Goal: Transaction & Acquisition: Book appointment/travel/reservation

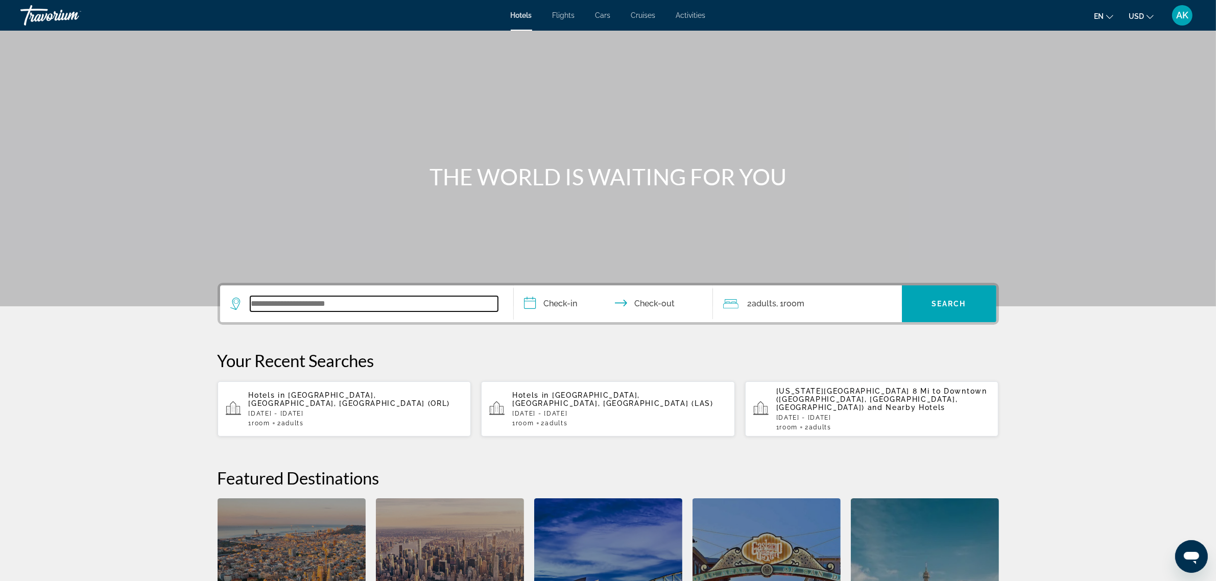
click at [291, 304] on input "Search widget" at bounding box center [374, 303] width 248 height 15
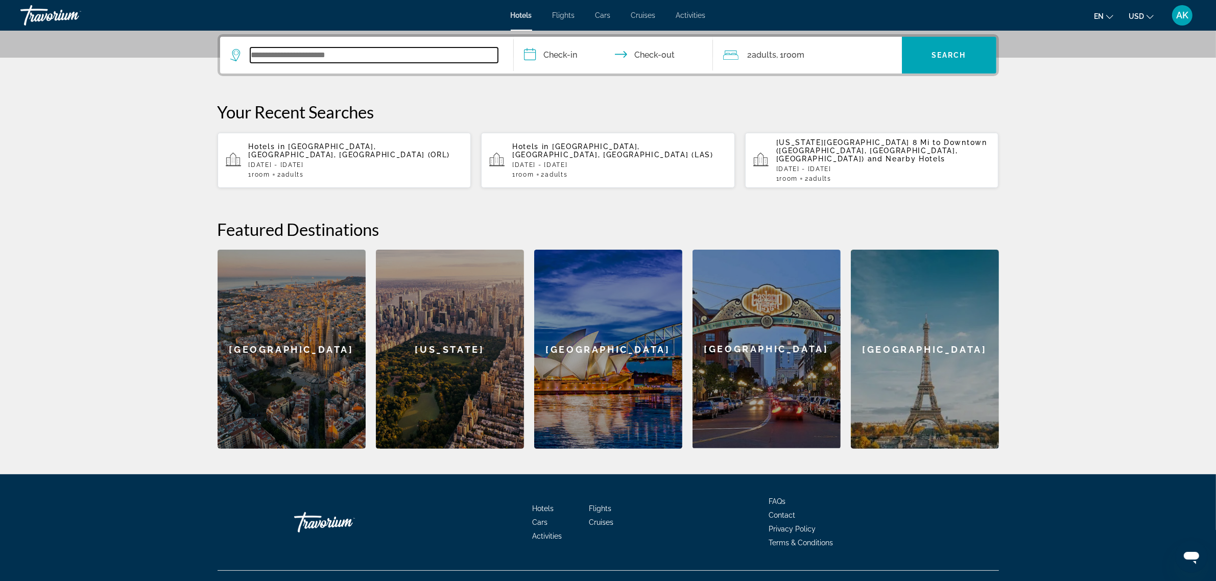
scroll to position [249, 0]
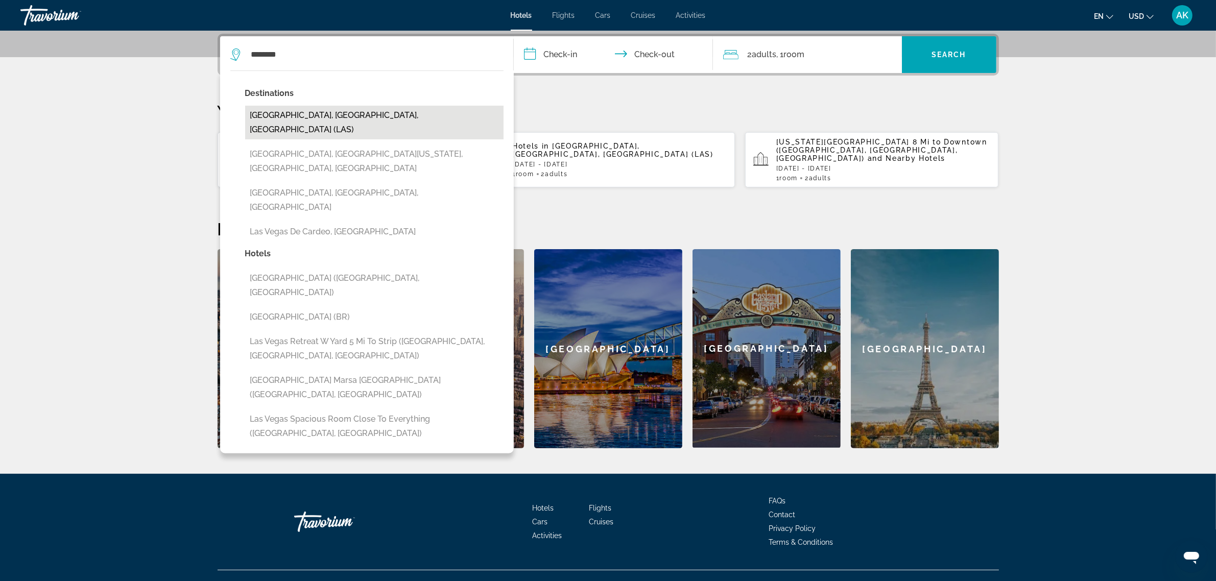
click at [304, 111] on button "Las Vegas, NV, United States (LAS)" at bounding box center [374, 123] width 258 height 34
type input "**********"
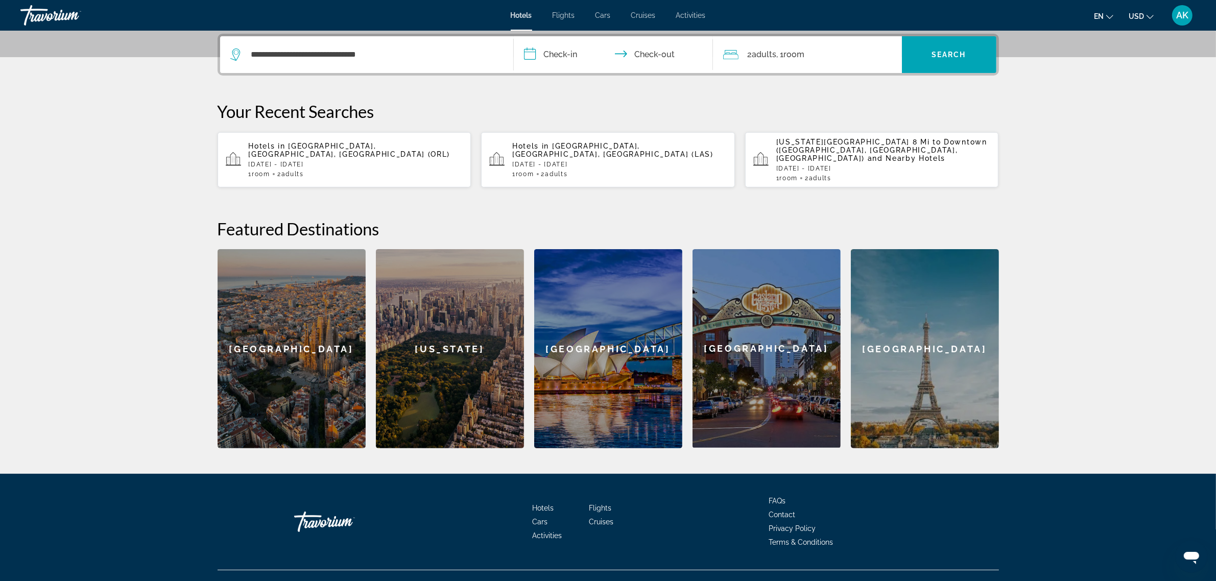
click at [558, 60] on input "**********" at bounding box center [615, 56] width 203 height 40
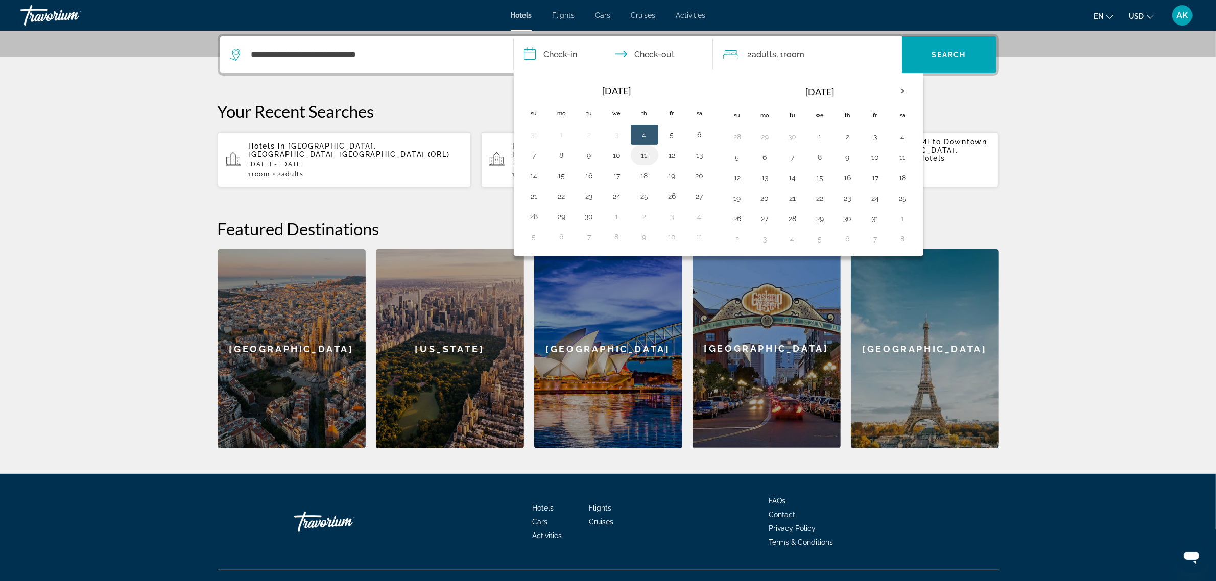
click at [635, 156] on td "11" at bounding box center [645, 155] width 28 height 20
click at [644, 155] on button "11" at bounding box center [644, 155] width 16 height 14
click at [695, 156] on button "13" at bounding box center [699, 155] width 16 height 14
type input "**********"
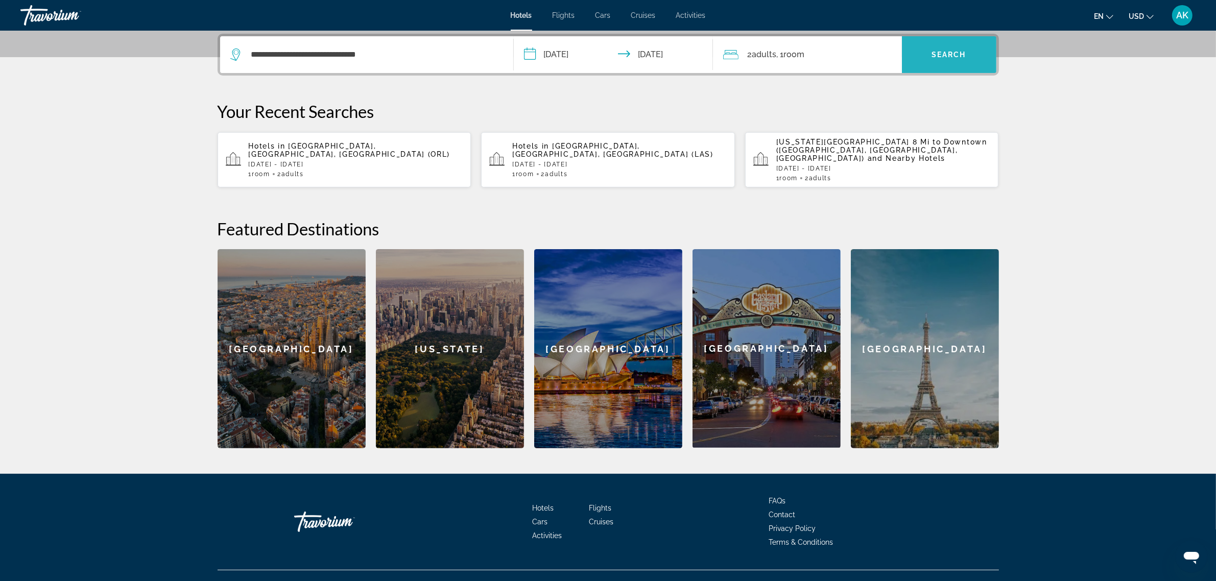
click at [922, 55] on span "Search widget" at bounding box center [949, 54] width 94 height 25
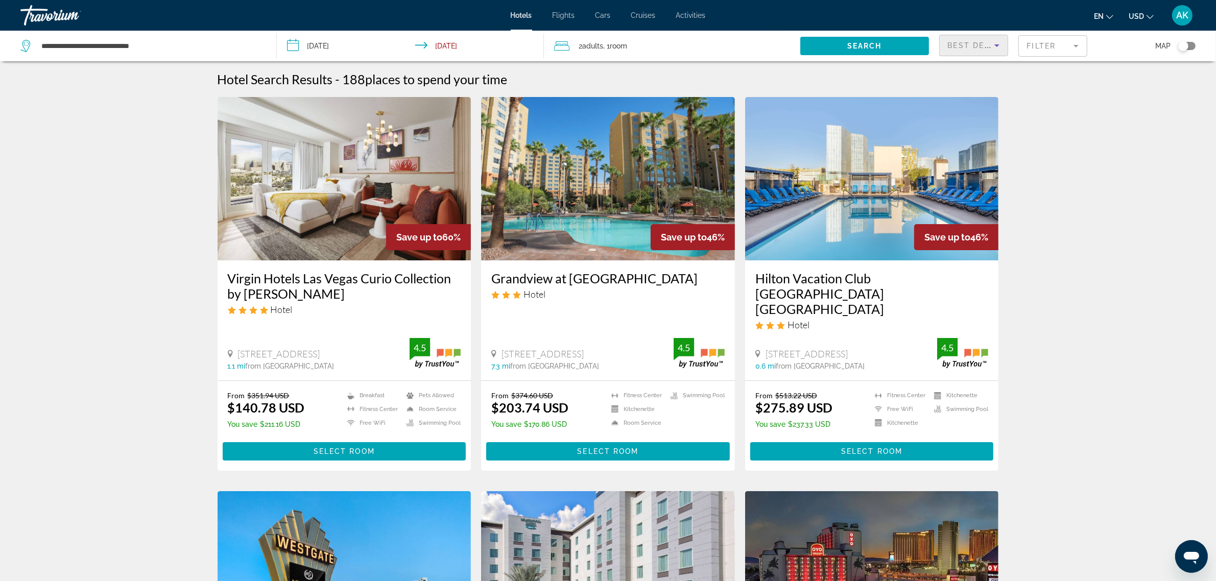
click at [979, 44] on span "Best Deals" at bounding box center [974, 45] width 53 height 8
click at [971, 122] on span "Lowest Price" at bounding box center [968, 121] width 41 height 8
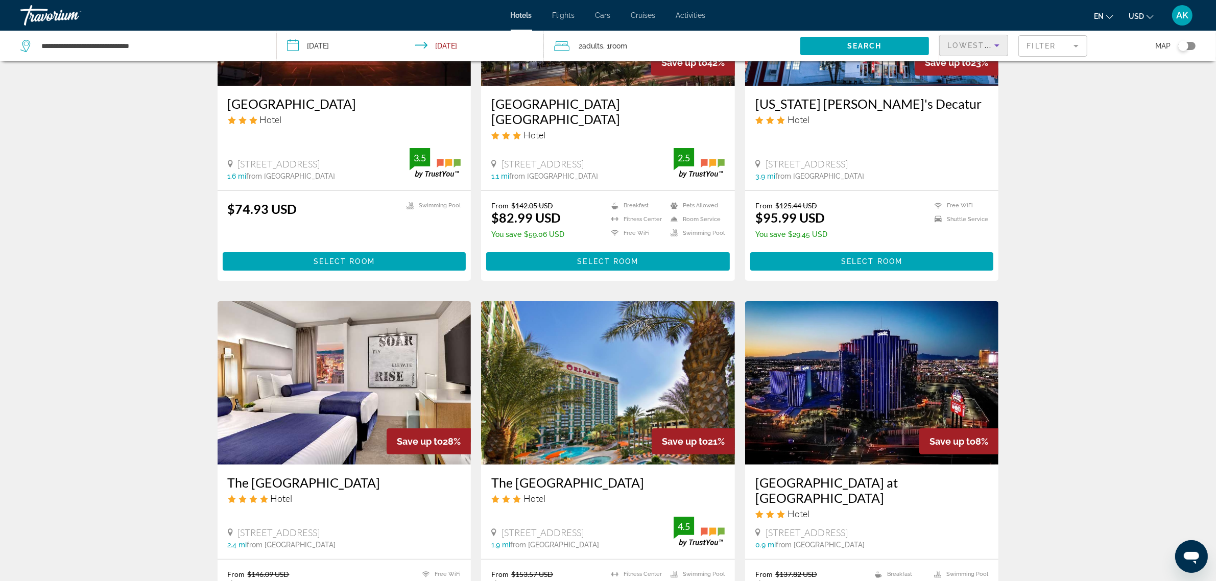
scroll to position [255, 0]
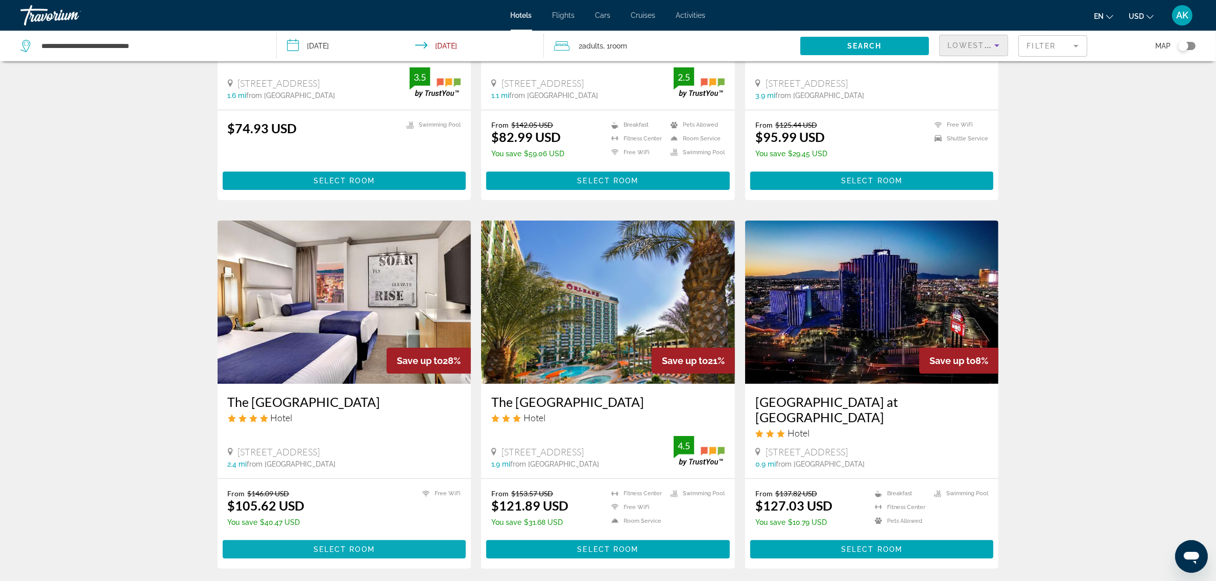
click at [327, 545] on span "Select Room" at bounding box center [343, 549] width 61 height 8
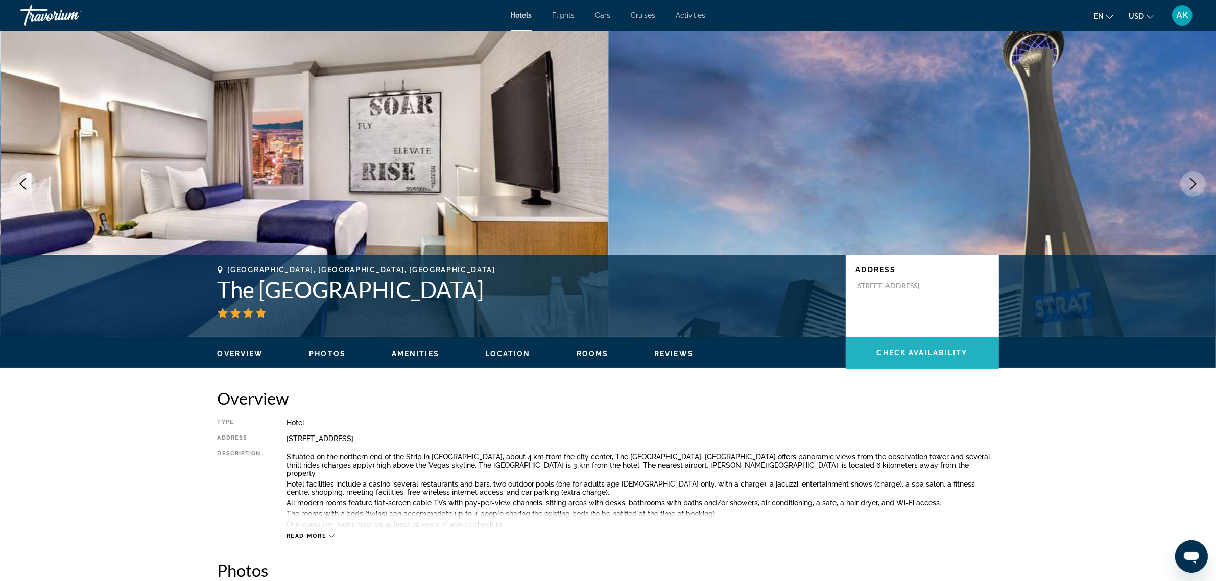
click at [942, 349] on span "Check Availability" at bounding box center [922, 353] width 91 height 8
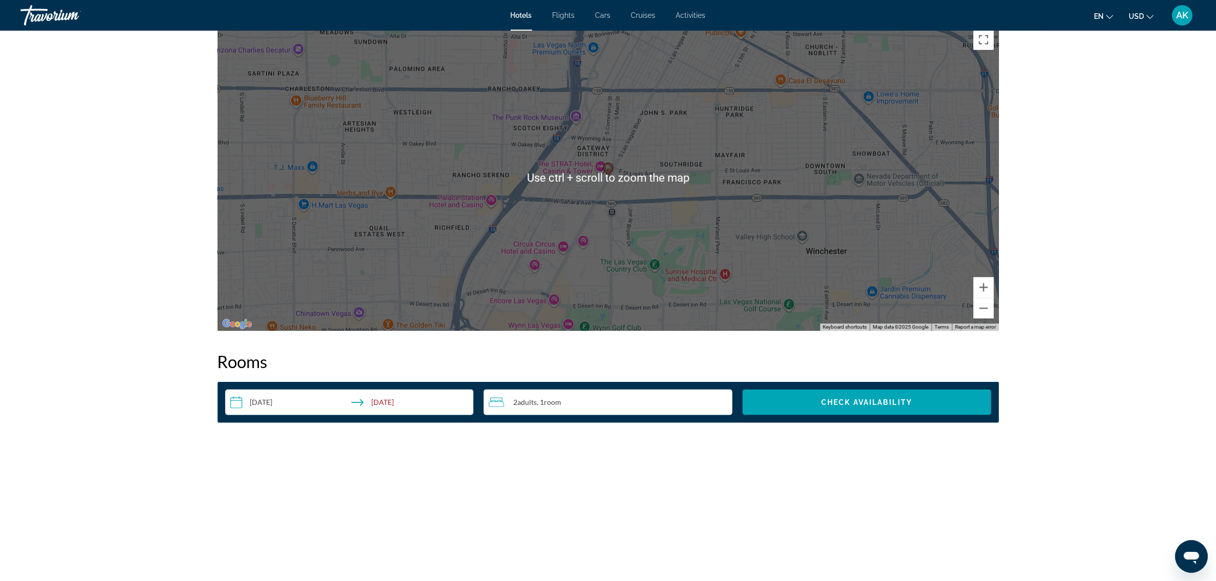
scroll to position [1321, 0]
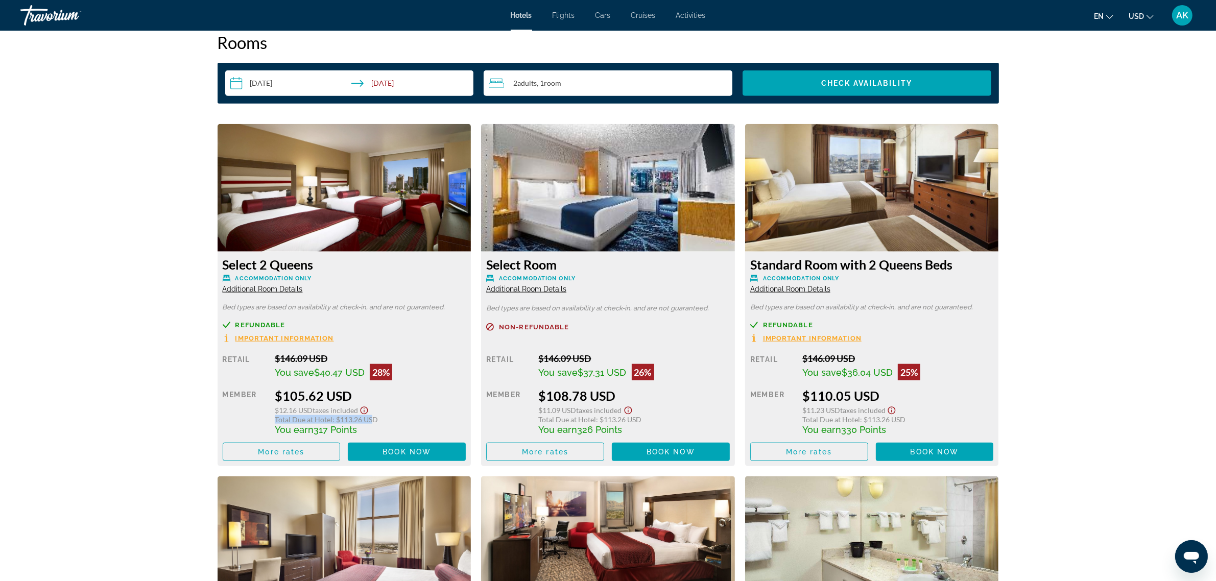
drag, startPoint x: 275, startPoint y: 420, endPoint x: 373, endPoint y: 418, distance: 98.6
click at [373, 418] on div "Total Due at Hotel : $113.26 USD" at bounding box center [370, 419] width 191 height 9
click at [406, 458] on span "Main content" at bounding box center [407, 452] width 118 height 25
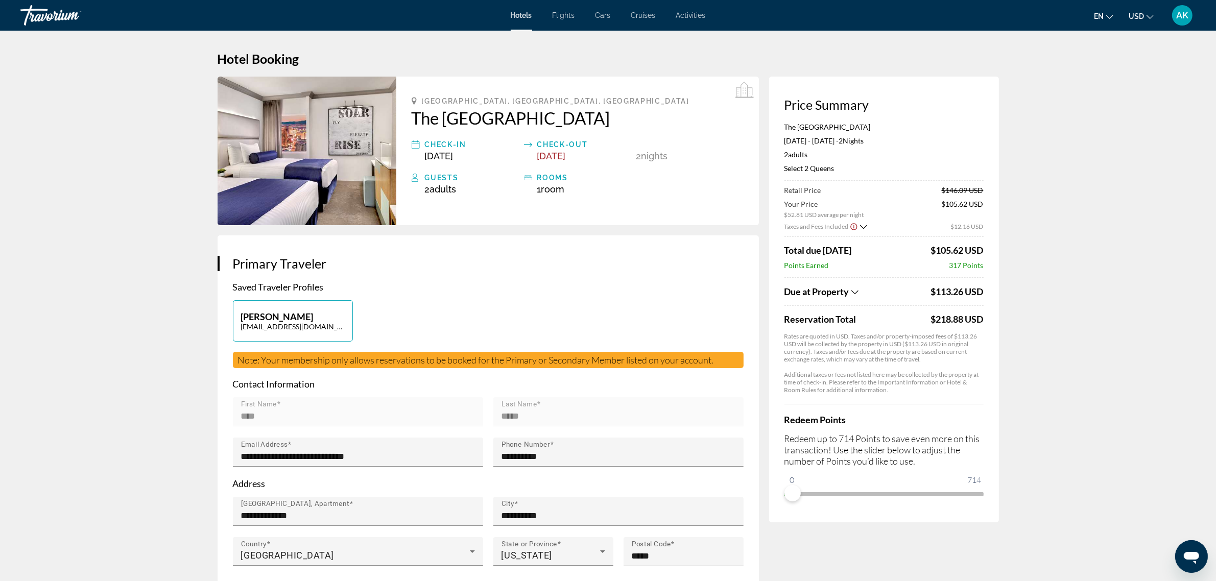
drag, startPoint x: 915, startPoint y: 320, endPoint x: 999, endPoint y: 318, distance: 83.8
drag, startPoint x: 920, startPoint y: 254, endPoint x: 996, endPoint y: 252, distance: 75.6
click at [996, 252] on div "Price Summary The Strat Hotel Casino & Tower Sep 11, 2025 - Sep 13, 2025 - 2 Ni…" at bounding box center [884, 300] width 230 height 446
drag, startPoint x: 915, startPoint y: 290, endPoint x: 997, endPoint y: 289, distance: 82.2
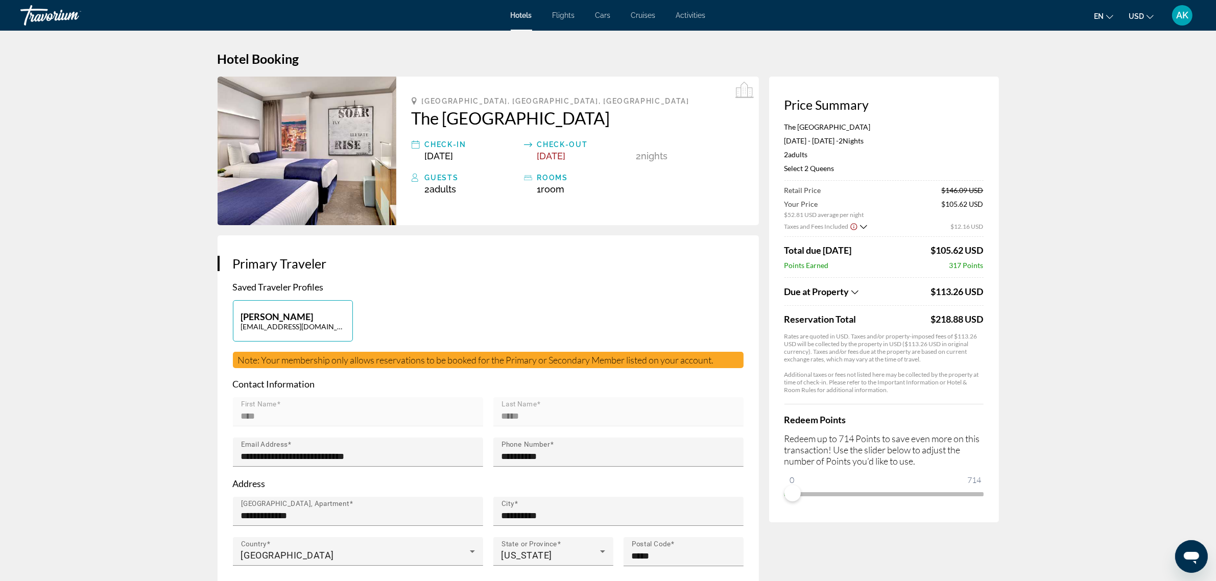
click at [997, 289] on div "Price Summary The Strat Hotel Casino & Tower Sep 11, 2025 - Sep 13, 2025 - 2 Ni…" at bounding box center [884, 300] width 230 height 446
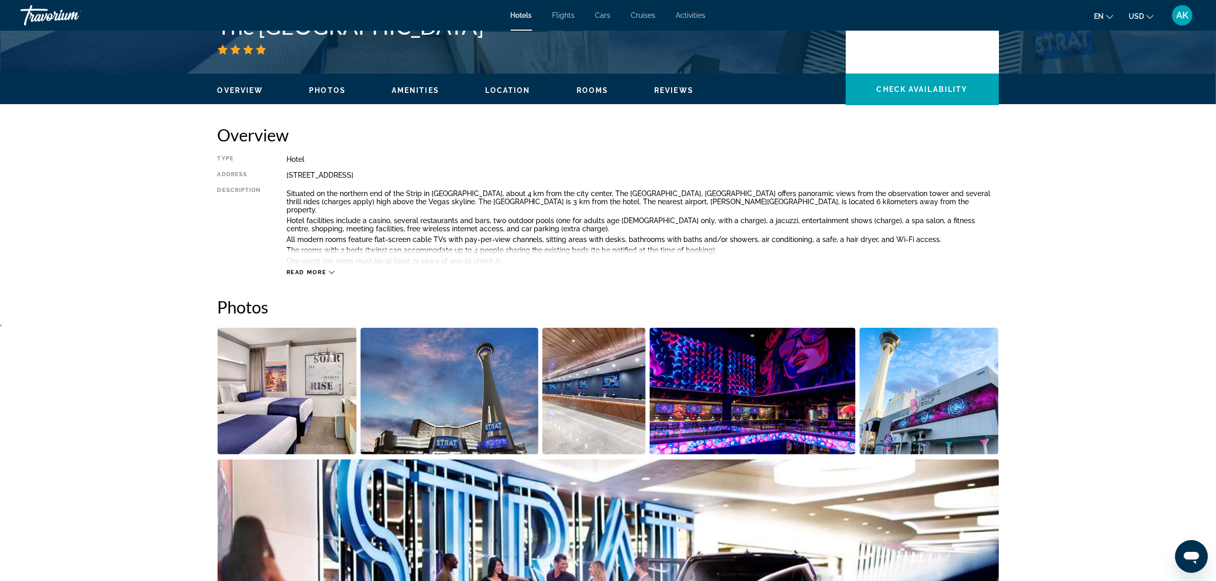
scroll to position [191, 0]
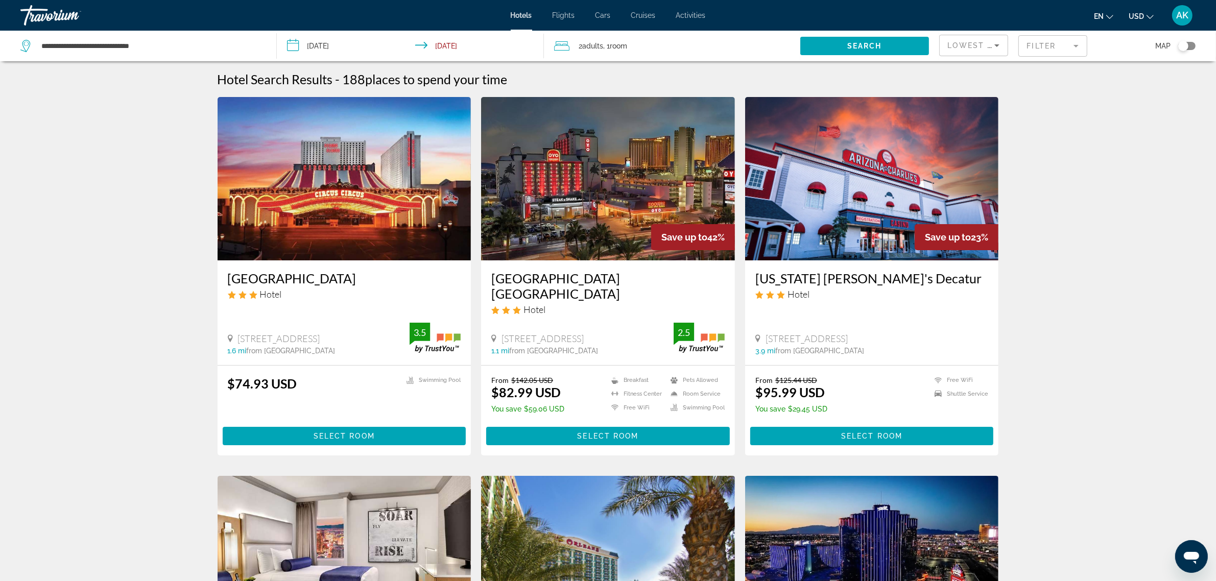
click at [332, 41] on input "**********" at bounding box center [412, 48] width 271 height 34
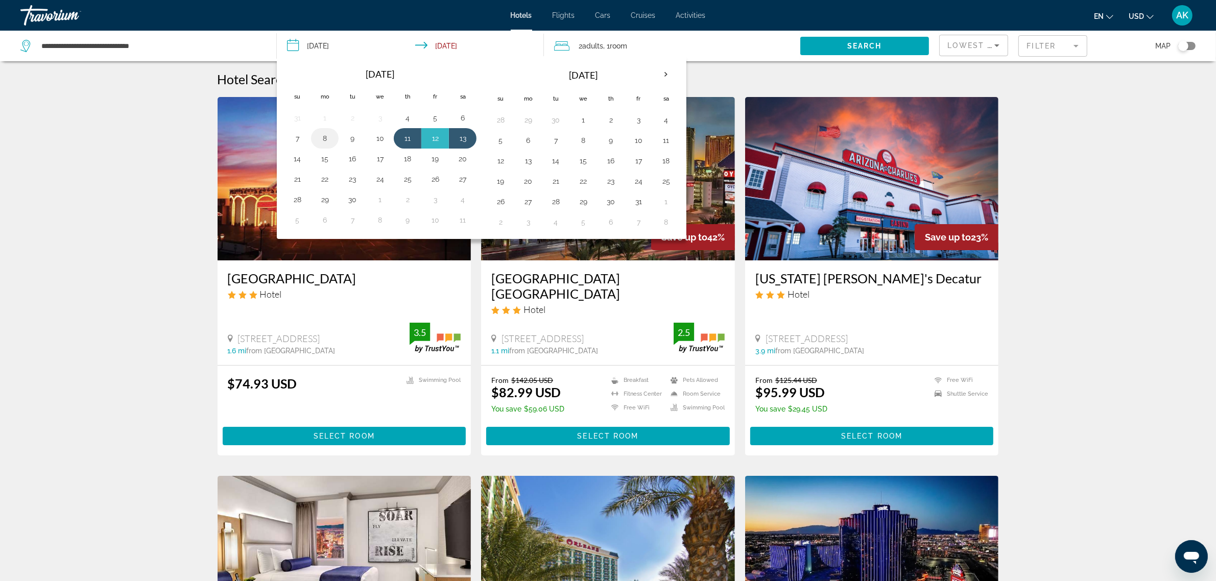
click at [332, 141] on button "8" at bounding box center [325, 138] width 16 height 14
click at [381, 139] on button "10" at bounding box center [380, 138] width 16 height 14
type input "**********"
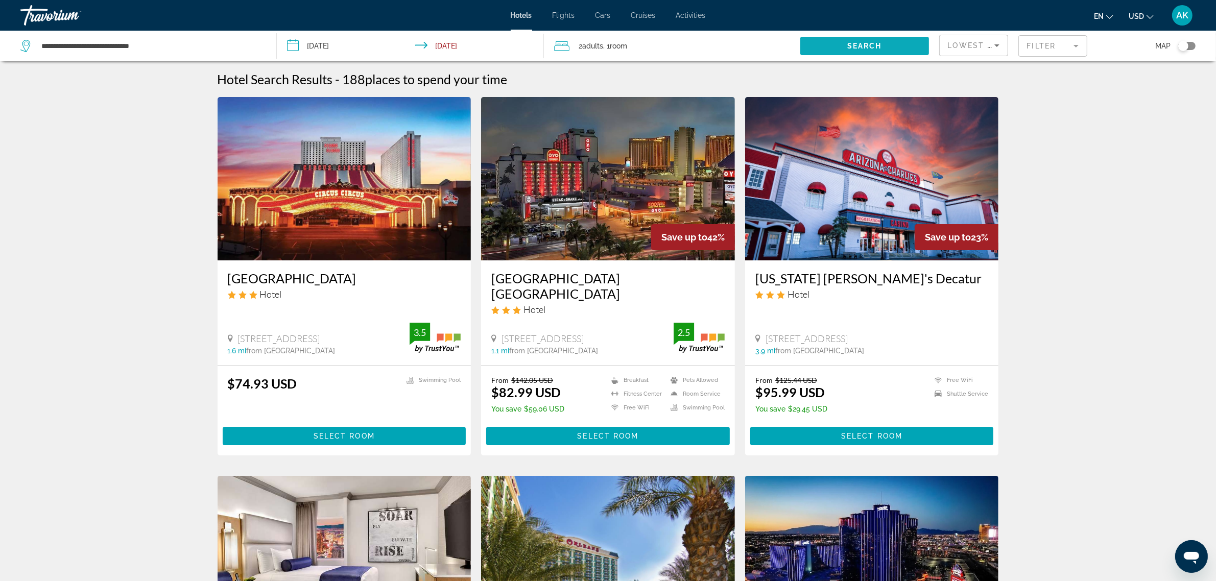
click at [858, 39] on span "Search widget" at bounding box center [864, 46] width 128 height 25
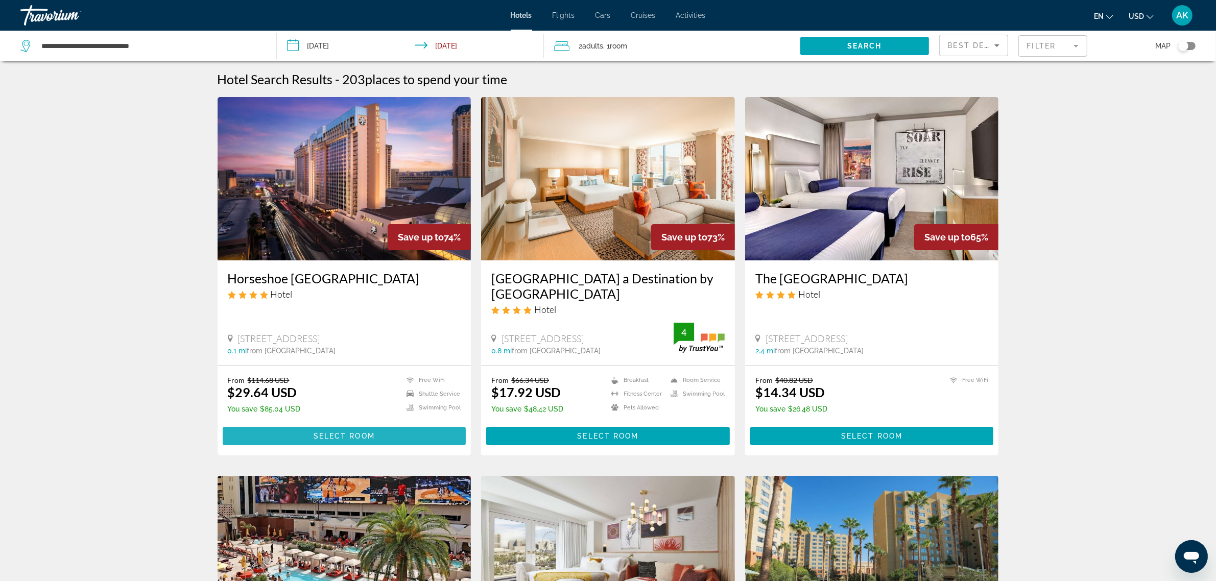
click at [326, 430] on span "Main content" at bounding box center [345, 436] width 244 height 25
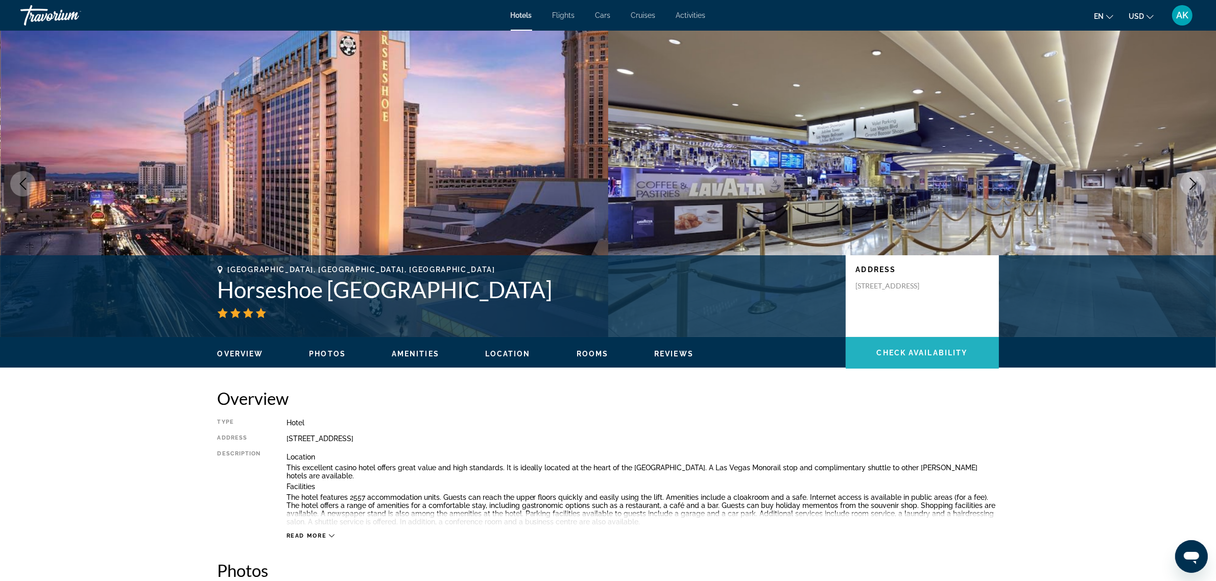
click at [942, 351] on span "Check Availability" at bounding box center [922, 353] width 91 height 8
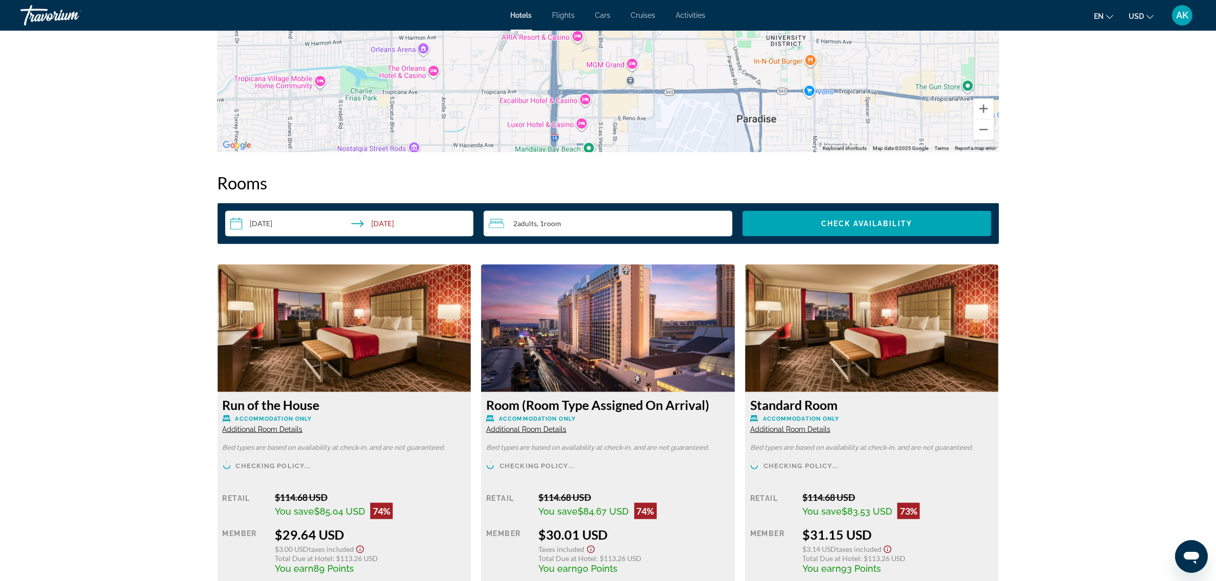
scroll to position [1257, 0]
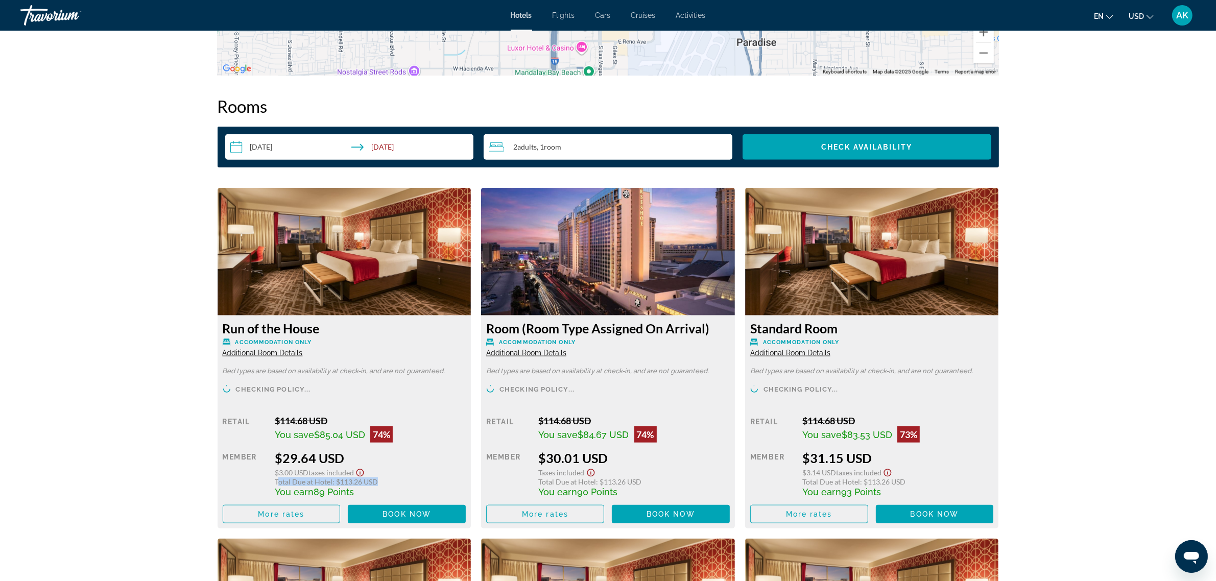
drag, startPoint x: 277, startPoint y: 479, endPoint x: 378, endPoint y: 478, distance: 101.6
click at [378, 478] on div "Total Due at Hotel : $113.26 USD" at bounding box center [370, 481] width 191 height 9
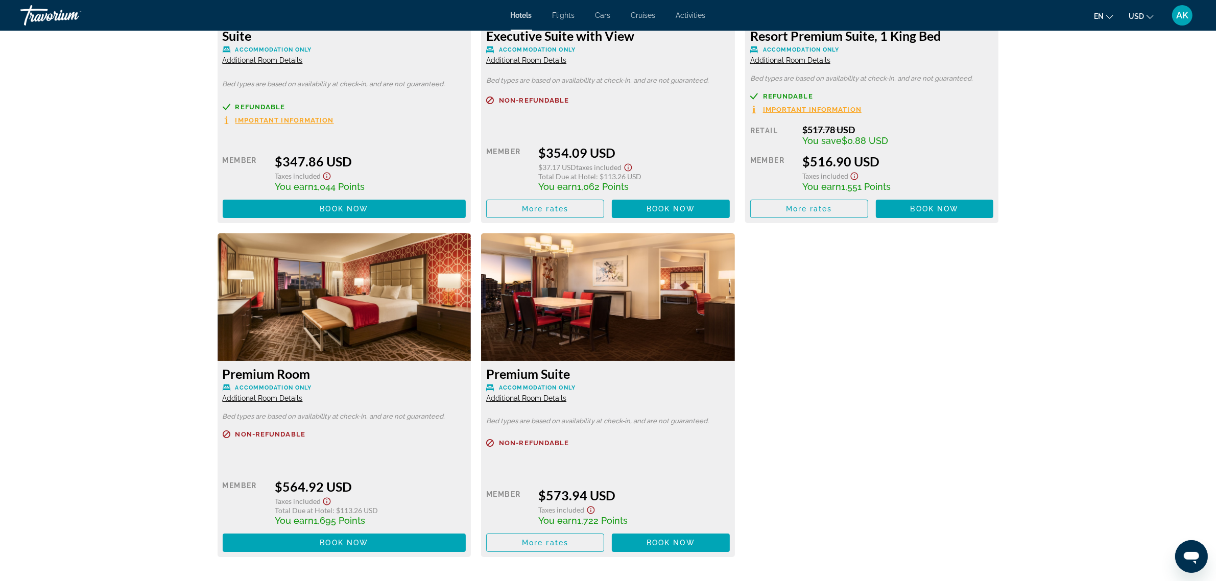
scroll to position [4817, 0]
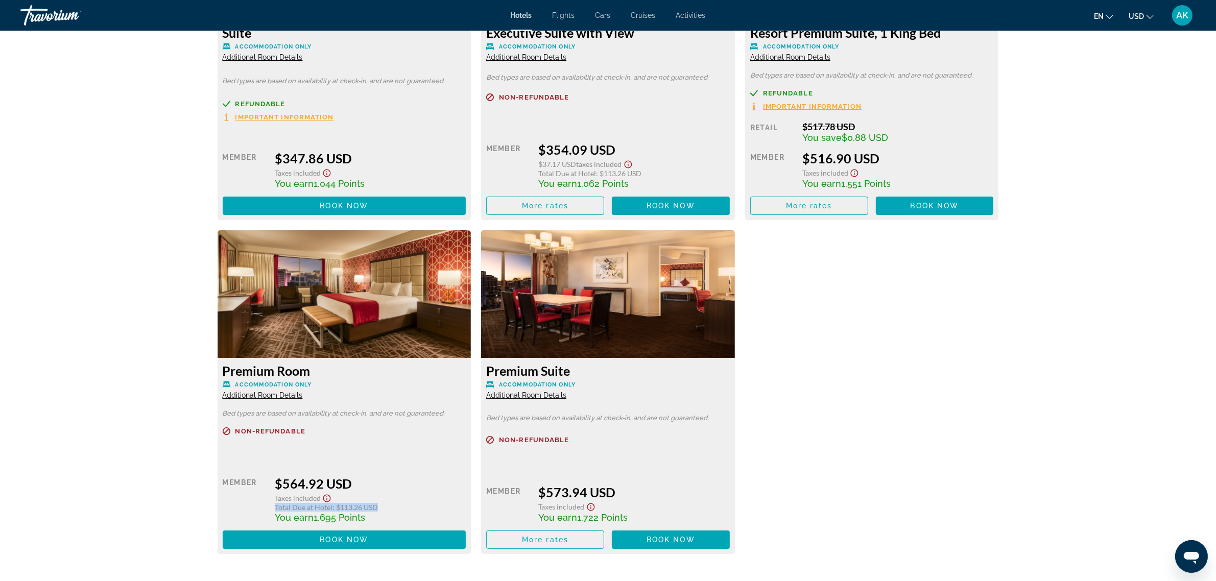
drag, startPoint x: 378, startPoint y: 506, endPoint x: 323, endPoint y: 504, distance: 55.7
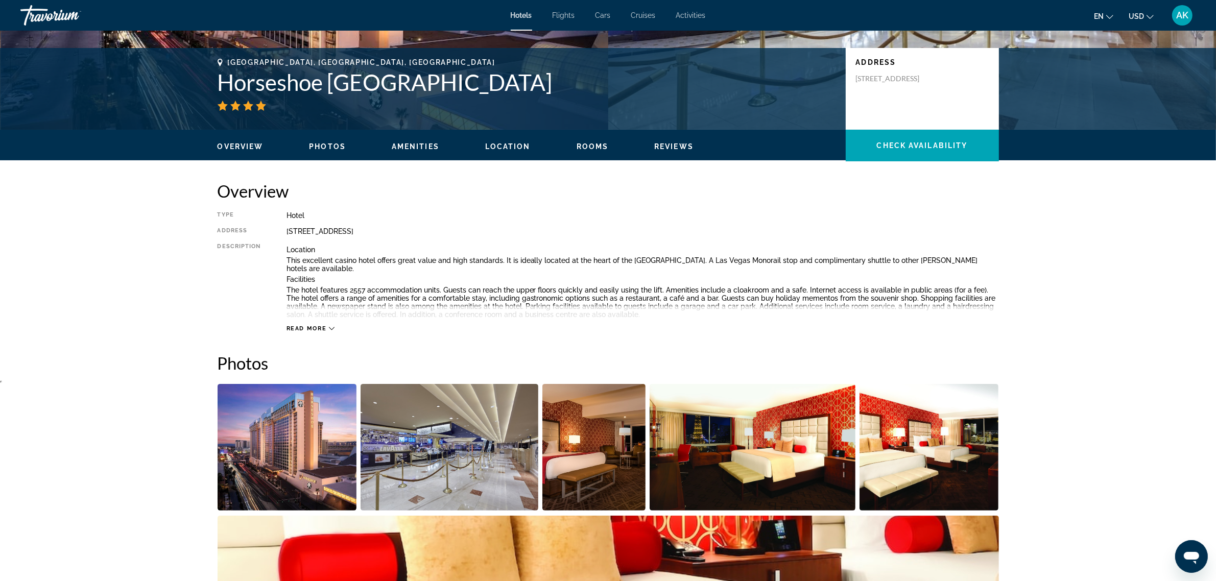
scroll to position [0, 0]
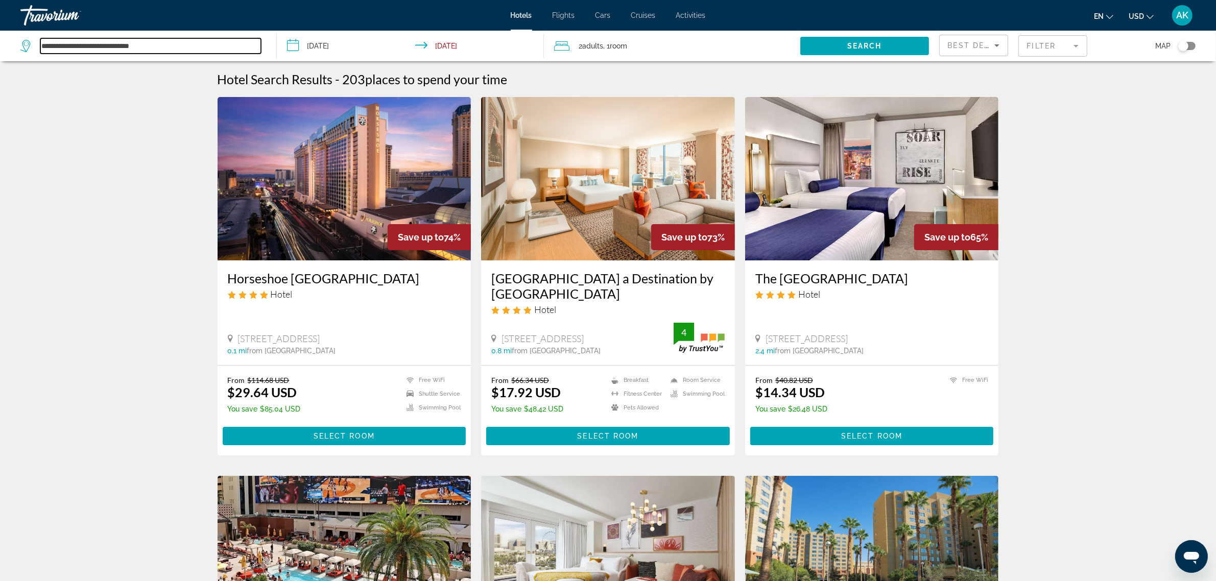
click at [95, 47] on input "**********" at bounding box center [150, 45] width 221 height 15
drag, startPoint x: 173, startPoint y: 51, endPoint x: -34, endPoint y: 52, distance: 206.8
click at [0, 52] on html "**********" at bounding box center [608, 296] width 1216 height 592
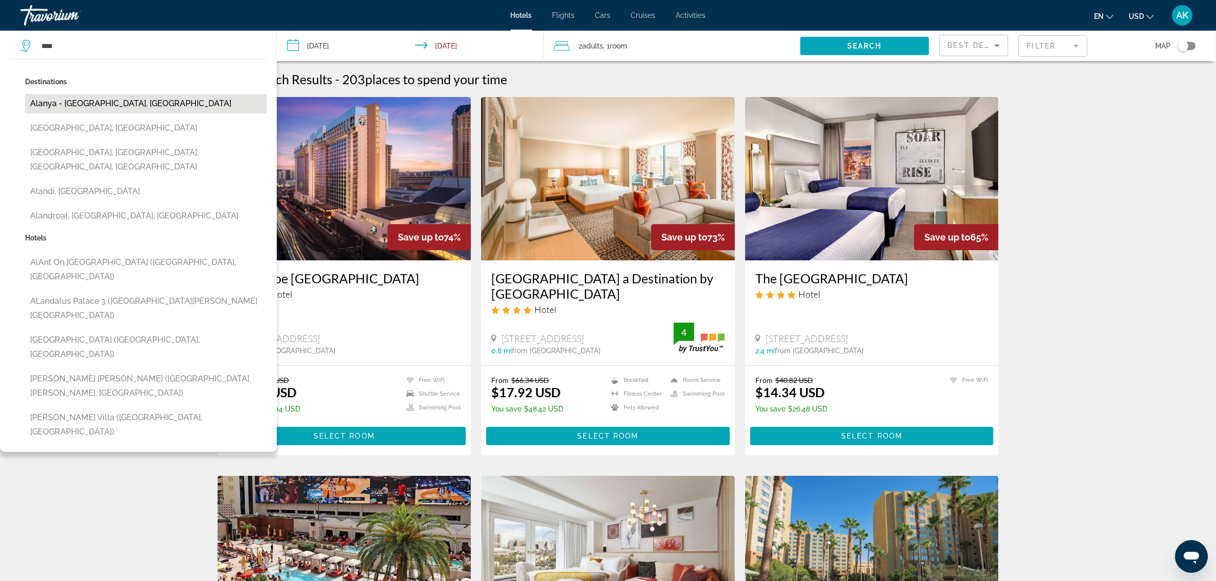
click at [105, 98] on button "Alanya - East Gulf, Turkey" at bounding box center [145, 103] width 241 height 19
type input "**********"
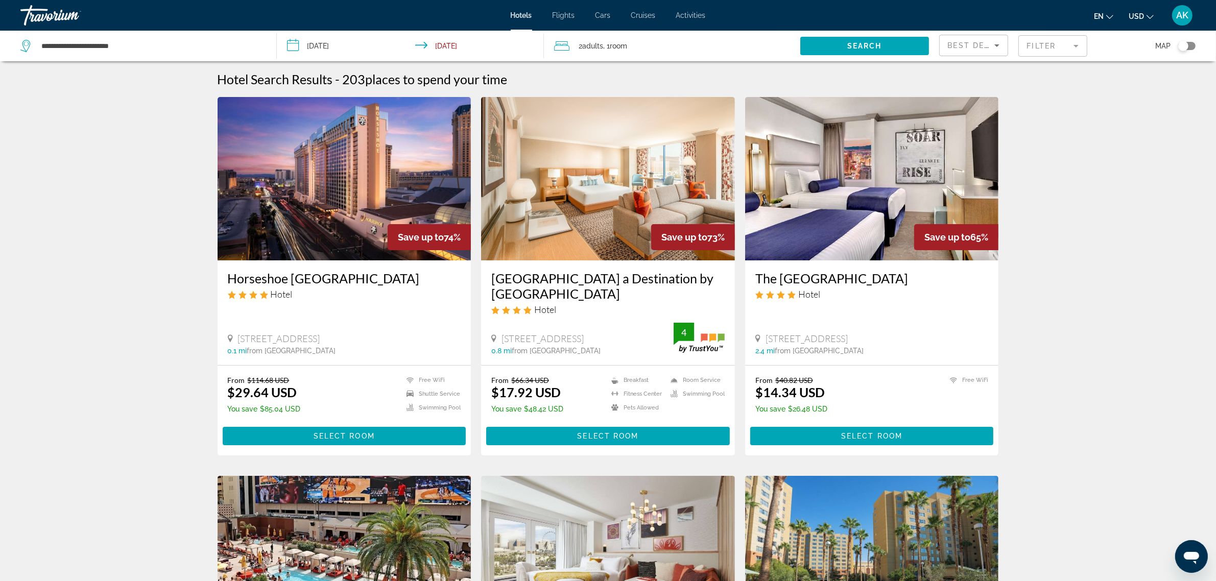
click at [309, 42] on input "**********" at bounding box center [412, 48] width 271 height 34
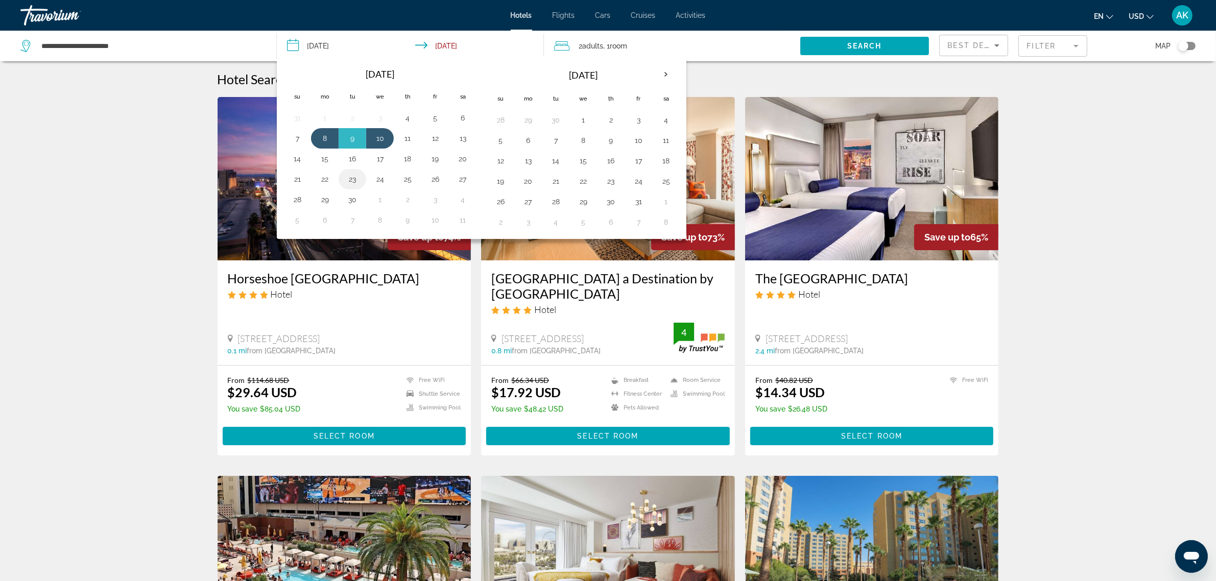
click at [356, 179] on button "23" at bounding box center [352, 179] width 16 height 14
click at [442, 179] on button "26" at bounding box center [435, 179] width 16 height 14
type input "**********"
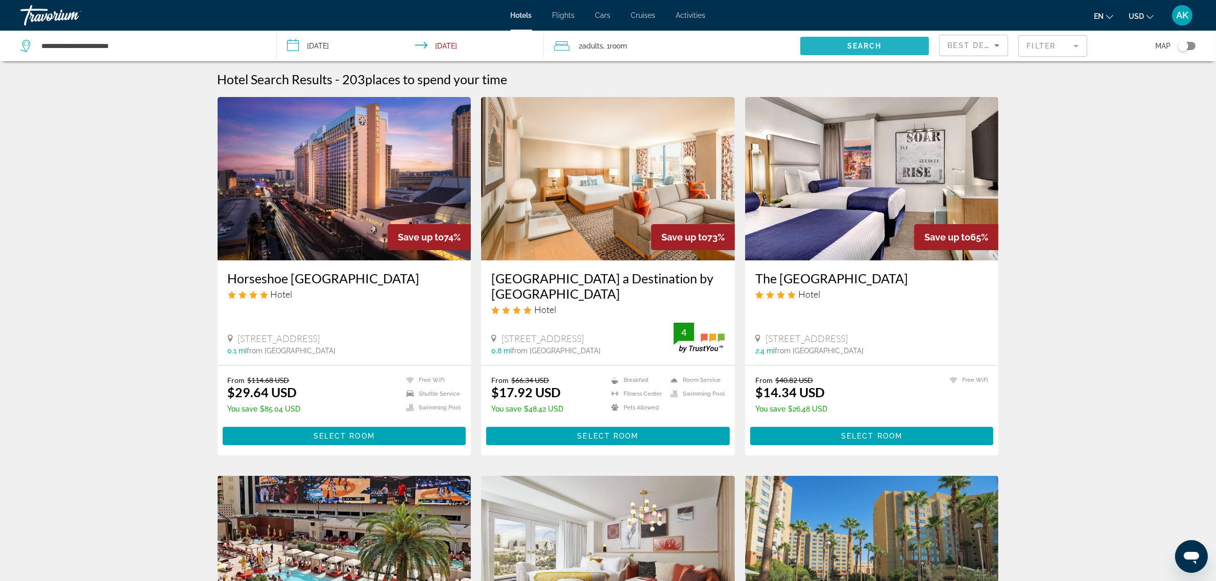
click at [853, 42] on span "Search" at bounding box center [864, 46] width 35 height 8
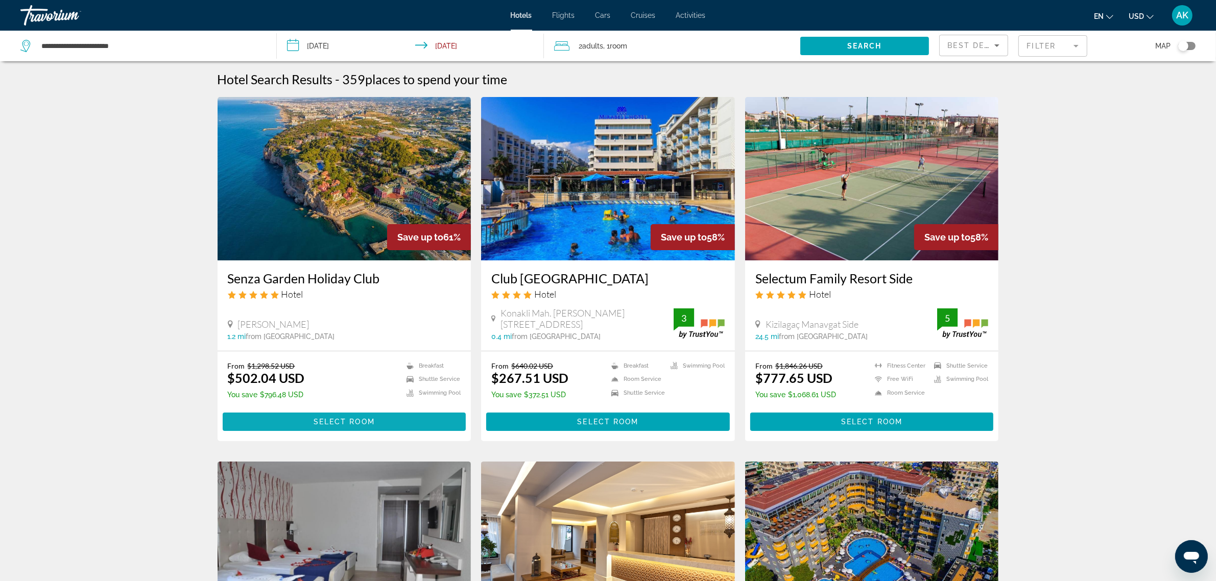
click at [379, 419] on span "Main content" at bounding box center [345, 421] width 244 height 25
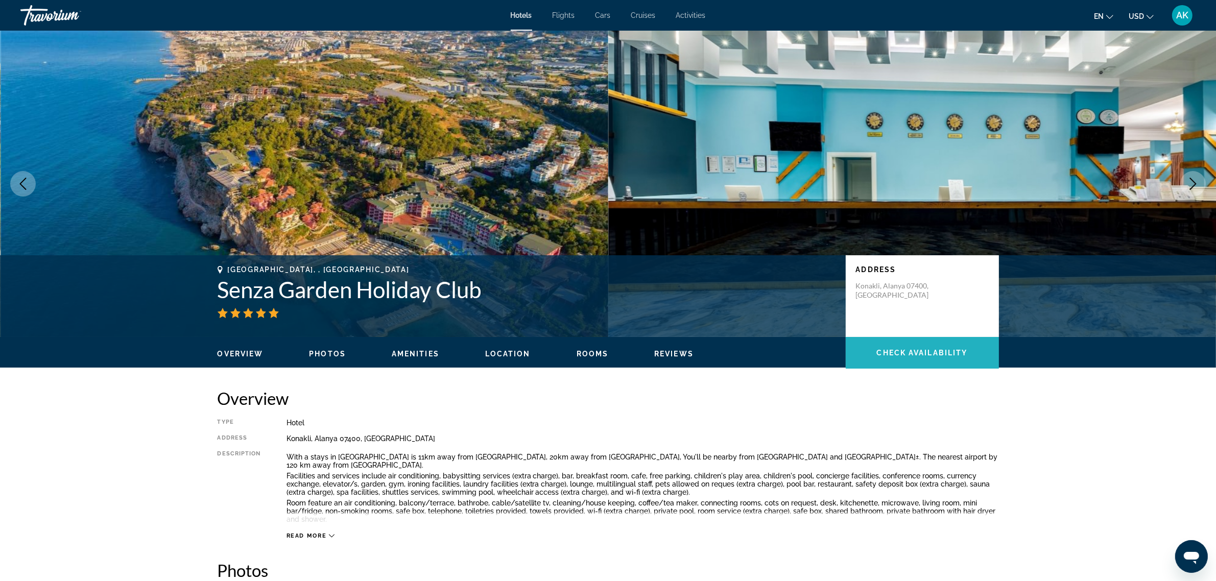
click at [928, 352] on span "Check Availability" at bounding box center [922, 353] width 91 height 8
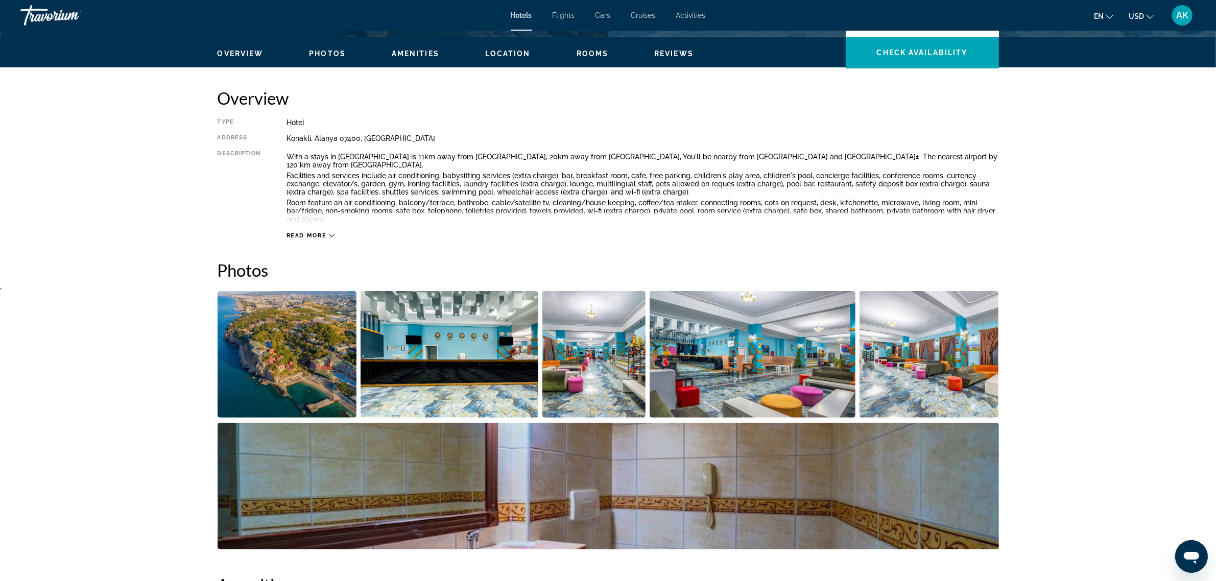
scroll to position [45, 0]
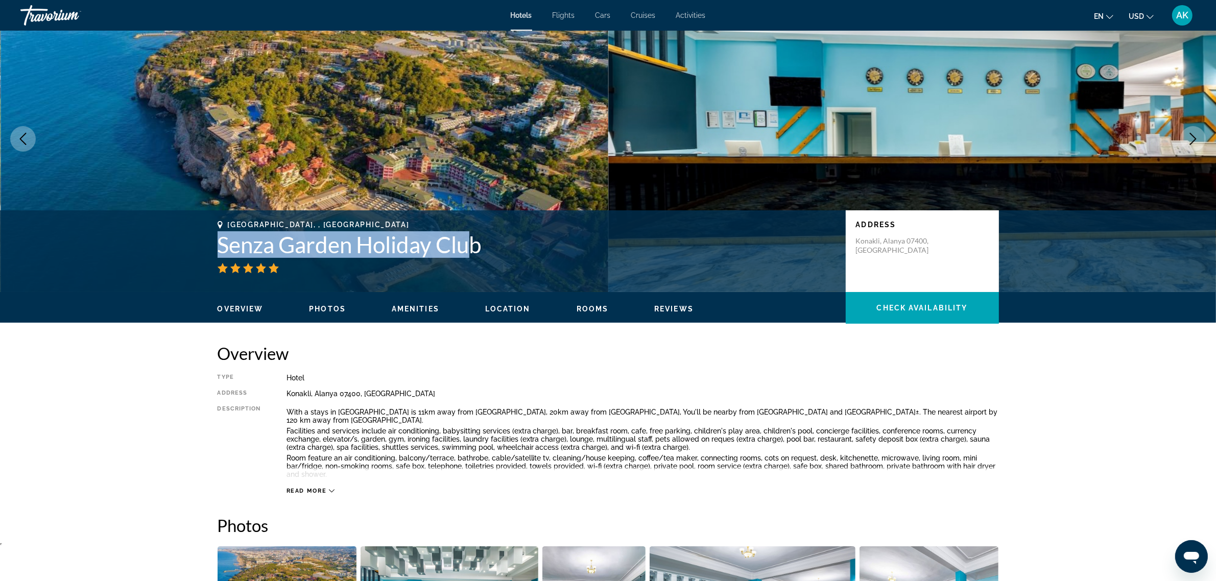
drag, startPoint x: 220, startPoint y: 245, endPoint x: 481, endPoint y: 249, distance: 261.4
click at [481, 249] on h1 "Senza Garden Holiday Club" at bounding box center [526, 244] width 618 height 27
click at [481, 251] on h1 "Senza Garden Holiday Club" at bounding box center [526, 244] width 618 height 27
click at [539, 265] on div "Main content" at bounding box center [526, 268] width 618 height 10
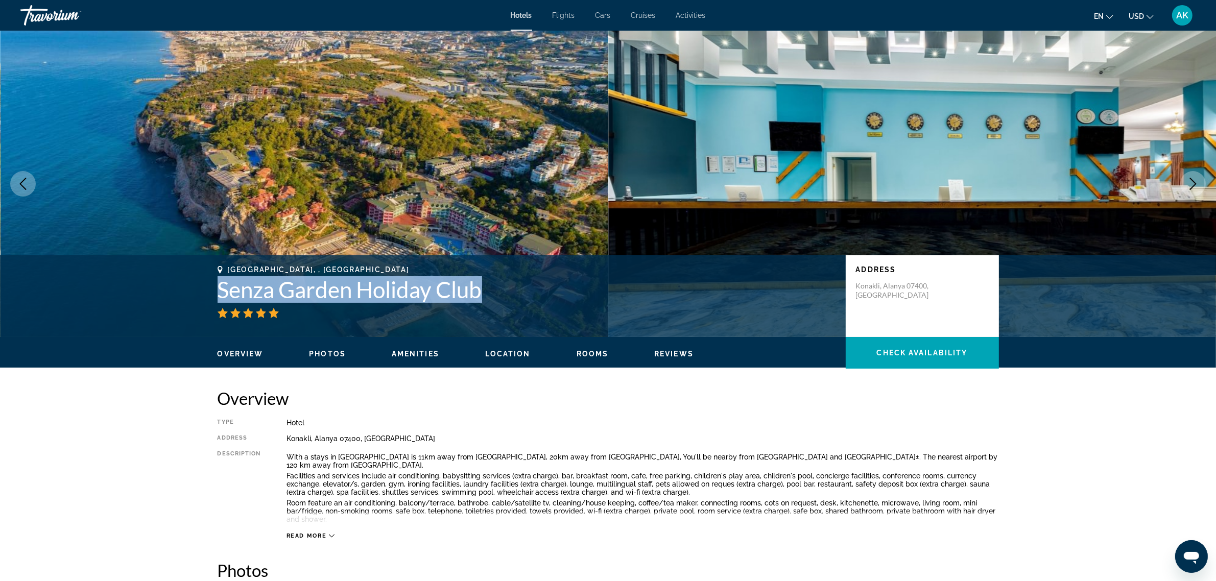
drag, startPoint x: 217, startPoint y: 289, endPoint x: 483, endPoint y: 295, distance: 265.5
click at [483, 295] on h1 "Senza Garden Holiday Club" at bounding box center [526, 289] width 618 height 27
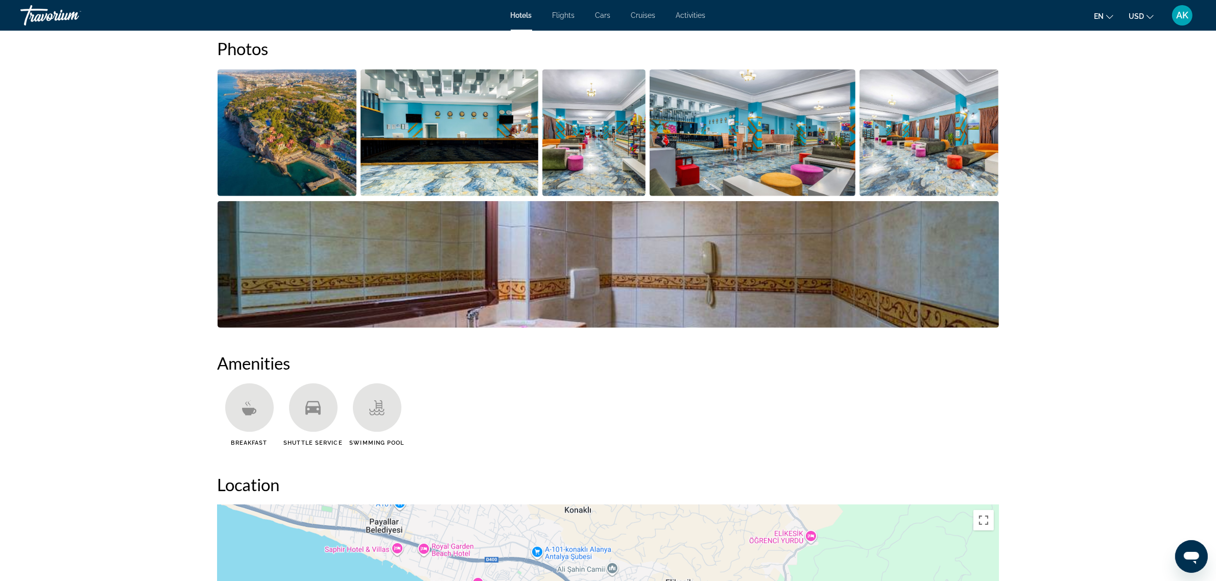
scroll to position [330, 0]
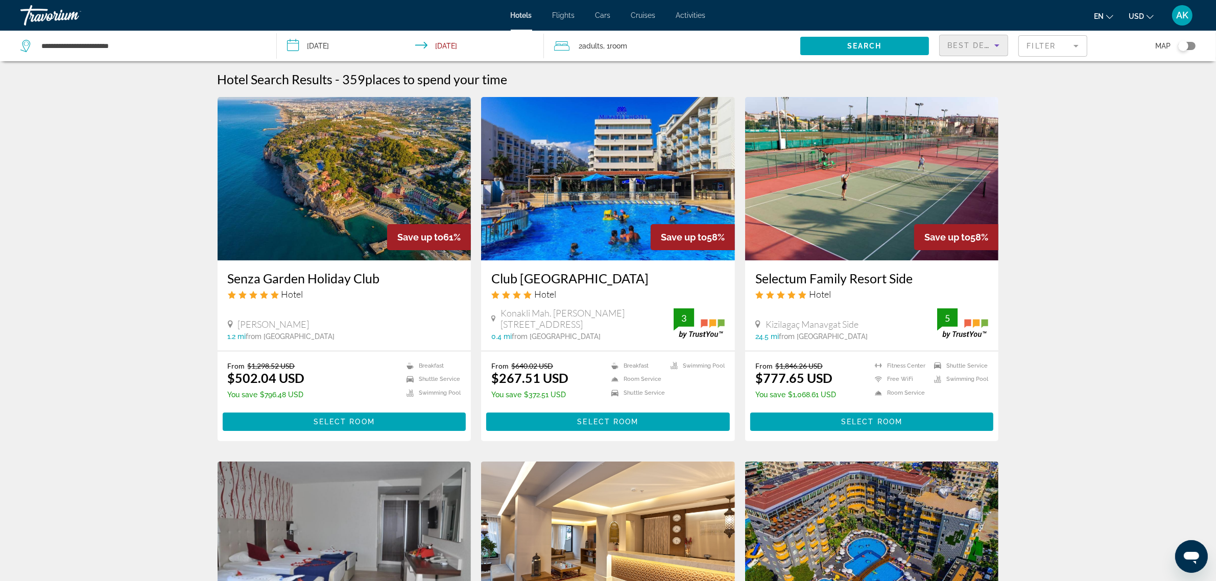
click at [976, 44] on span "Best Deals" at bounding box center [974, 45] width 53 height 8
click at [983, 117] on span "Lowest Price" at bounding box center [968, 121] width 41 height 8
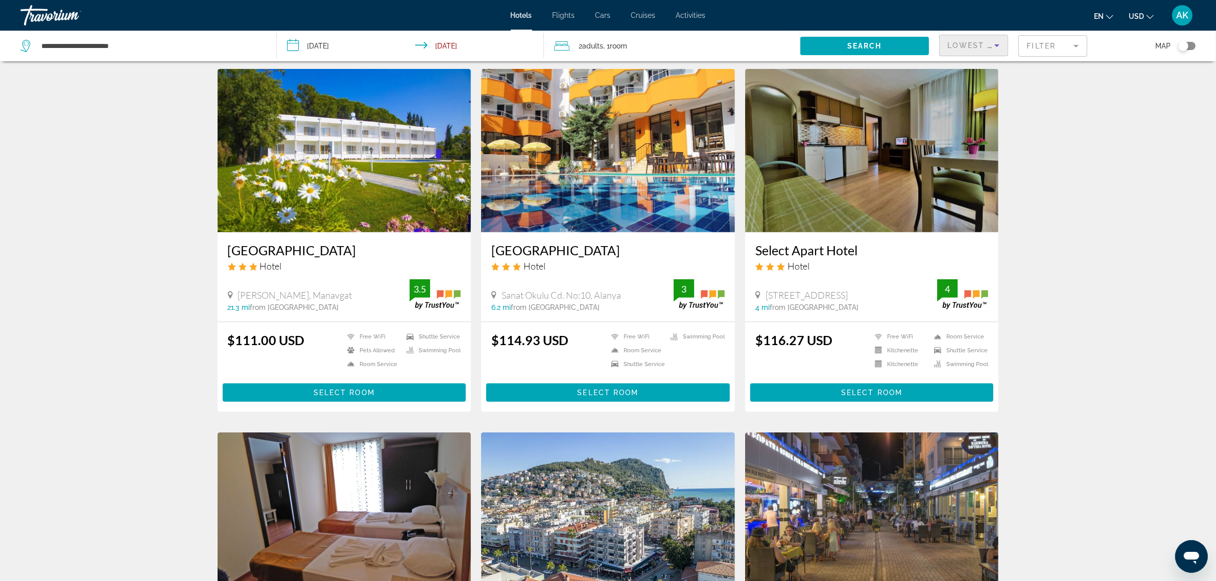
scroll to position [255, 0]
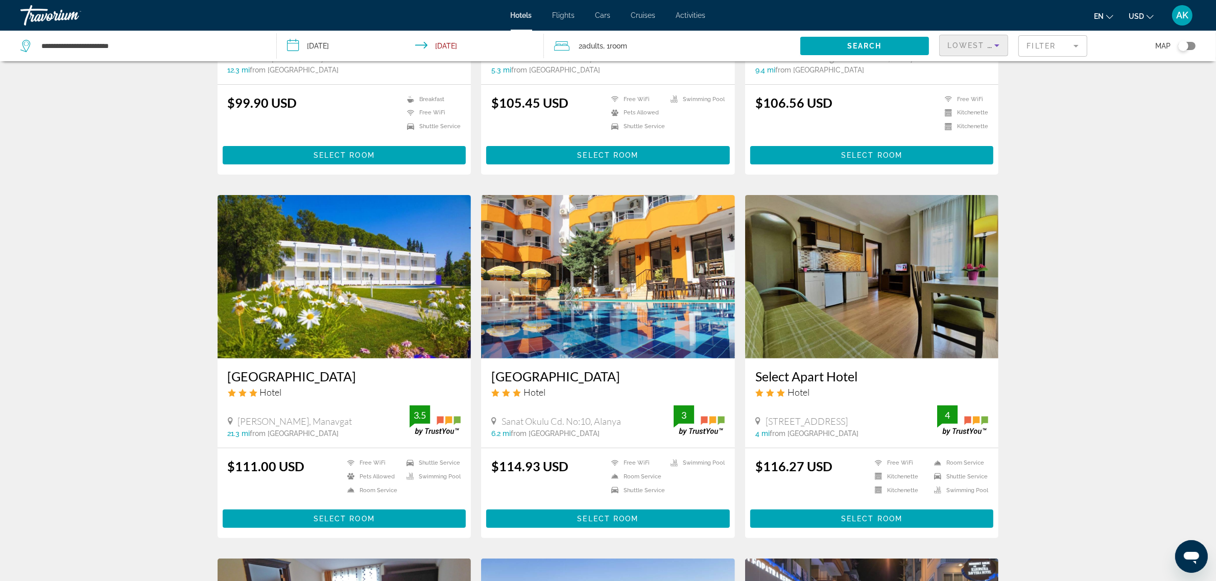
click at [1058, 49] on mat-form-field "Filter" at bounding box center [1052, 45] width 69 height 21
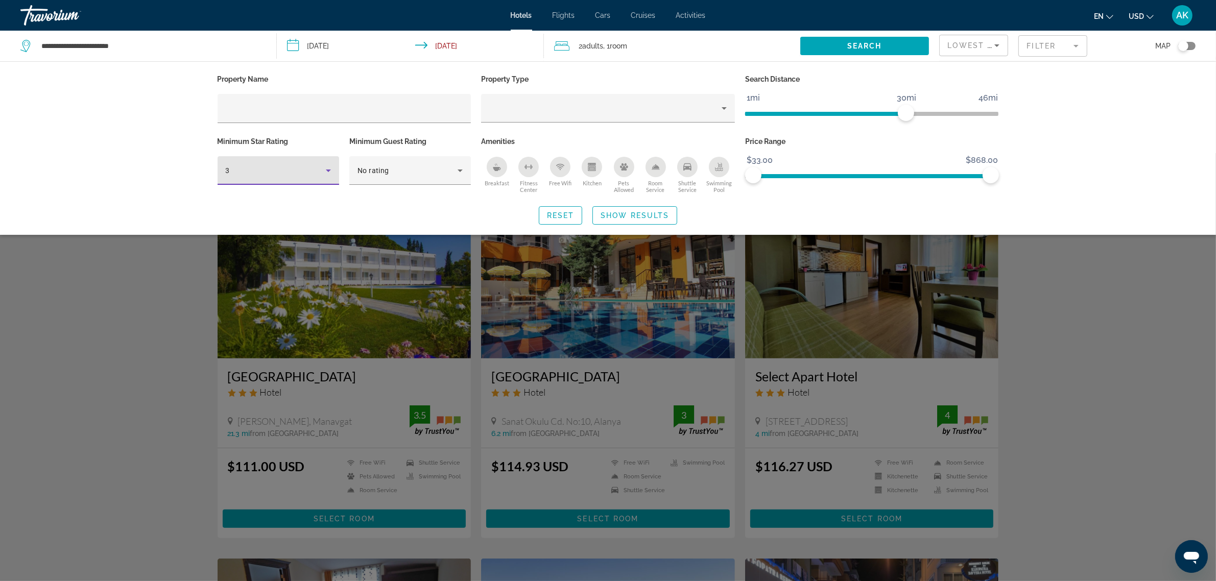
click at [248, 175] on div "3" at bounding box center [276, 170] width 100 height 12
click at [234, 250] on mat-option "5" at bounding box center [278, 250] width 122 height 25
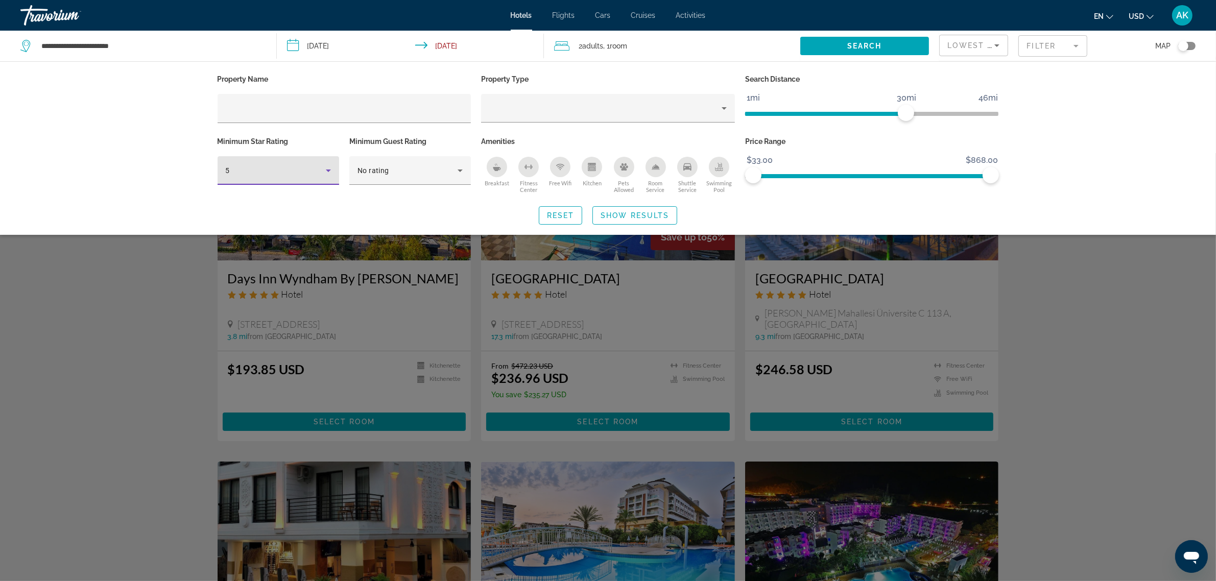
click at [1118, 348] on div "Search widget" at bounding box center [608, 367] width 1216 height 428
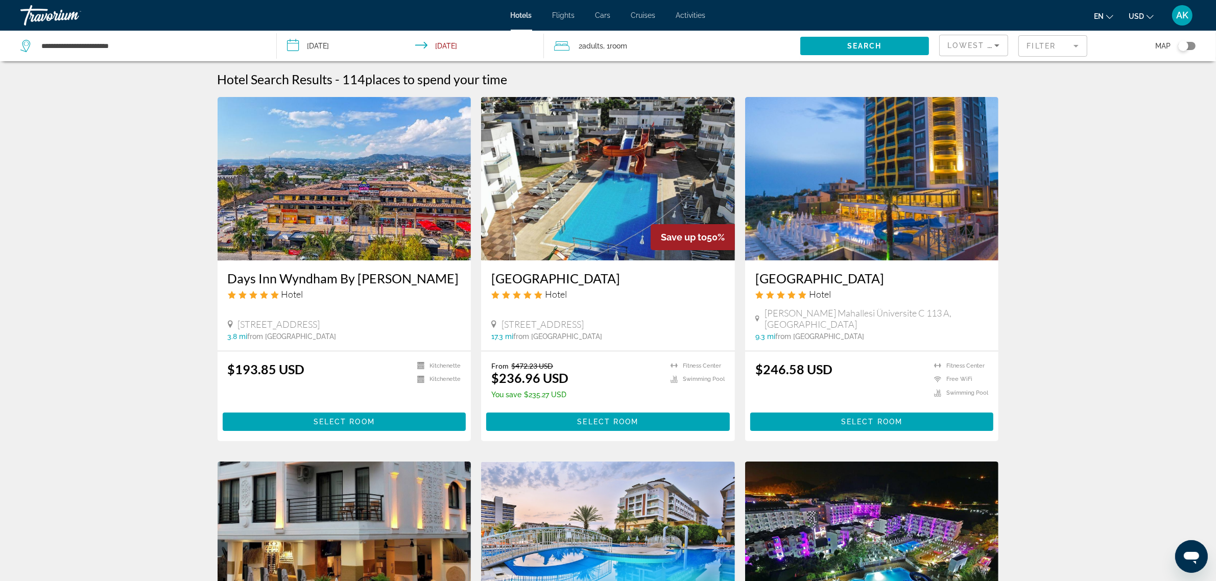
click at [473, 36] on input "**********" at bounding box center [412, 48] width 271 height 34
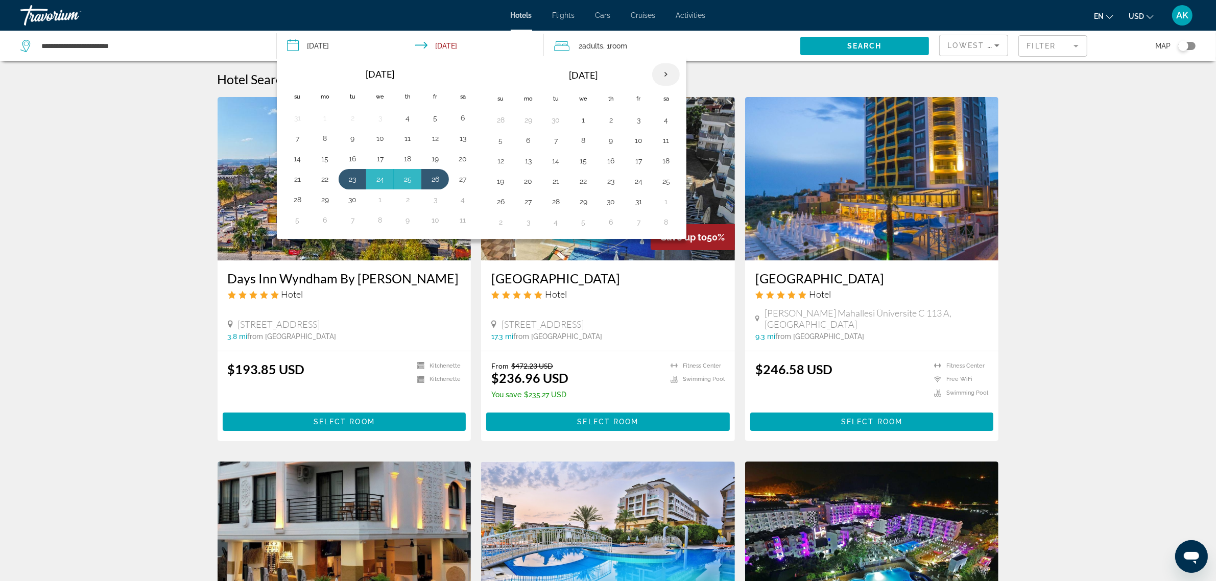
click at [662, 80] on th "Next month" at bounding box center [666, 74] width 28 height 22
click at [612, 162] on button "13" at bounding box center [610, 161] width 16 height 14
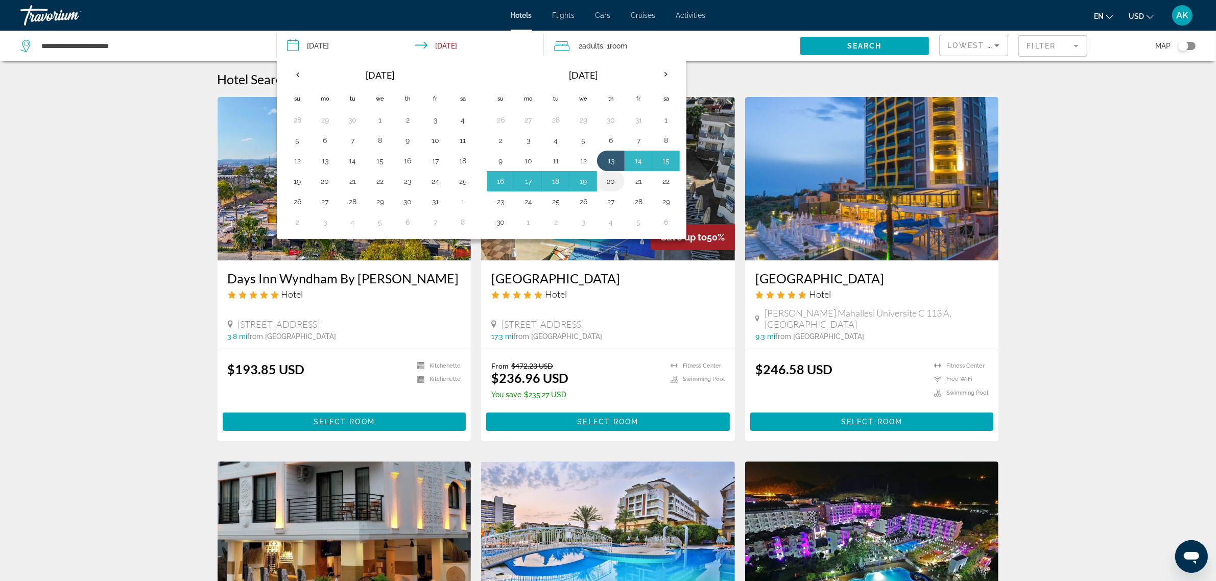
click at [615, 184] on button "20" at bounding box center [610, 181] width 16 height 14
type input "**********"
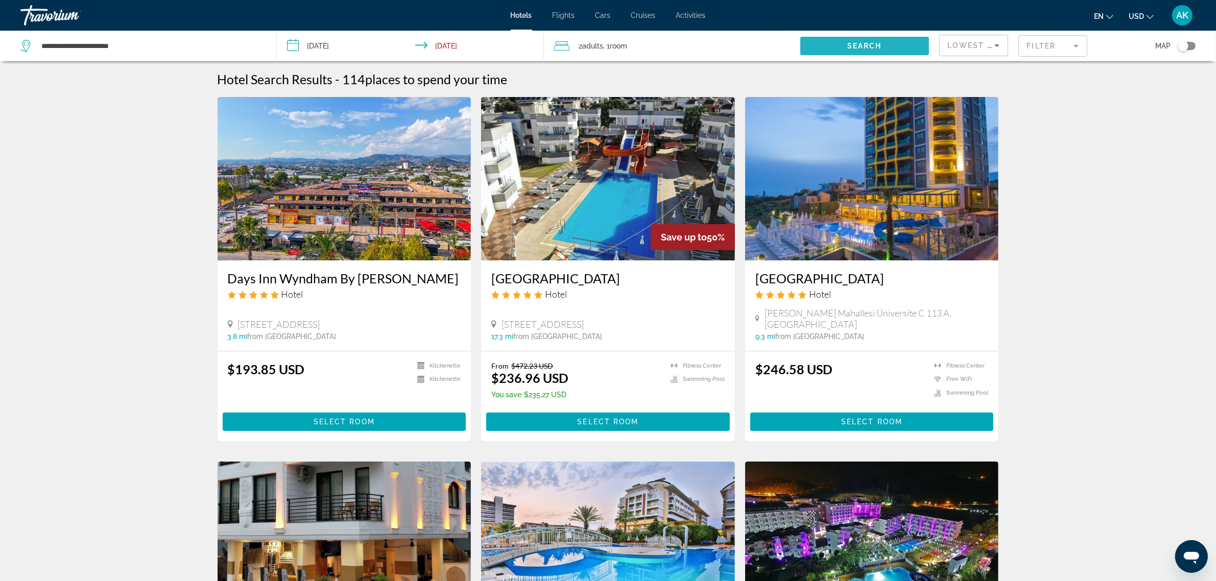
click at [853, 37] on span "Search widget" at bounding box center [864, 46] width 128 height 25
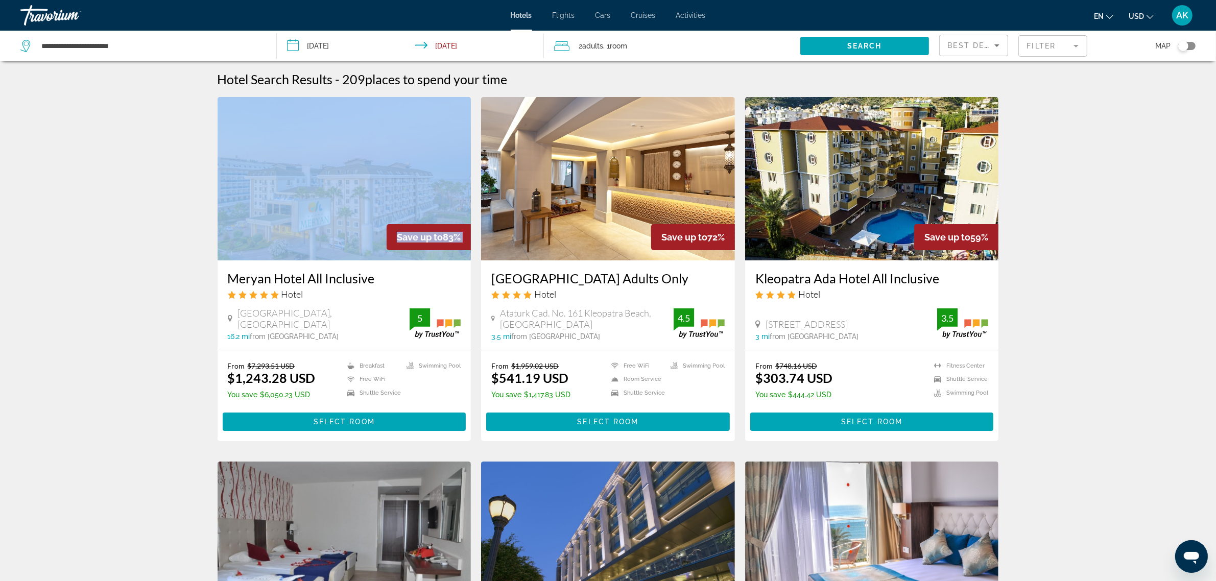
drag, startPoint x: 226, startPoint y: 278, endPoint x: 131, endPoint y: 241, distance: 102.0
click at [354, 421] on span "Select Room" at bounding box center [343, 422] width 61 height 8
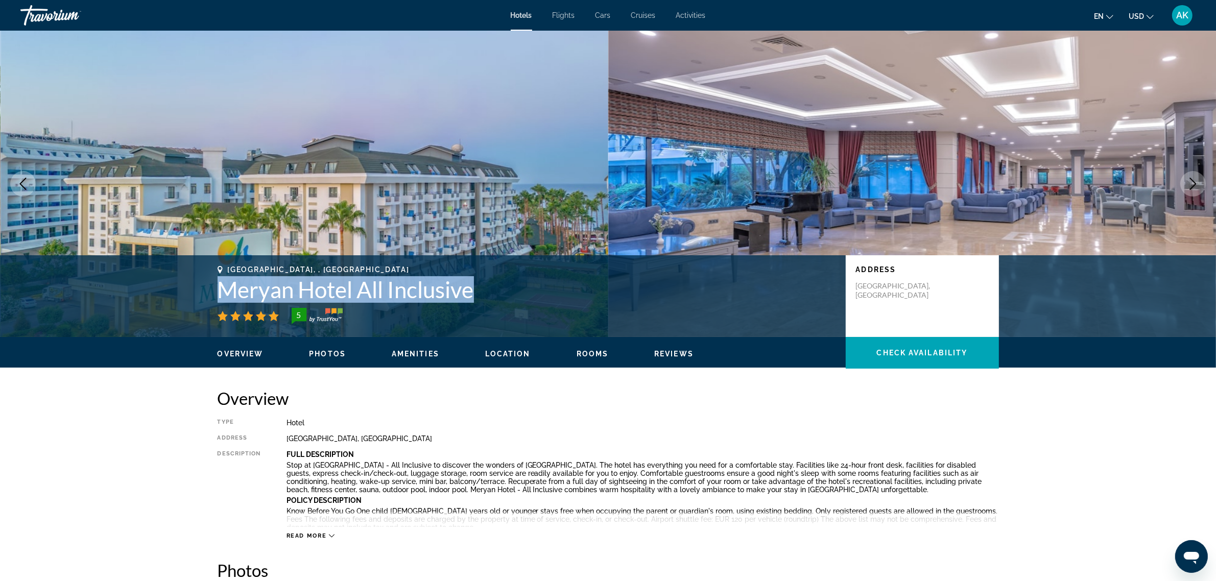
drag, startPoint x: 480, startPoint y: 297, endPoint x: 215, endPoint y: 292, distance: 265.0
click at [215, 292] on div "[GEOGRAPHIC_DATA], , [GEOGRAPHIC_DATA] Meryan Hotel All Inclusive 5 Address [GE…" at bounding box center [608, 295] width 822 height 61
click at [933, 346] on span "Main content" at bounding box center [921, 353] width 153 height 25
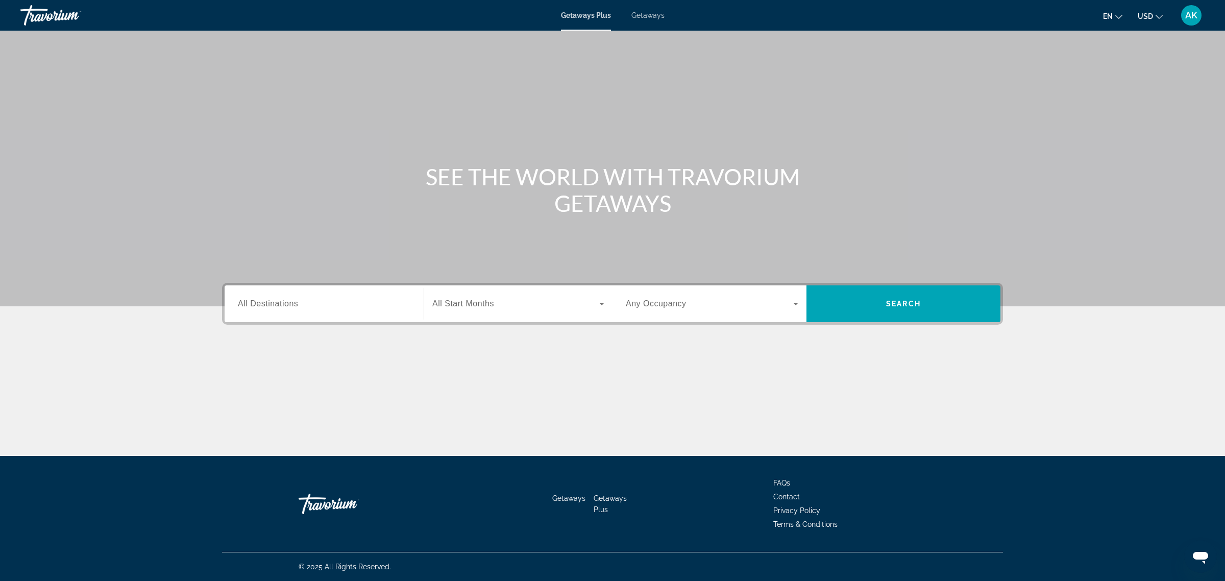
click at [302, 305] on input "Destination All Destinations" at bounding box center [324, 304] width 173 height 12
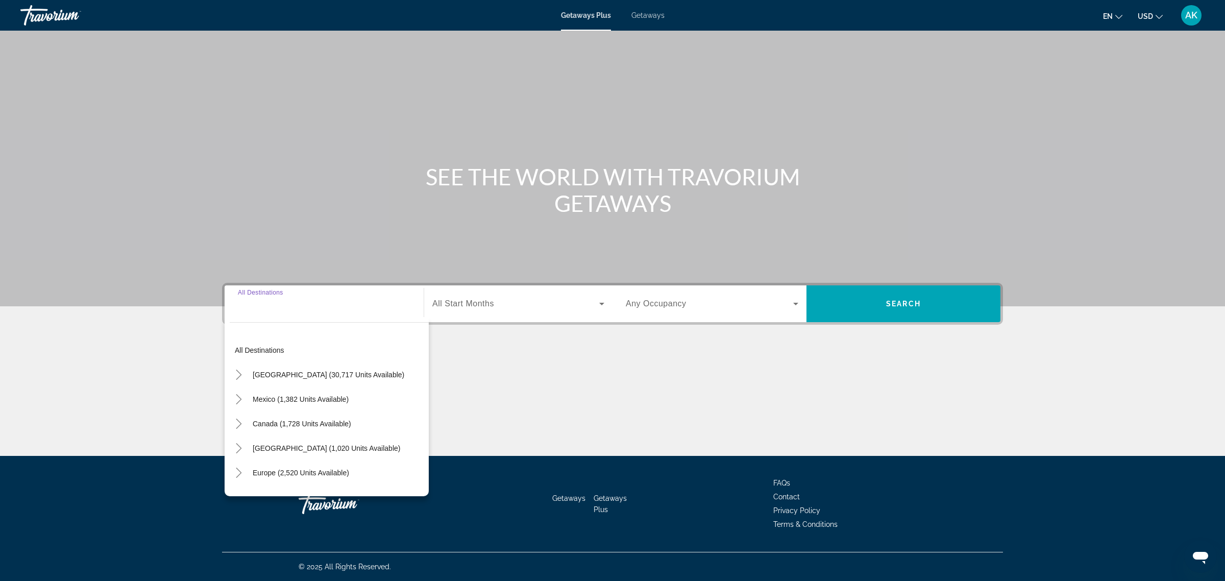
click at [640, 13] on span "Getaways" at bounding box center [648, 15] width 33 height 8
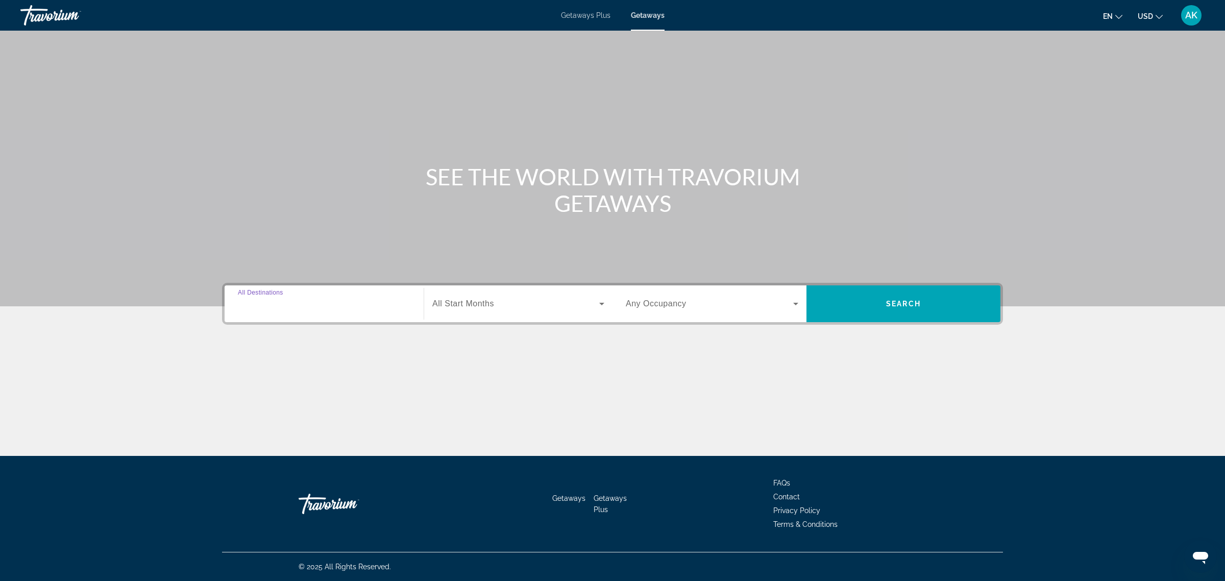
click at [318, 306] on input "Destination All Destinations" at bounding box center [324, 304] width 173 height 12
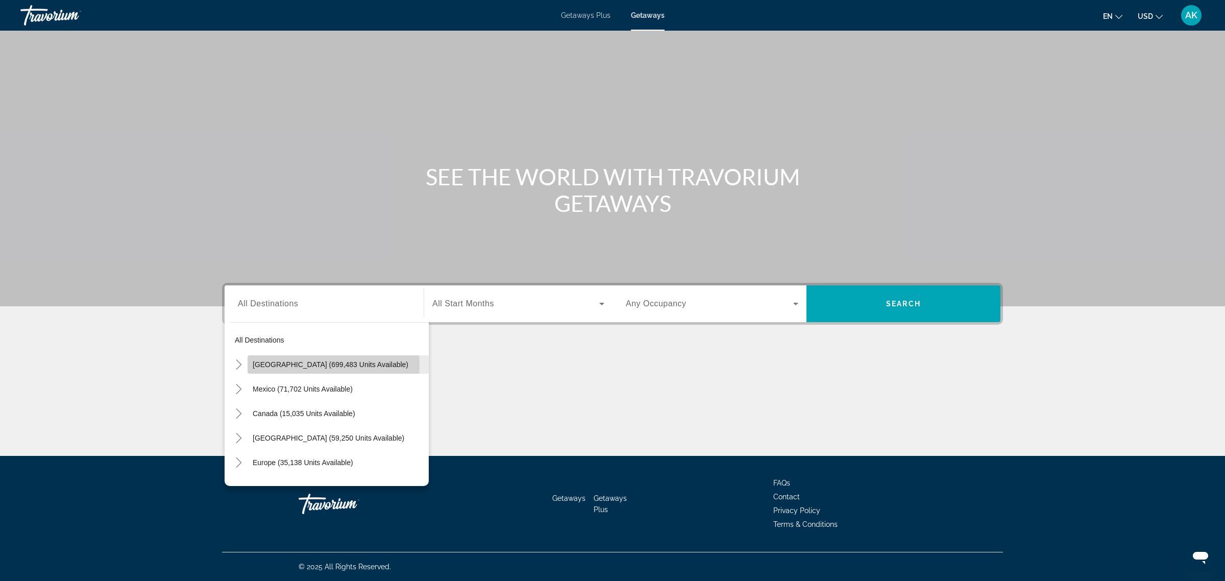
click at [316, 365] on span "United States (699,483 units available)" at bounding box center [331, 364] width 156 height 8
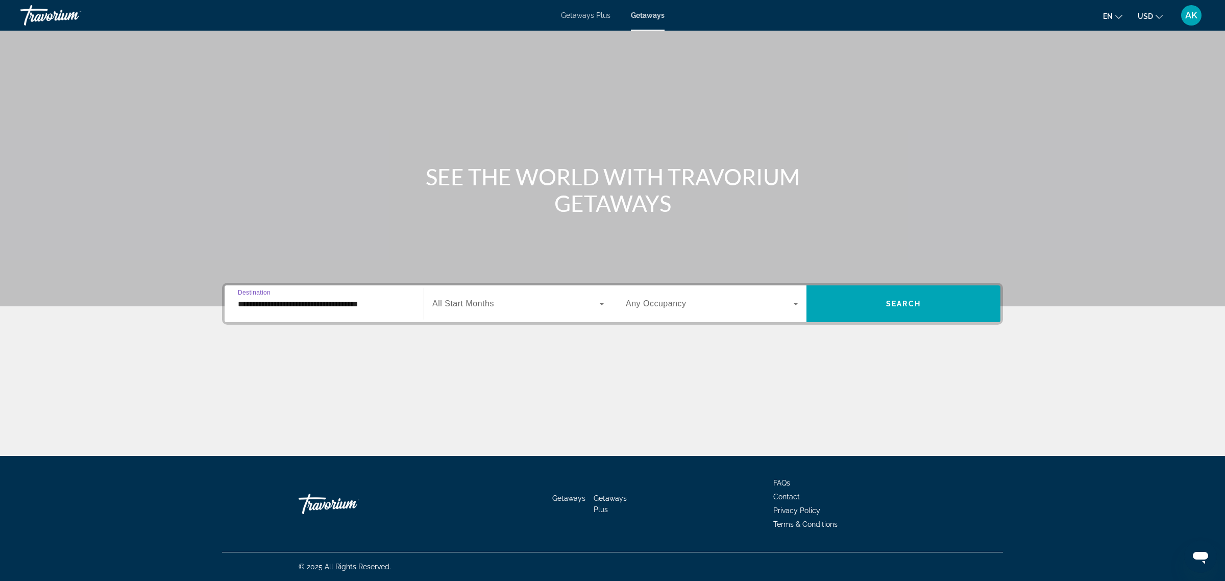
click at [357, 305] on input "**********" at bounding box center [324, 304] width 173 height 12
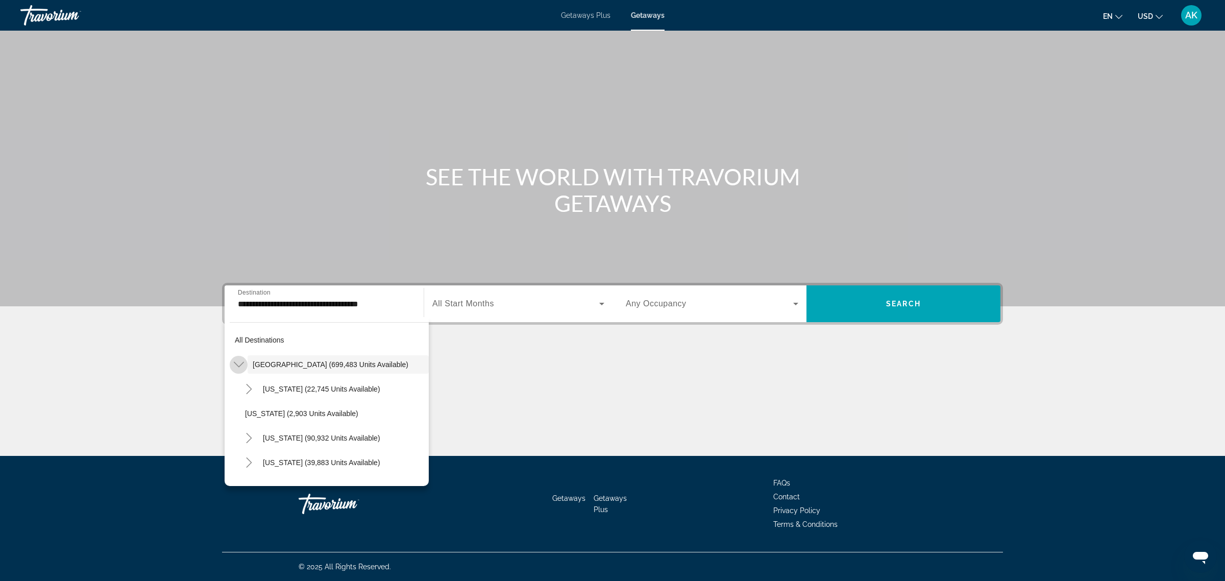
click at [234, 363] on icon "Toggle United States (699,483 units available)" at bounding box center [239, 364] width 10 height 10
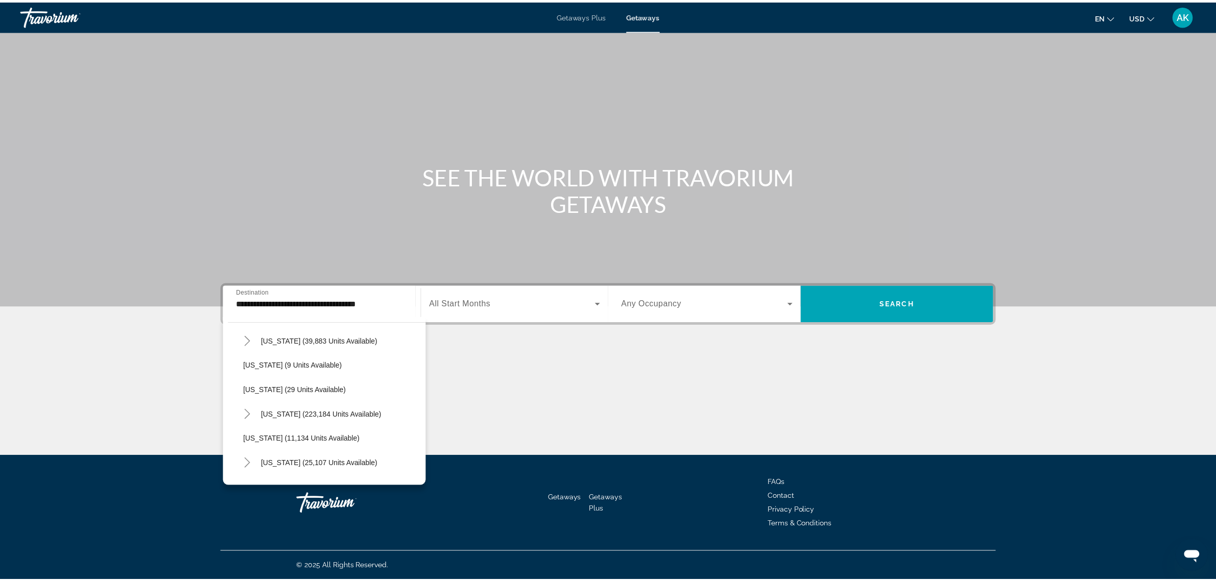
scroll to position [191, 0]
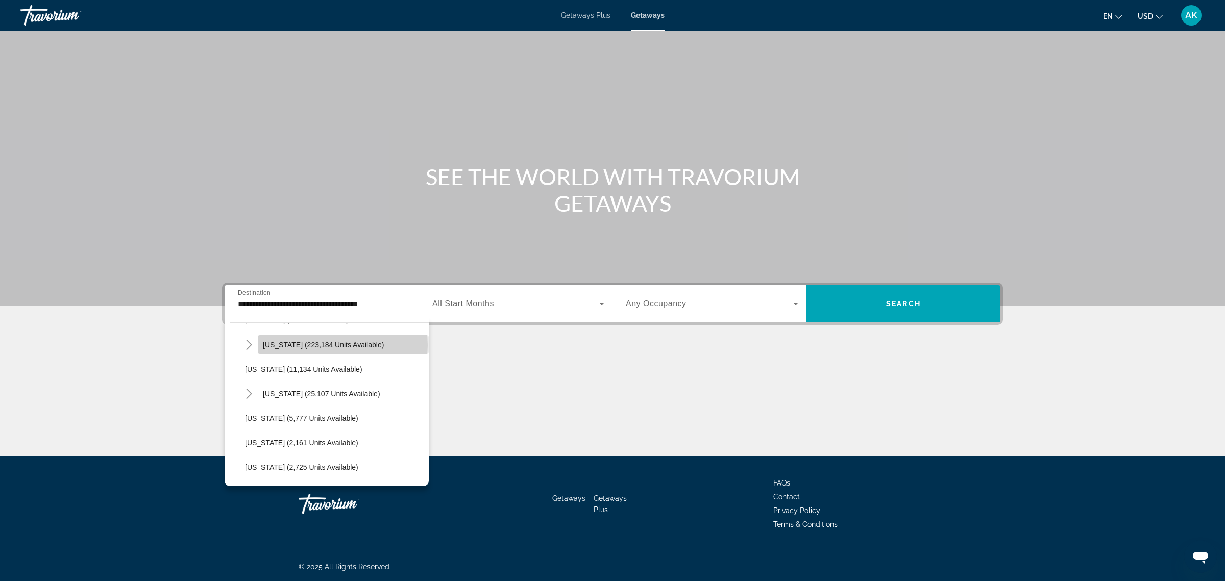
click at [343, 345] on span "Florida (223,184 units available)" at bounding box center [323, 345] width 121 height 8
type input "**********"
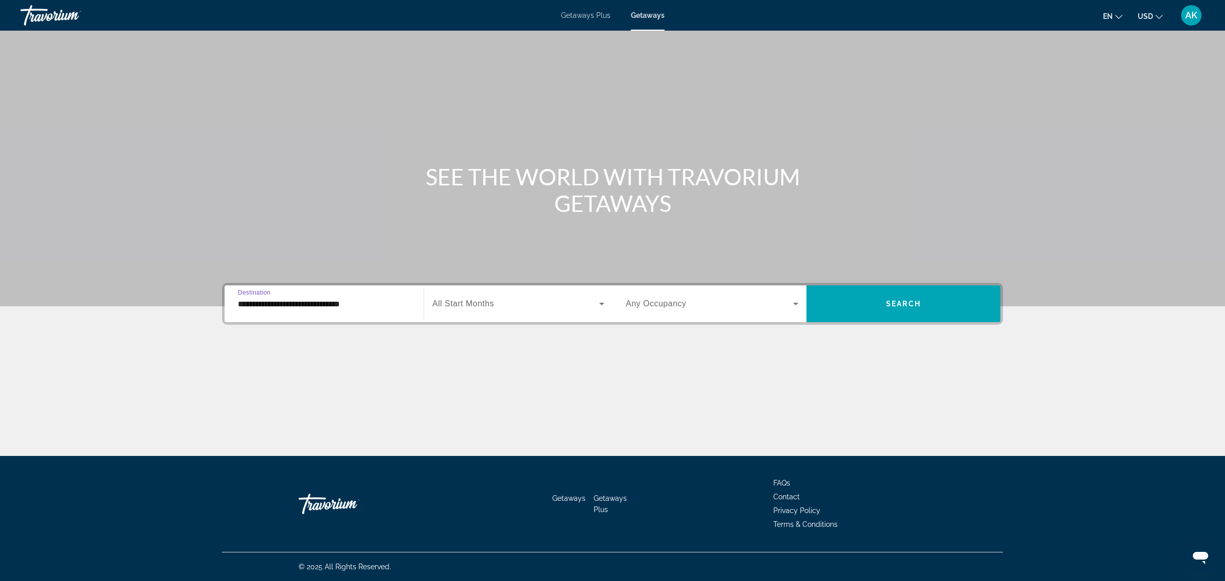
click at [532, 302] on span "Search widget" at bounding box center [515, 304] width 167 height 12
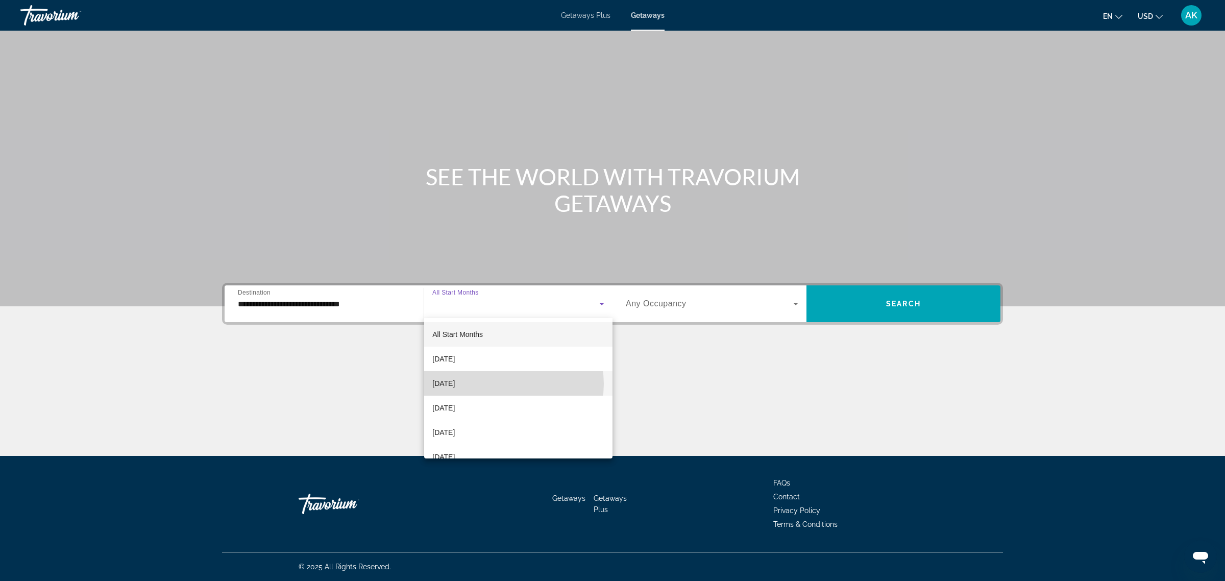
click at [510, 384] on mat-option "October 2025" at bounding box center [518, 383] width 188 height 25
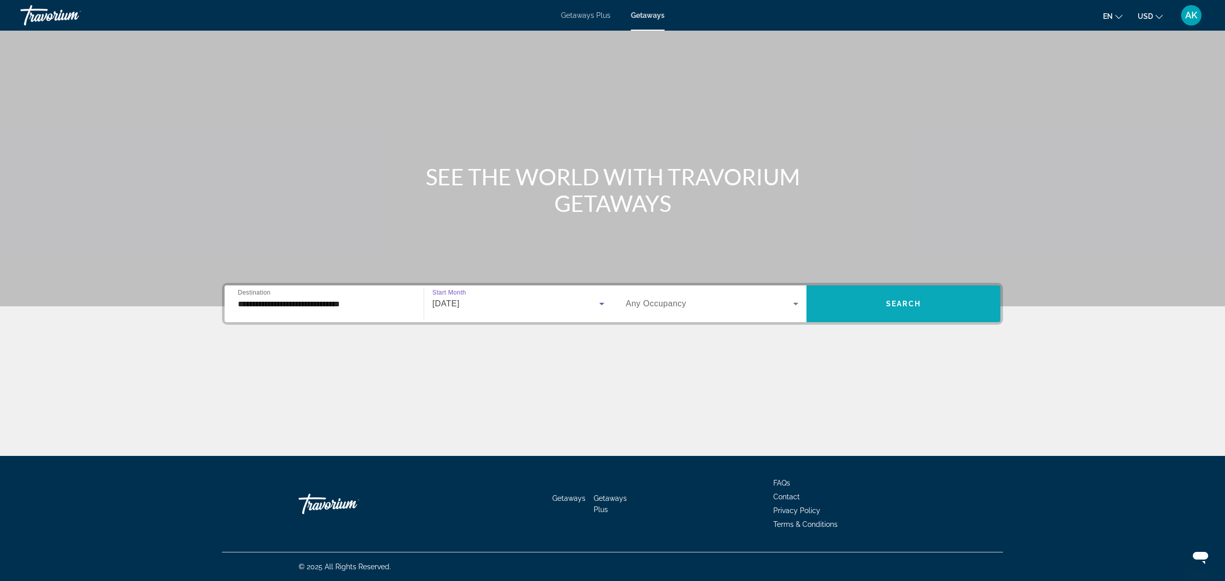
click at [862, 304] on span "Search widget" at bounding box center [904, 304] width 194 height 25
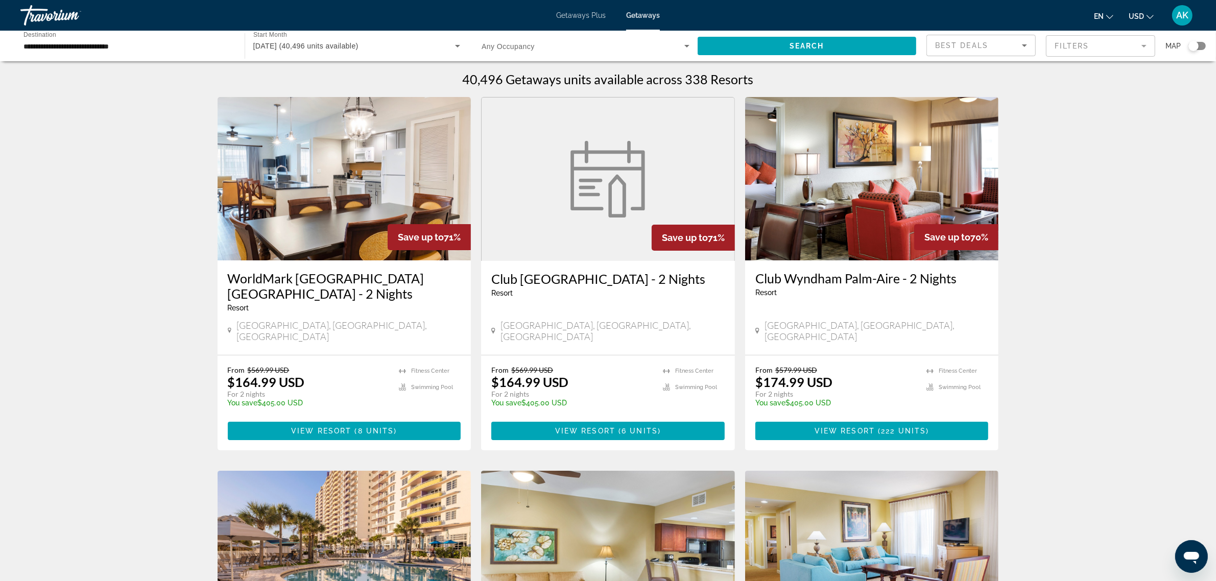
click at [1069, 50] on mat-form-field "Filters" at bounding box center [1100, 45] width 109 height 21
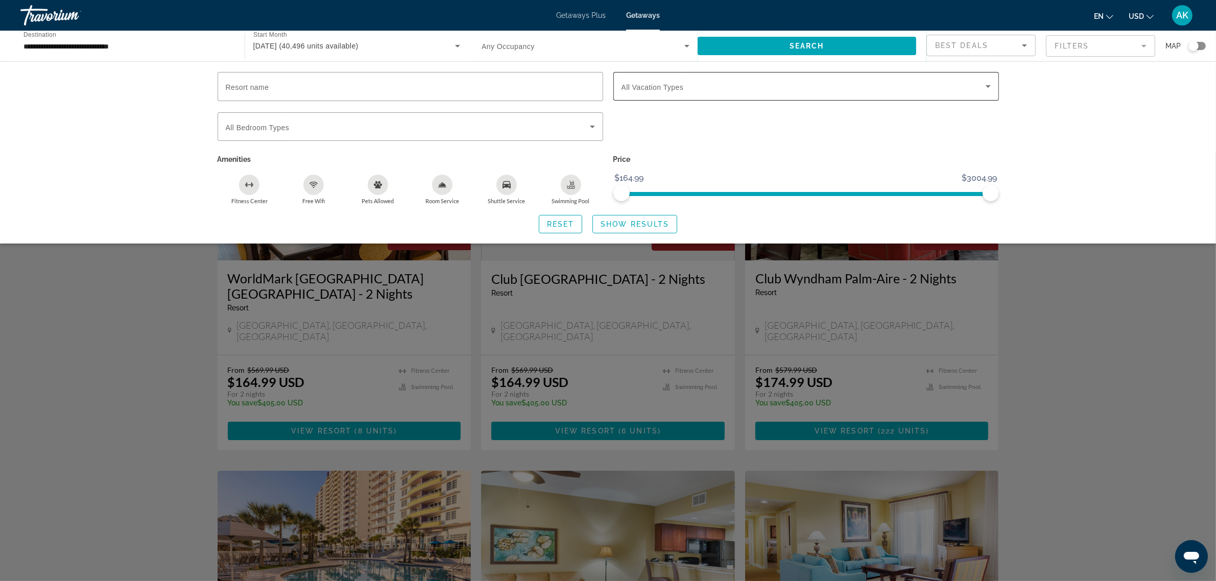
click at [904, 88] on span "Search widget" at bounding box center [803, 86] width 364 height 12
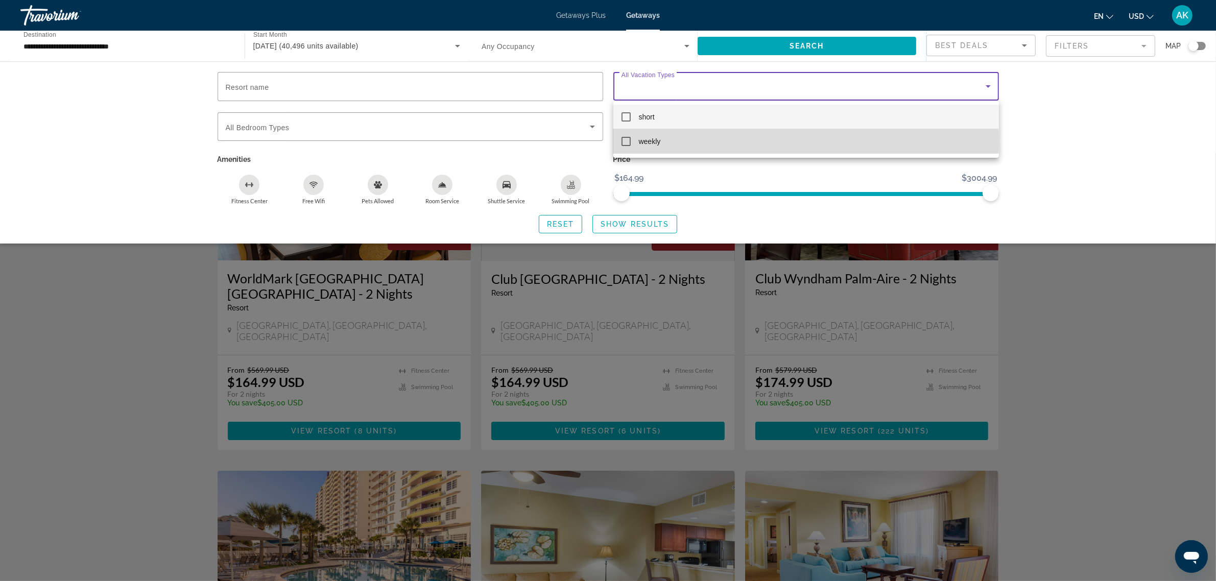
click at [702, 140] on mat-option "weekly" at bounding box center [805, 141] width 385 height 25
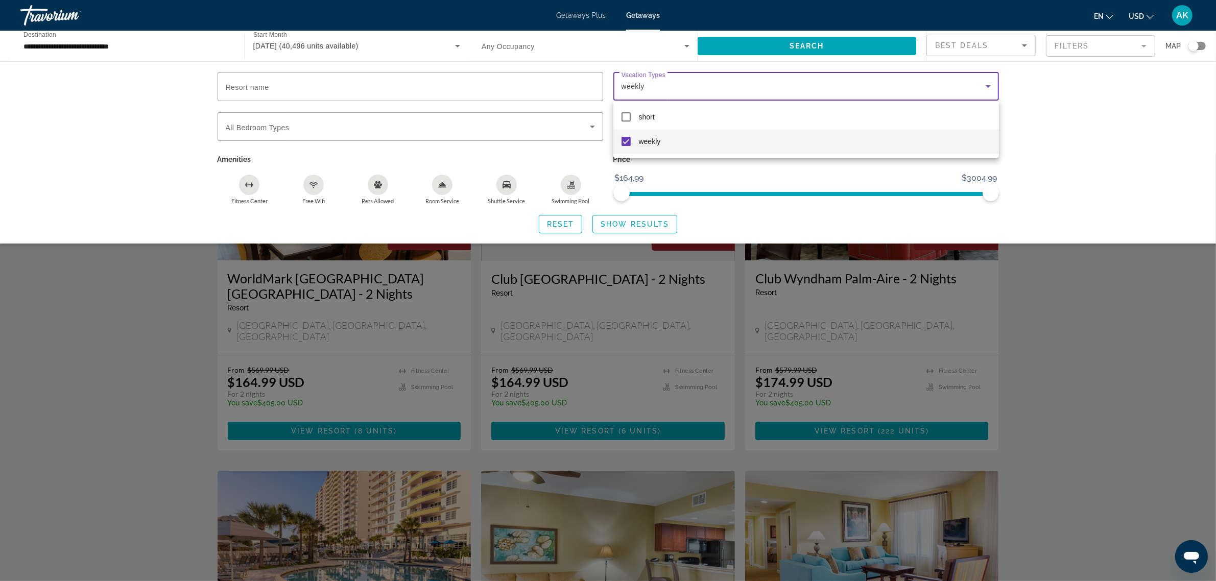
click at [651, 225] on div at bounding box center [608, 290] width 1216 height 581
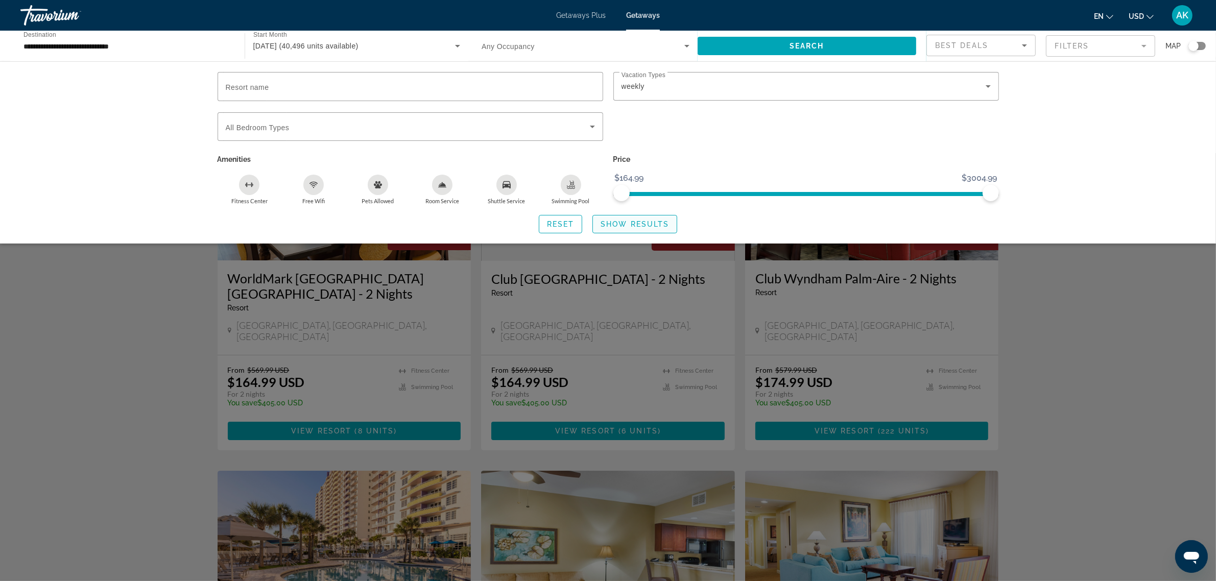
click at [629, 221] on span "Show Results" at bounding box center [634, 224] width 68 height 8
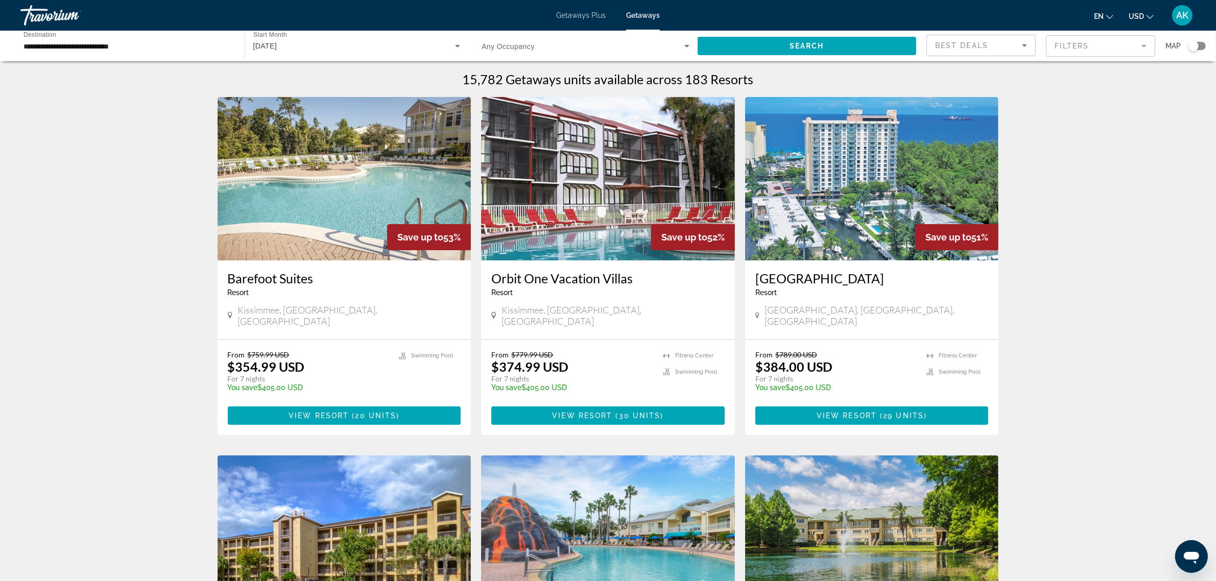
click at [1097, 44] on mat-form-field "Filters" at bounding box center [1100, 45] width 109 height 21
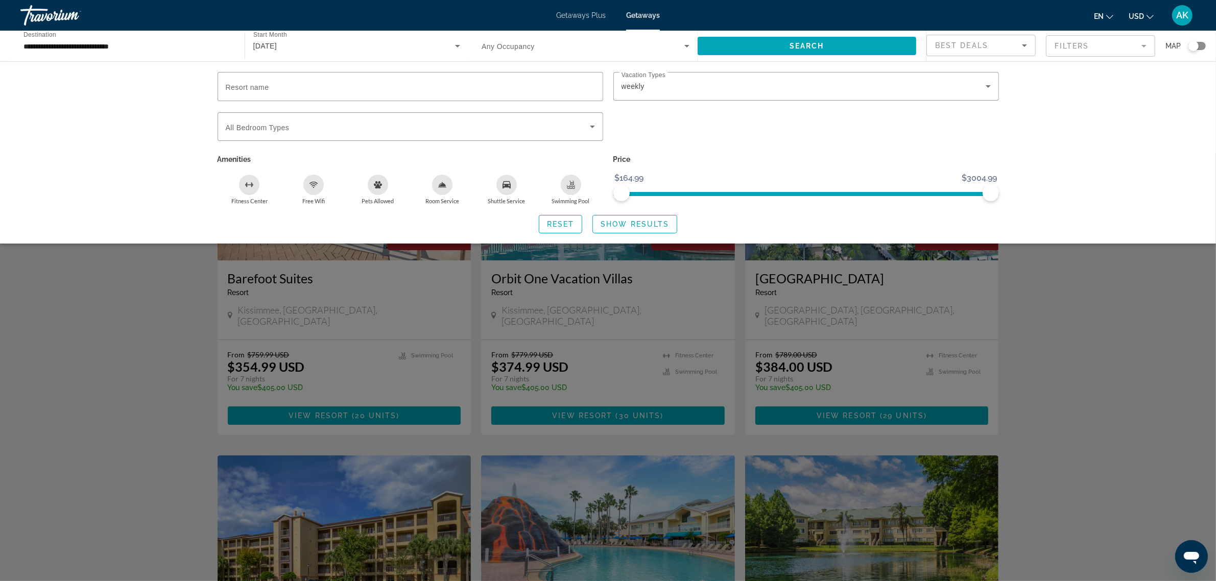
click at [1108, 427] on div "Search widget" at bounding box center [608, 367] width 1216 height 428
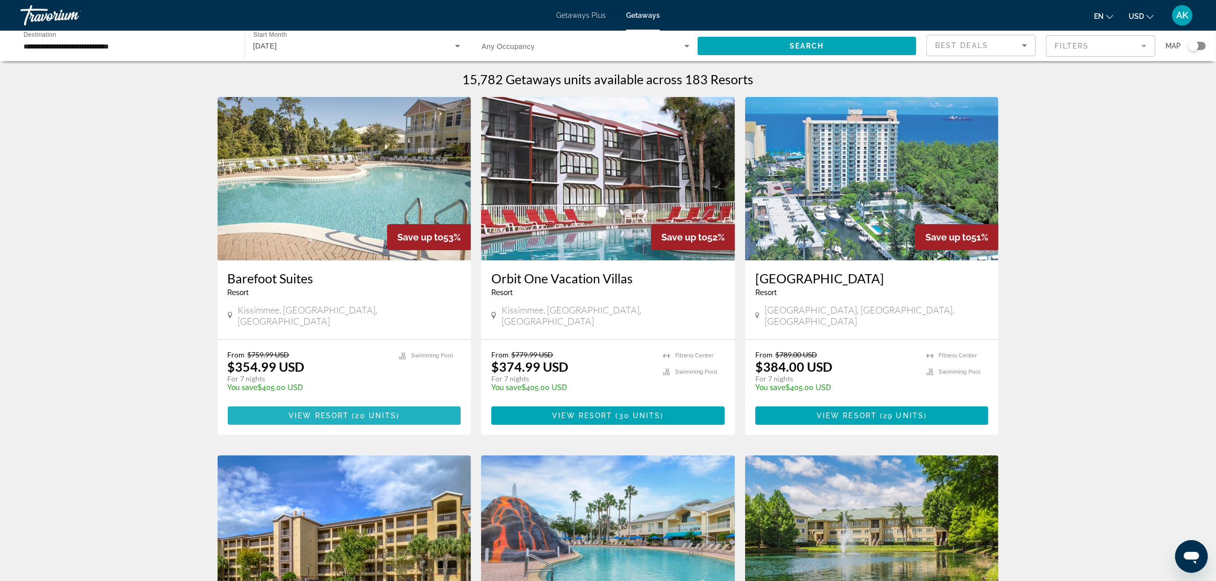
click at [353, 403] on span "Main content" at bounding box center [344, 415] width 233 height 25
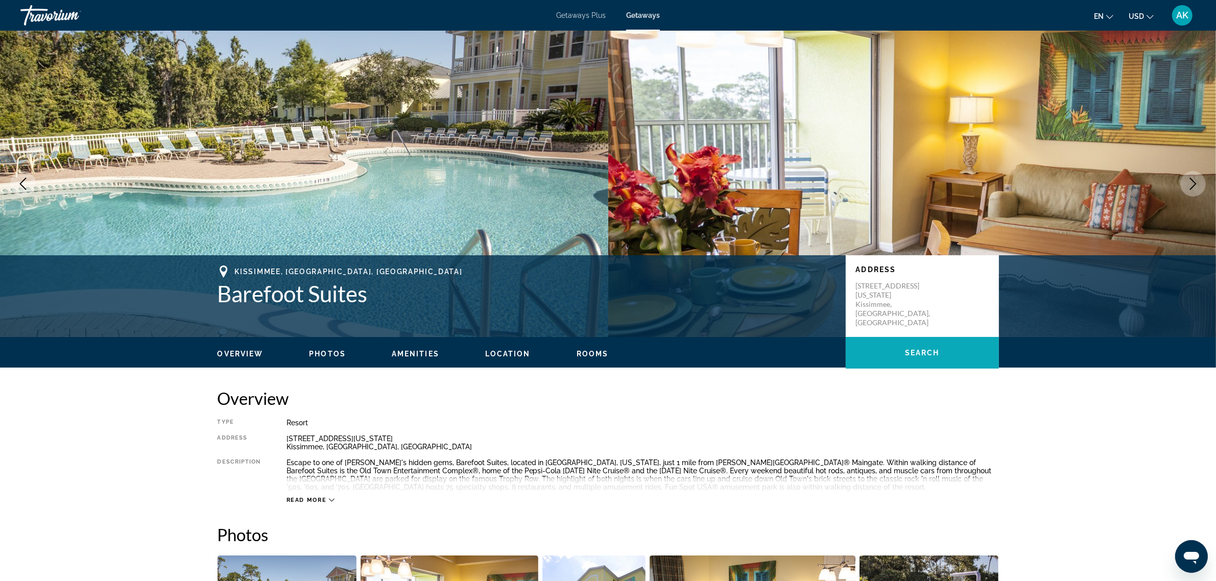
click at [887, 353] on span "Main content" at bounding box center [921, 353] width 153 height 25
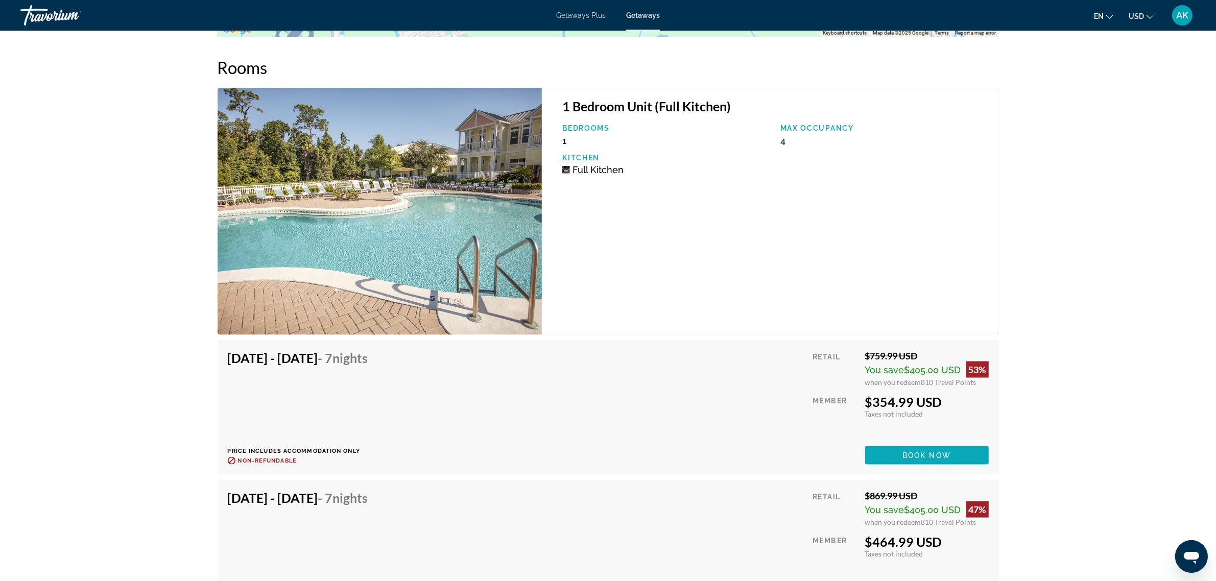
scroll to position [1670, 0]
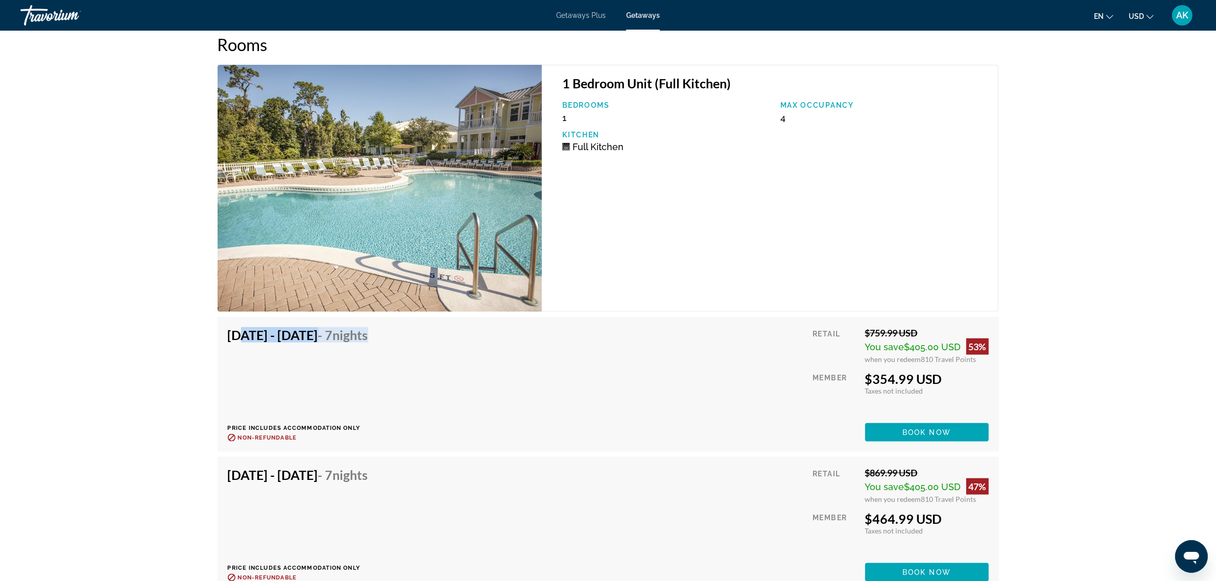
drag, startPoint x: 233, startPoint y: 338, endPoint x: 448, endPoint y: 338, distance: 215.4
click at [448, 338] on div "Oct 3, 2025 - Oct 10, 2025 - 7 Nights Price includes accommodation only Refunda…" at bounding box center [608, 384] width 761 height 114
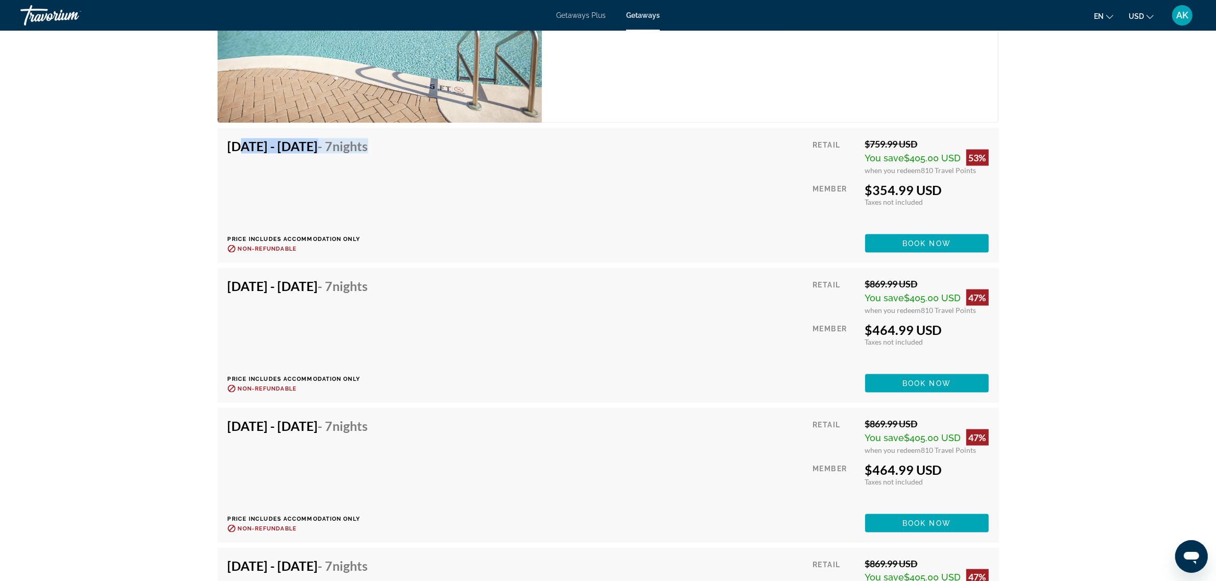
scroll to position [1862, 0]
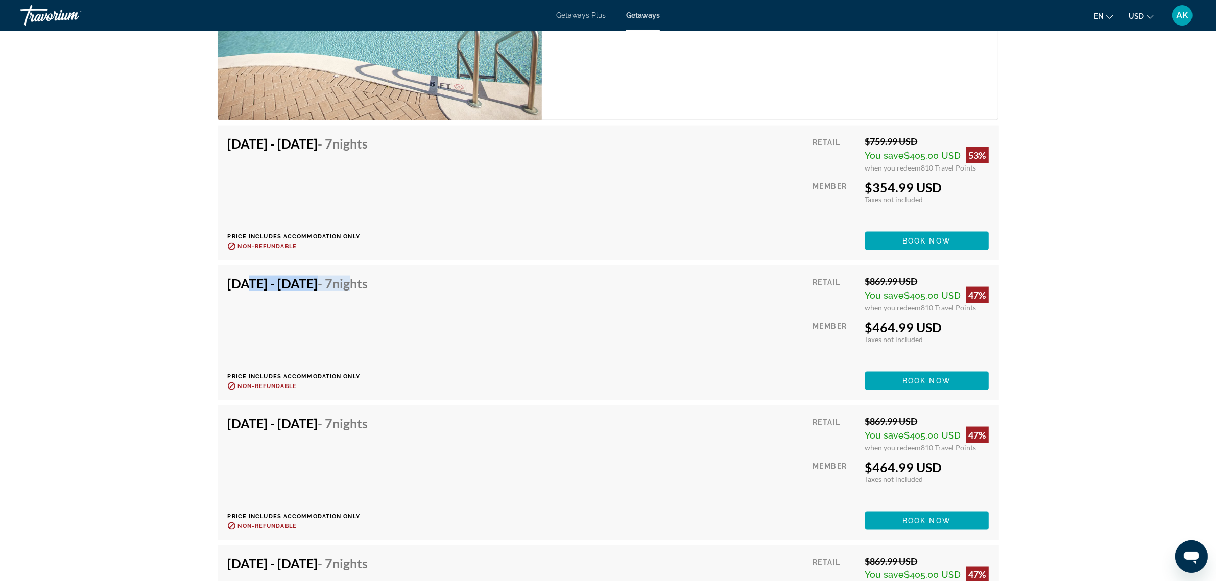
drag, startPoint x: 243, startPoint y: 289, endPoint x: 422, endPoint y: 300, distance: 179.5
click at [376, 300] on div "Oct 10, 2025 - Oct 17, 2025 - 7 Nights Price includes accommodation only Refund…" at bounding box center [302, 333] width 148 height 114
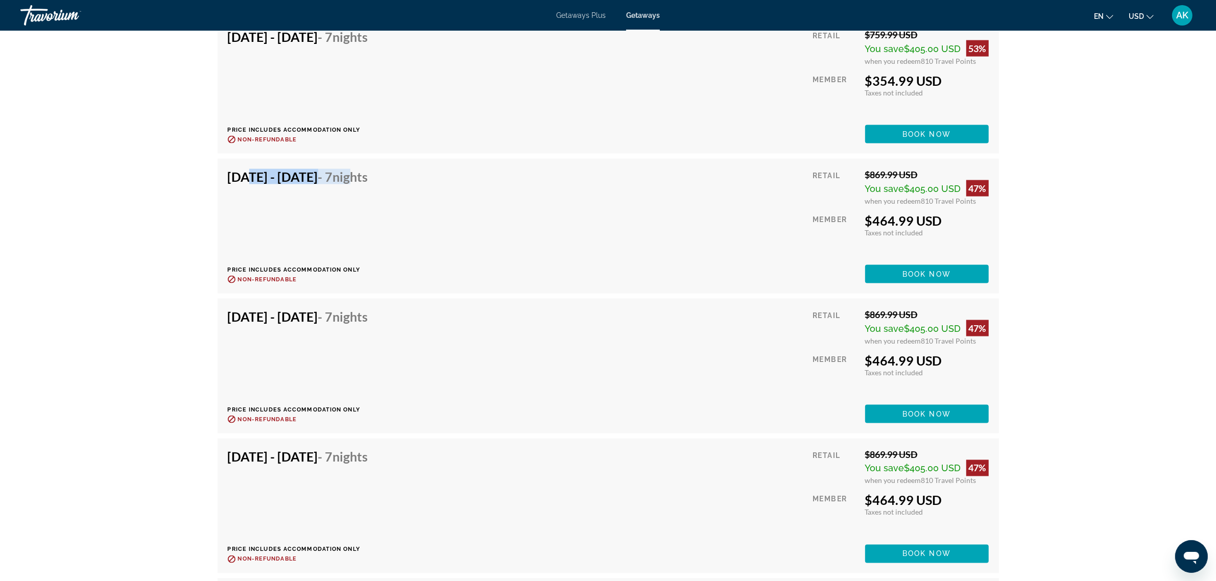
scroll to position [2053, 0]
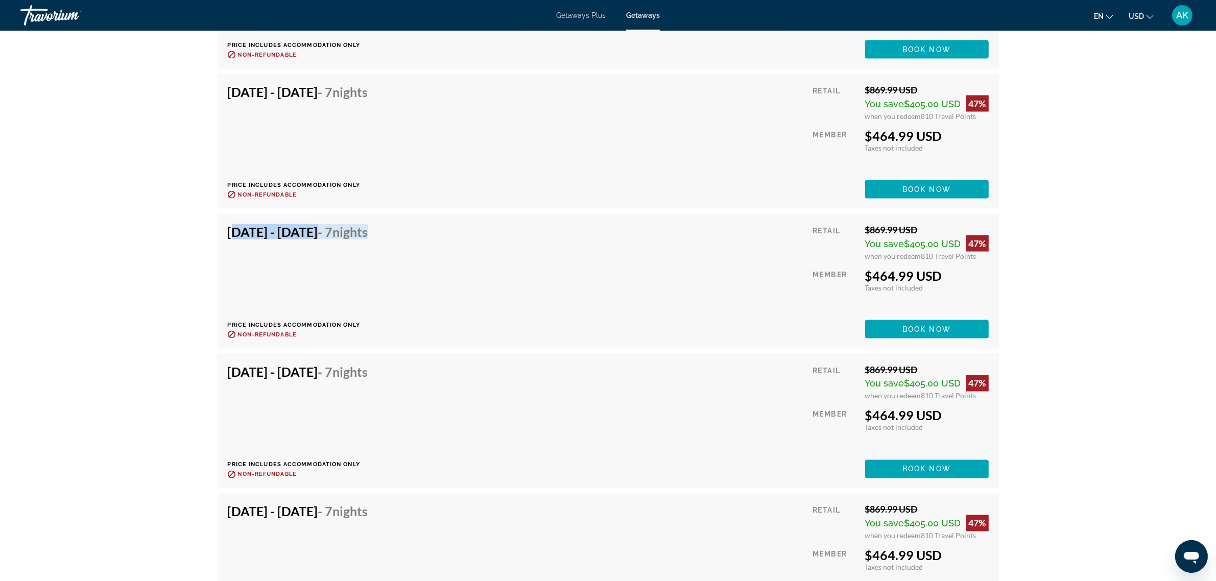
drag, startPoint x: 231, startPoint y: 238, endPoint x: 461, endPoint y: 245, distance: 230.3
click at [461, 245] on div "Oct 17, 2025 - Oct 24, 2025 - 7 Nights Price includes accommodation only Refund…" at bounding box center [608, 281] width 761 height 114
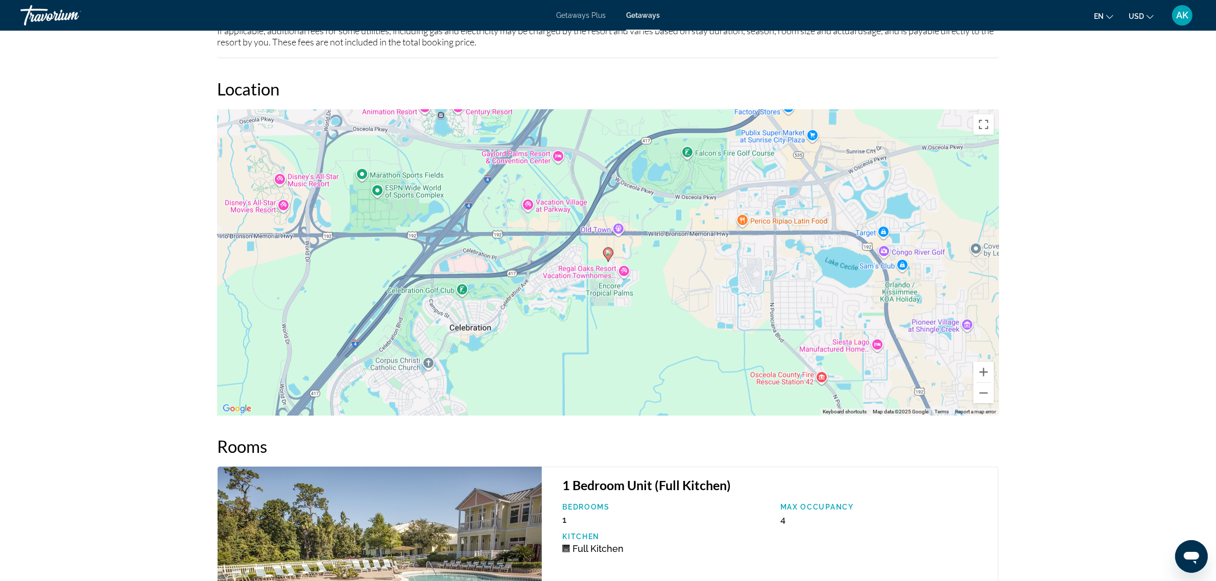
scroll to position [1228, 0]
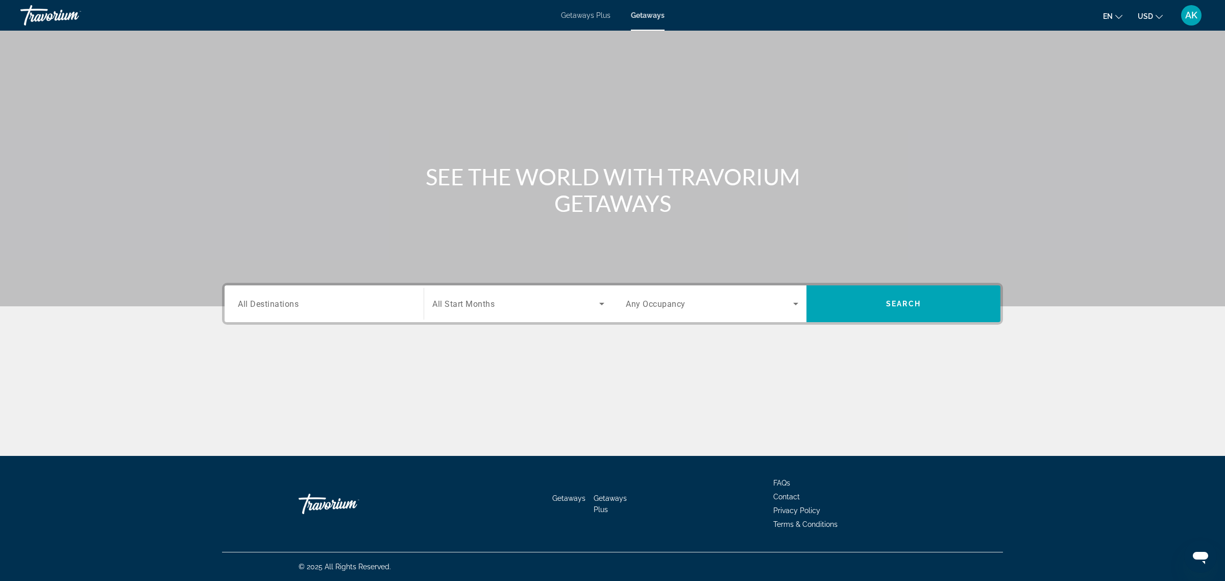
click at [352, 305] on input "Destination All Destinations" at bounding box center [324, 304] width 173 height 12
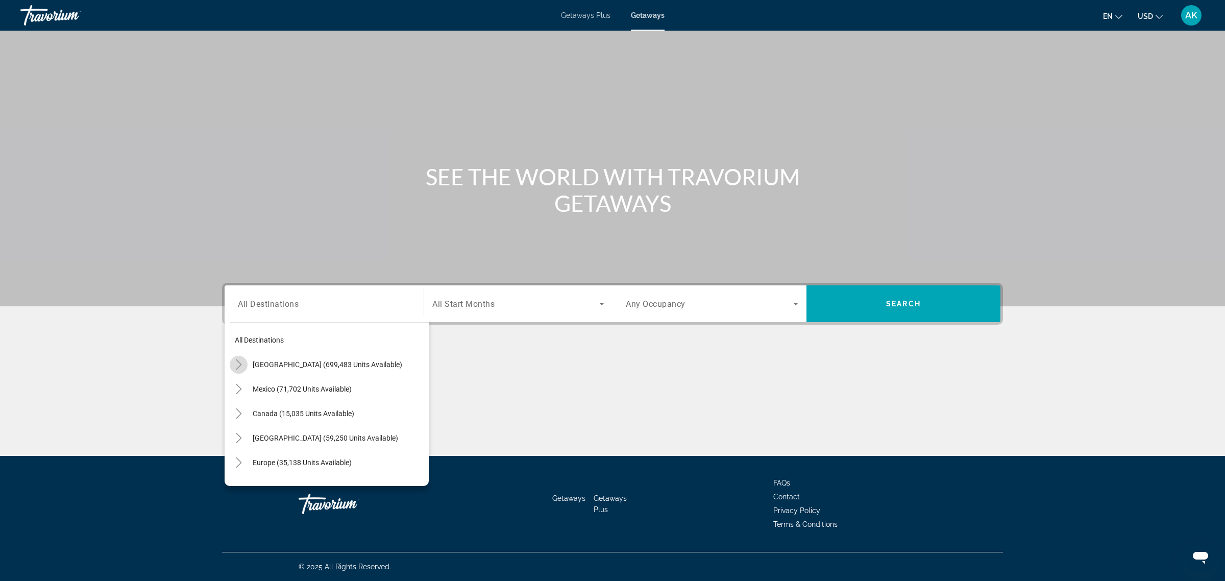
click at [235, 367] on icon "Toggle United States (699,483 units available)" at bounding box center [239, 364] width 10 height 10
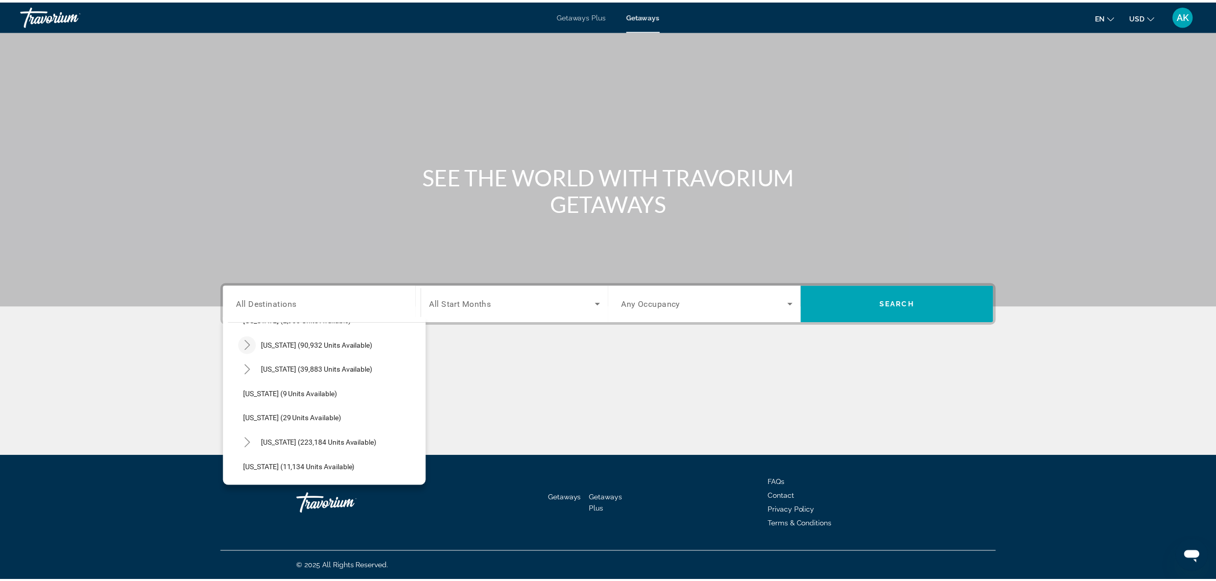
scroll to position [157, 0]
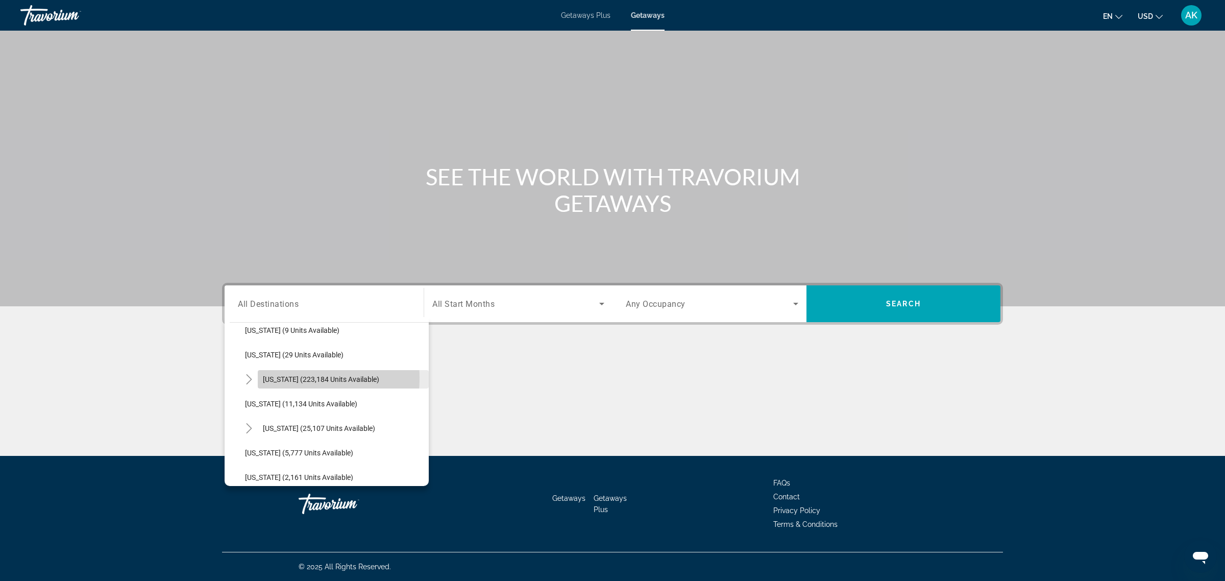
click at [272, 378] on span "Florida (223,184 units available)" at bounding box center [321, 379] width 116 height 8
type input "**********"
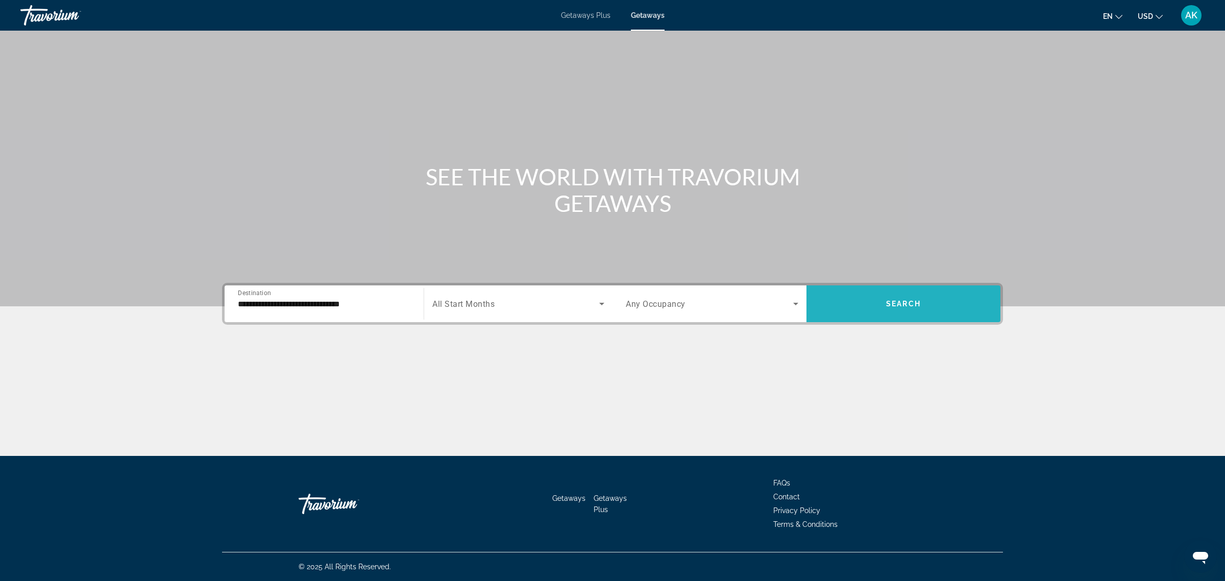
click at [910, 304] on span "Search" at bounding box center [903, 304] width 35 height 8
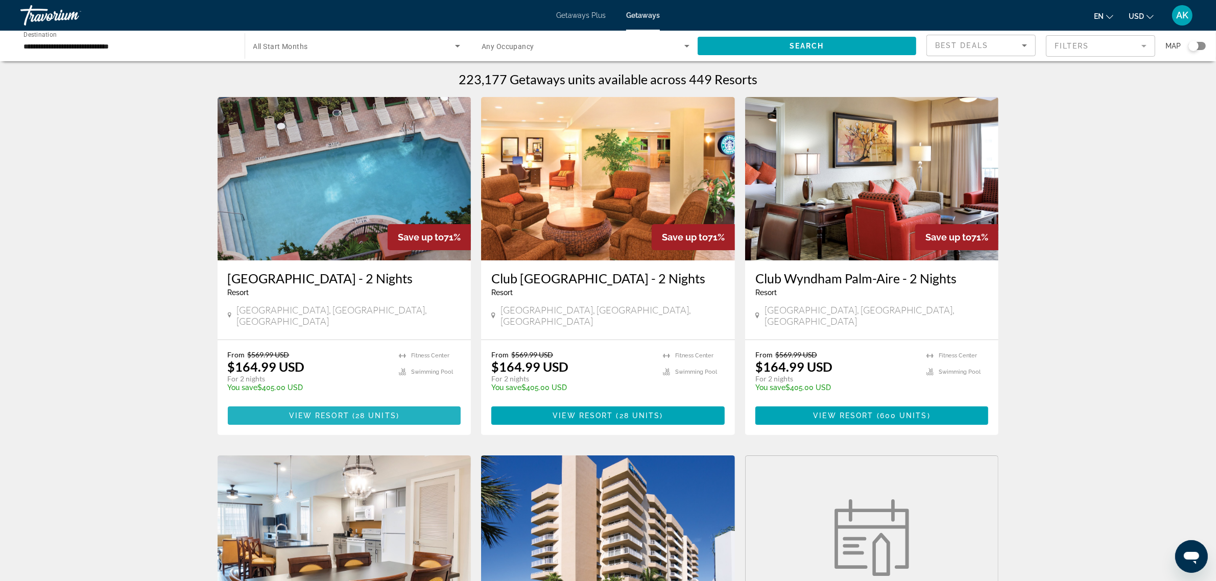
click at [334, 418] on span "View Resort" at bounding box center [319, 415] width 60 height 8
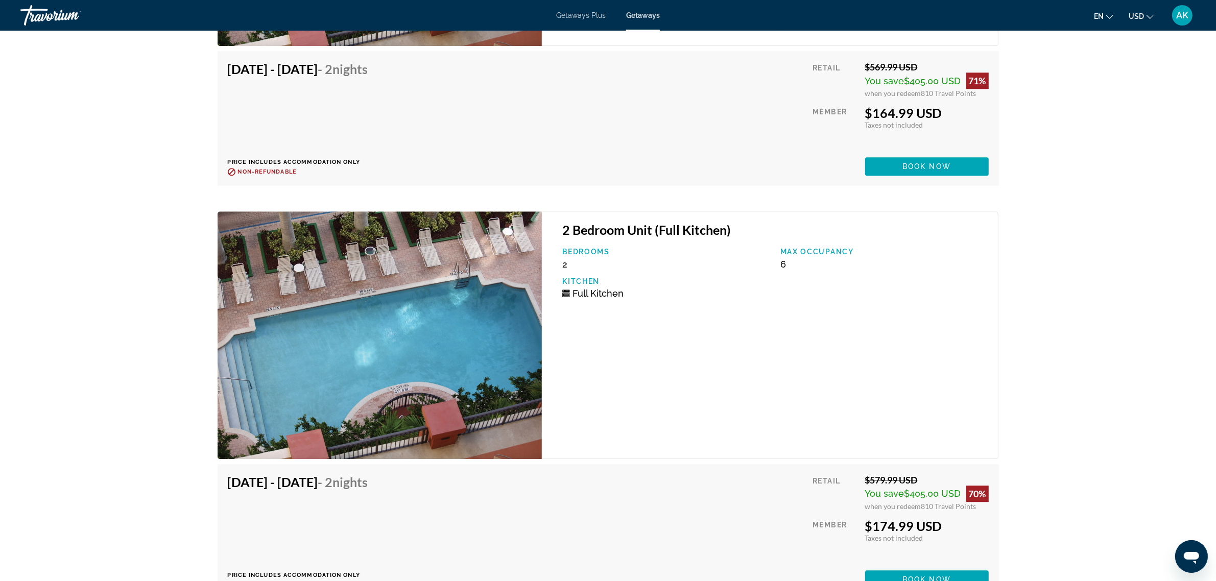
scroll to position [3296, 0]
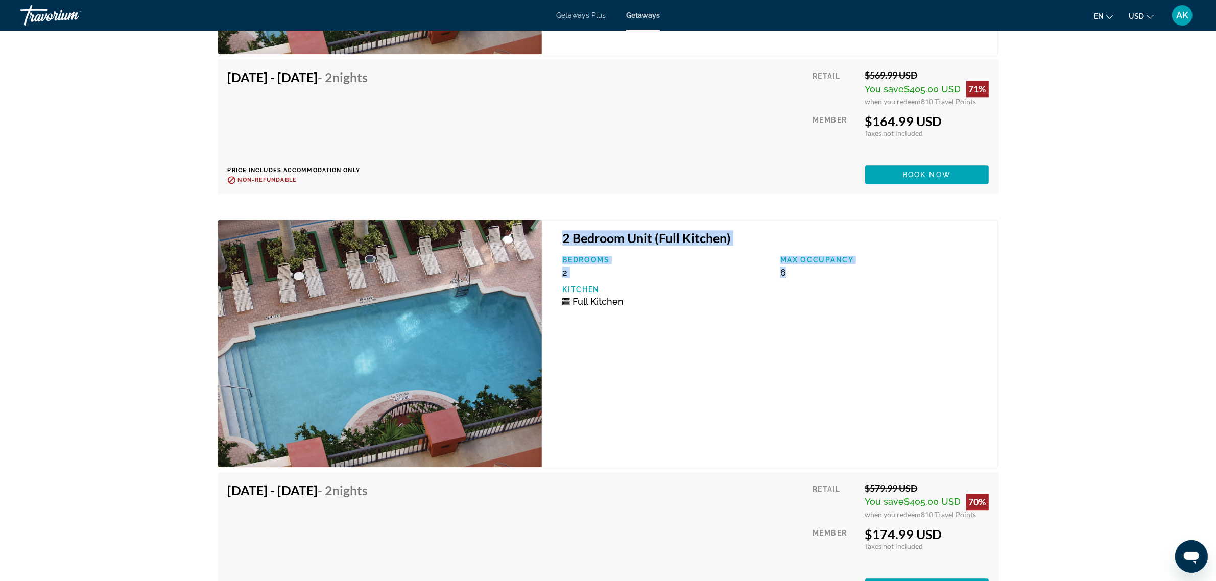
drag, startPoint x: 866, startPoint y: 260, endPoint x: 547, endPoint y: 226, distance: 320.4
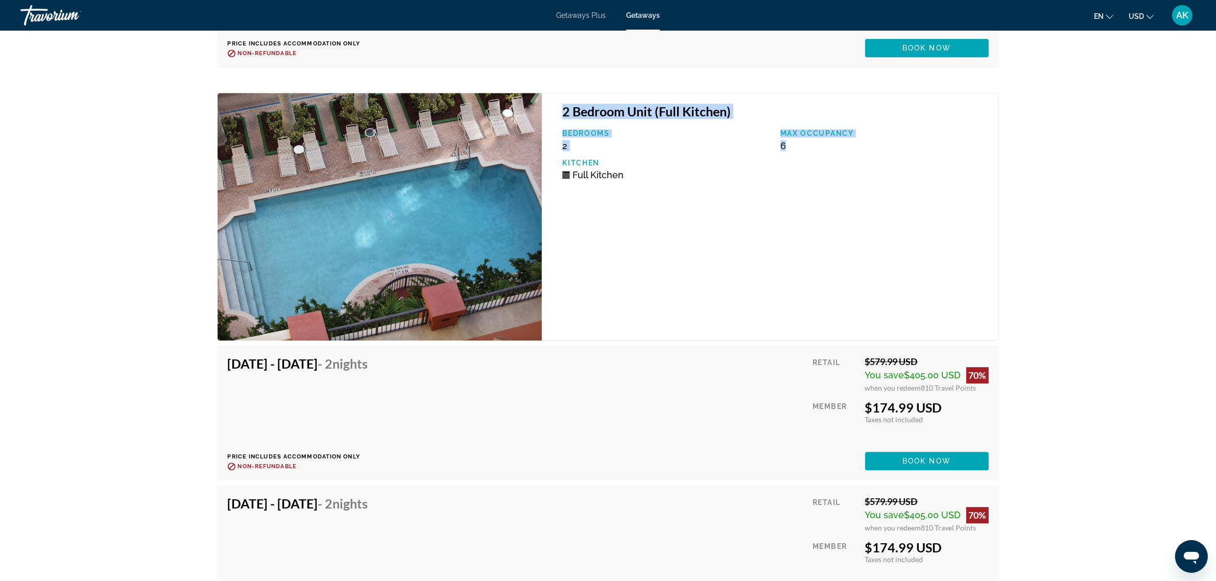
scroll to position [3424, 0]
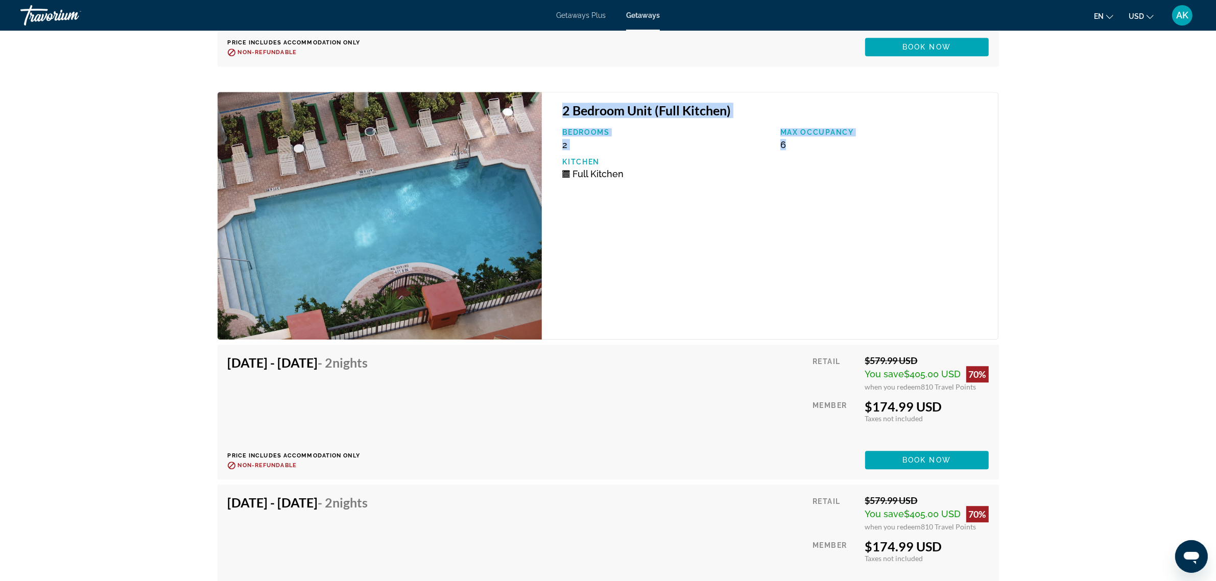
drag, startPoint x: 951, startPoint y: 396, endPoint x: 831, endPoint y: 396, distance: 120.0
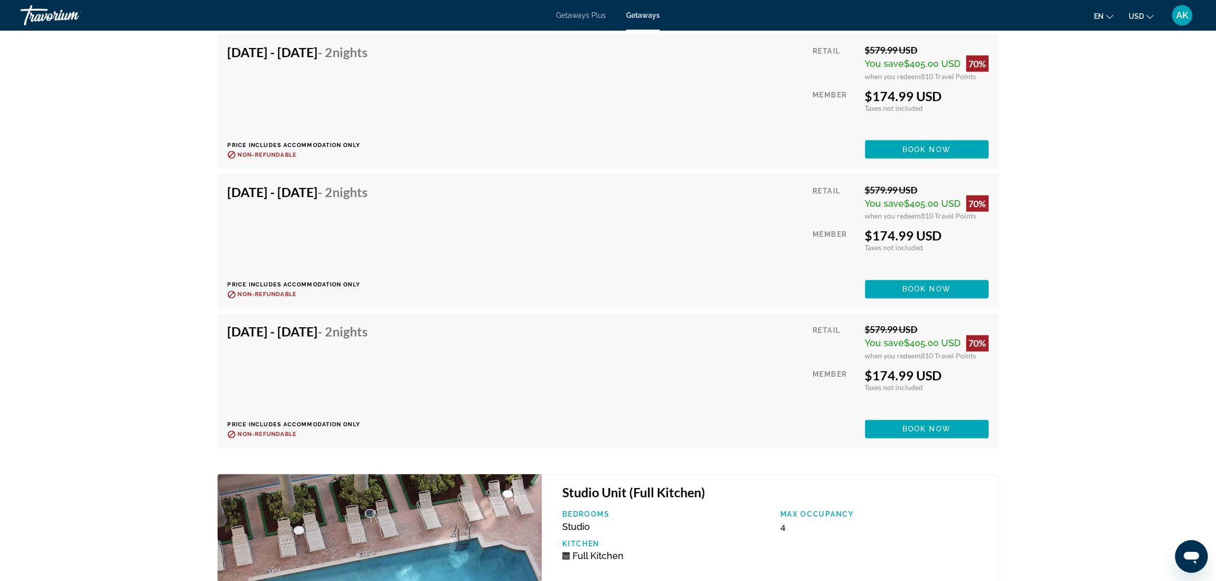
scroll to position [2195, 0]
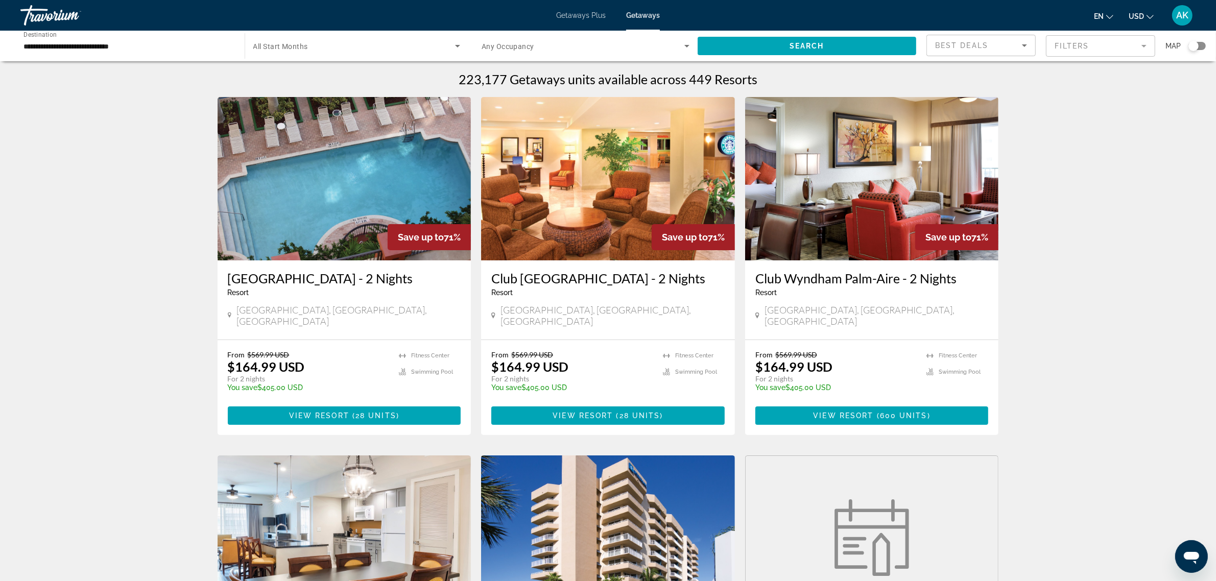
drag, startPoint x: 1096, startPoint y: 37, endPoint x: 1094, endPoint y: 43, distance: 6.9
click at [1094, 42] on mat-form-field "Filters" at bounding box center [1100, 45] width 109 height 21
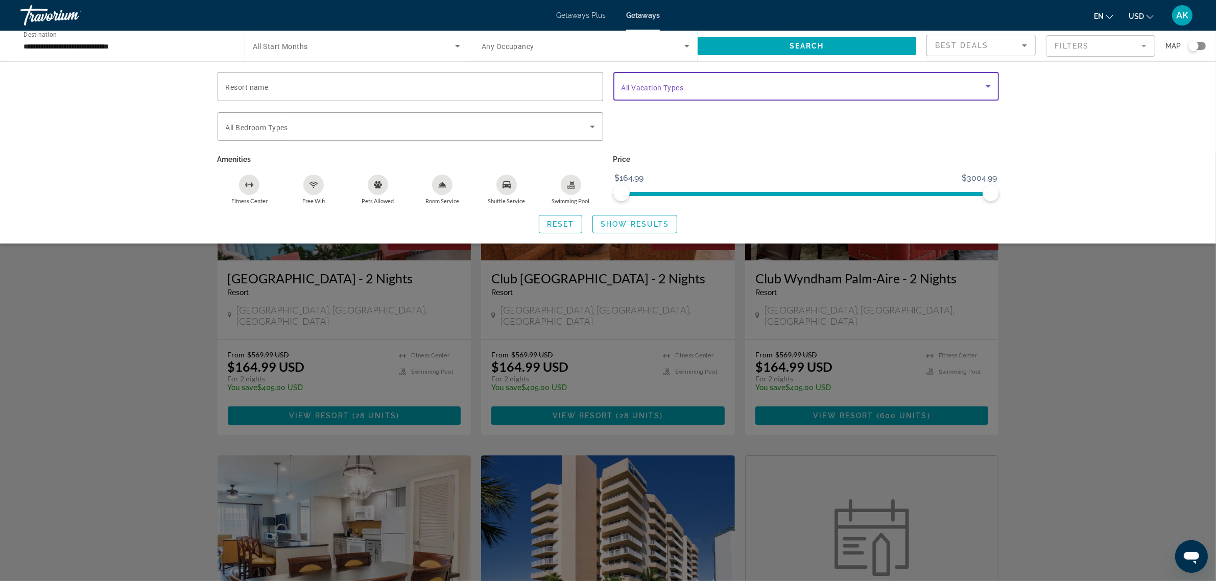
click at [912, 90] on span "Search widget" at bounding box center [803, 86] width 364 height 12
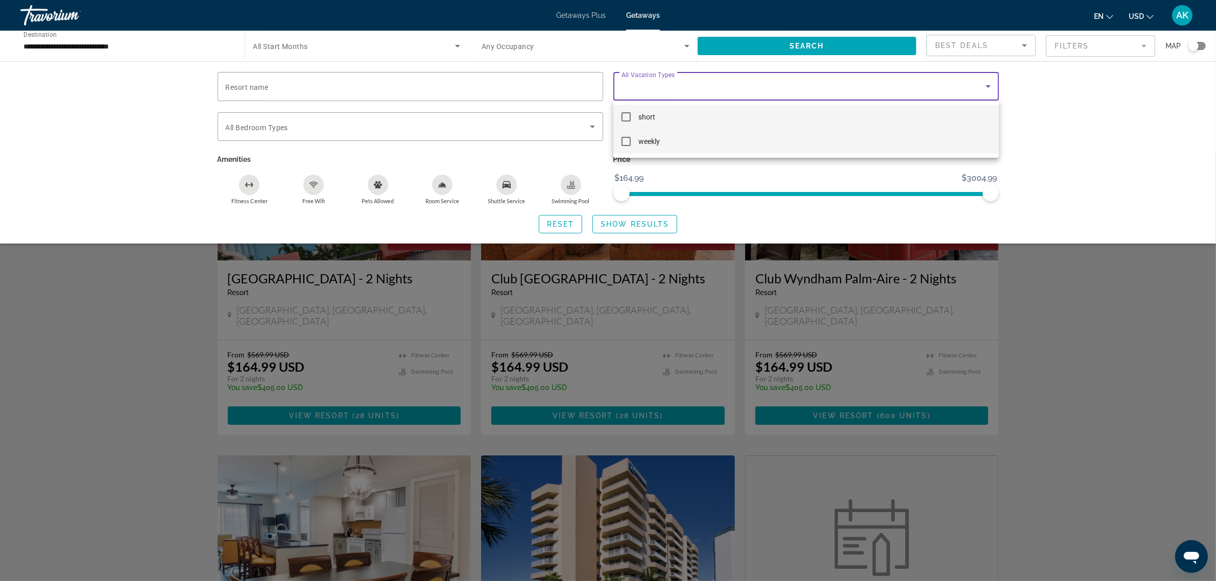
click at [634, 142] on mat-option "weekly" at bounding box center [805, 141] width 385 height 25
click at [1193, 294] on div at bounding box center [608, 290] width 1216 height 581
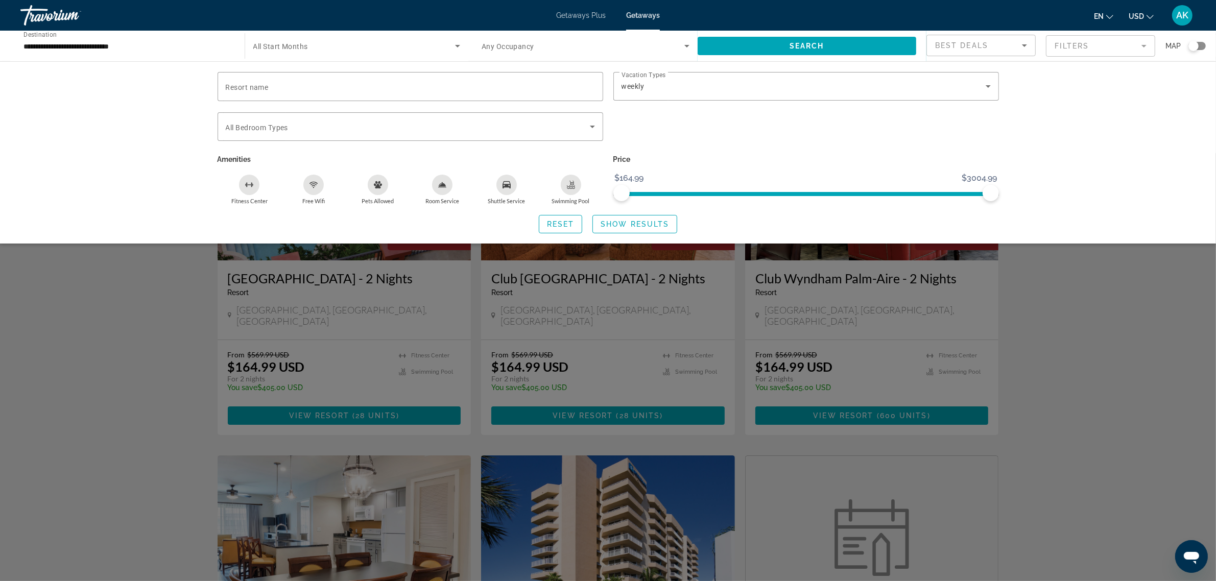
click at [1156, 360] on div "Search widget" at bounding box center [608, 367] width 1216 height 428
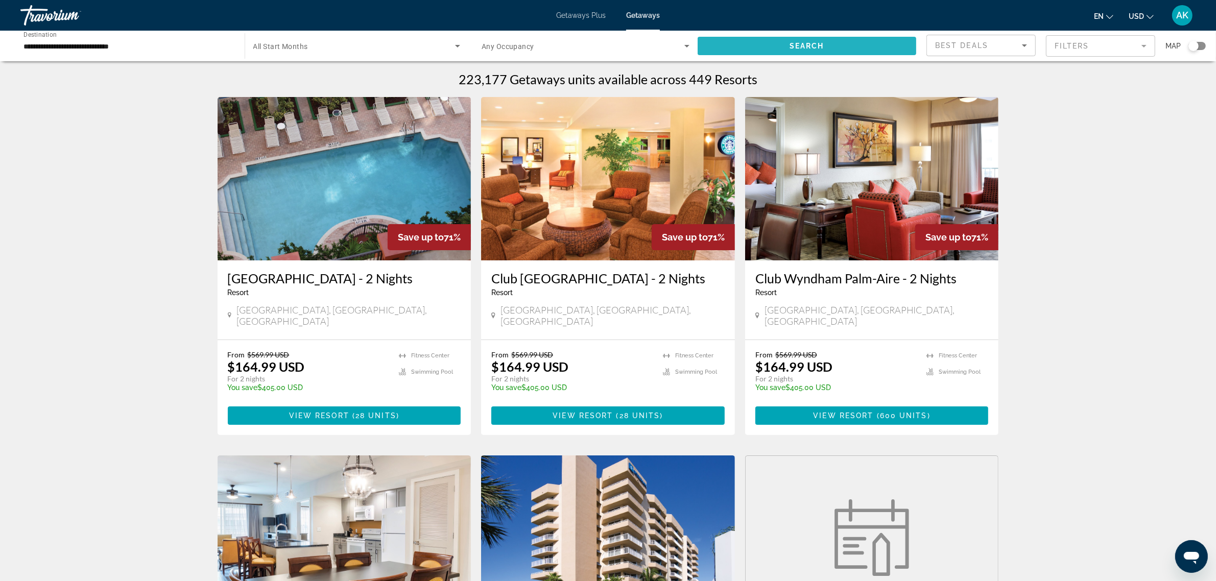
click at [777, 44] on span "Search widget" at bounding box center [806, 46] width 219 height 25
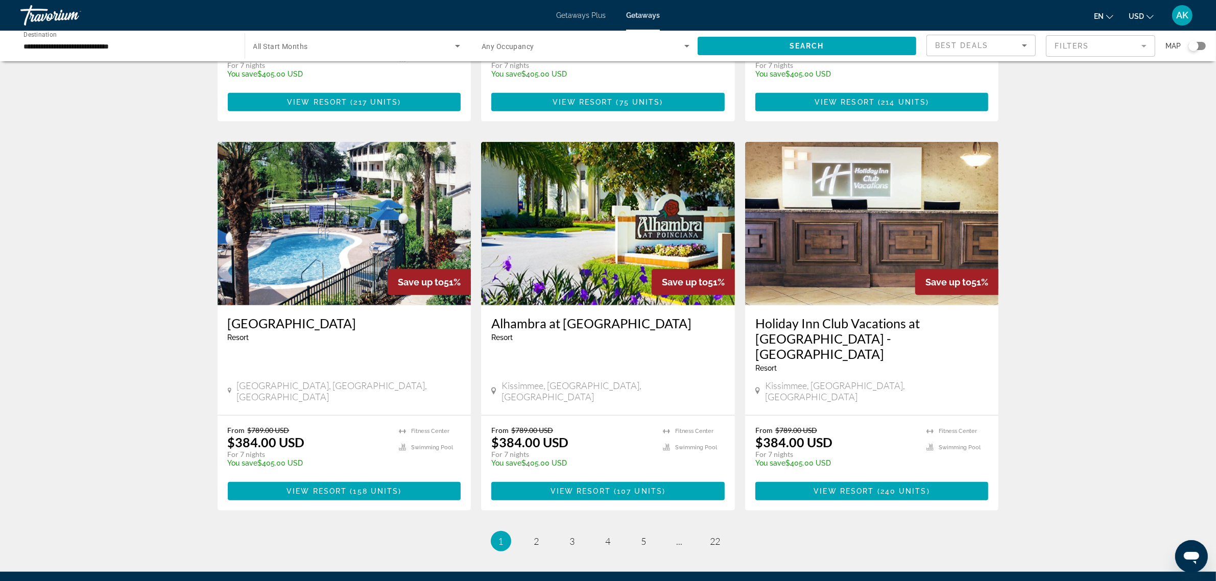
scroll to position [1085, 0]
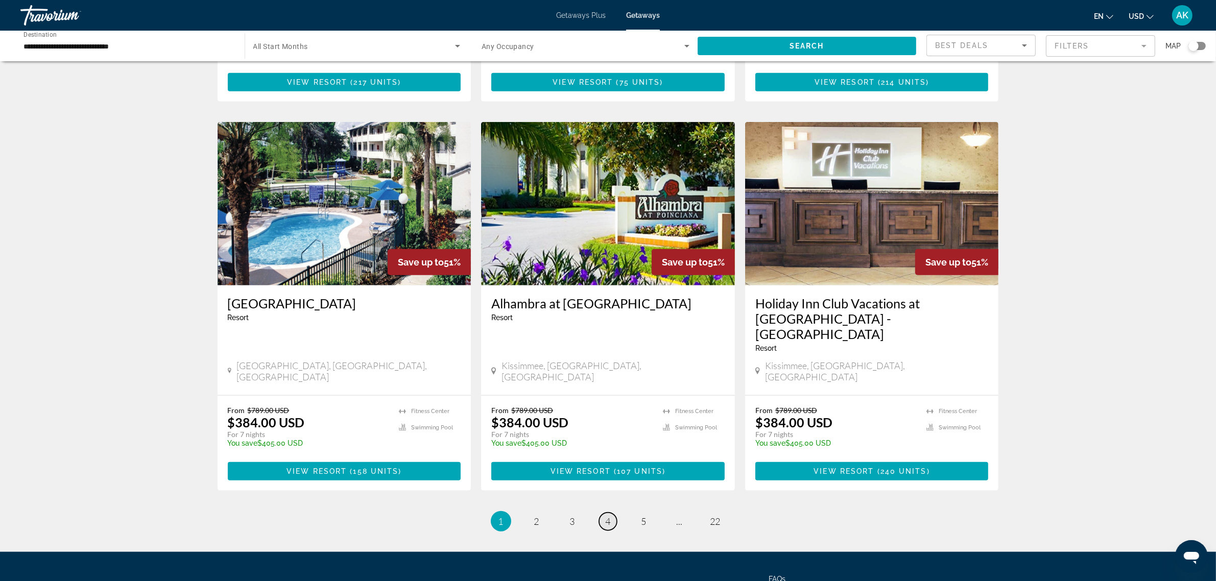
click at [609, 516] on span "4" at bounding box center [607, 521] width 5 height 11
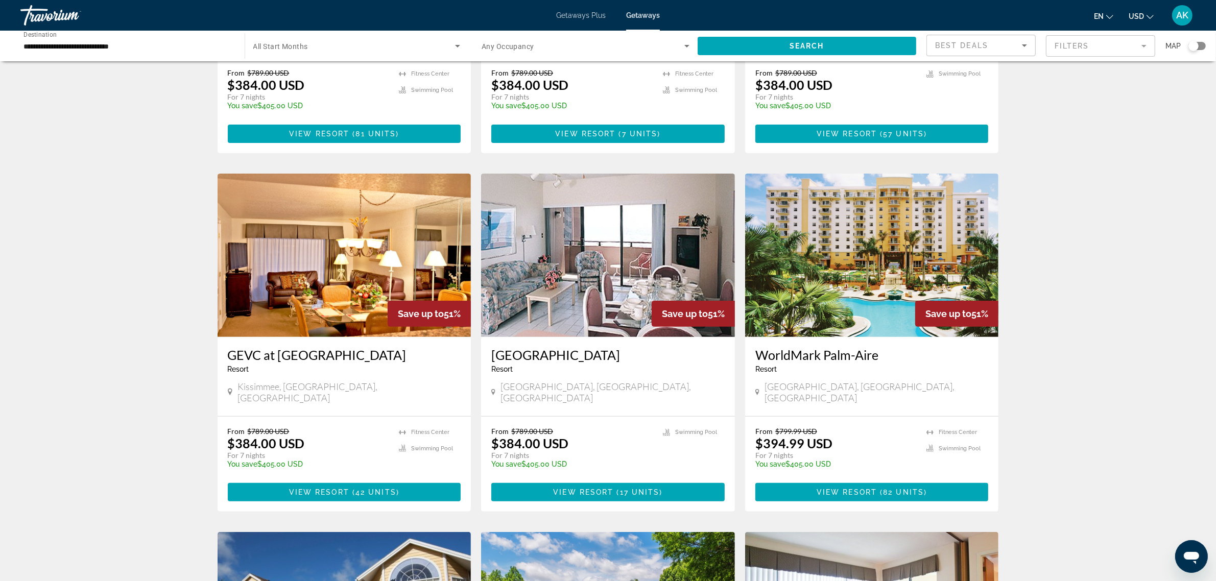
scroll to position [319, 0]
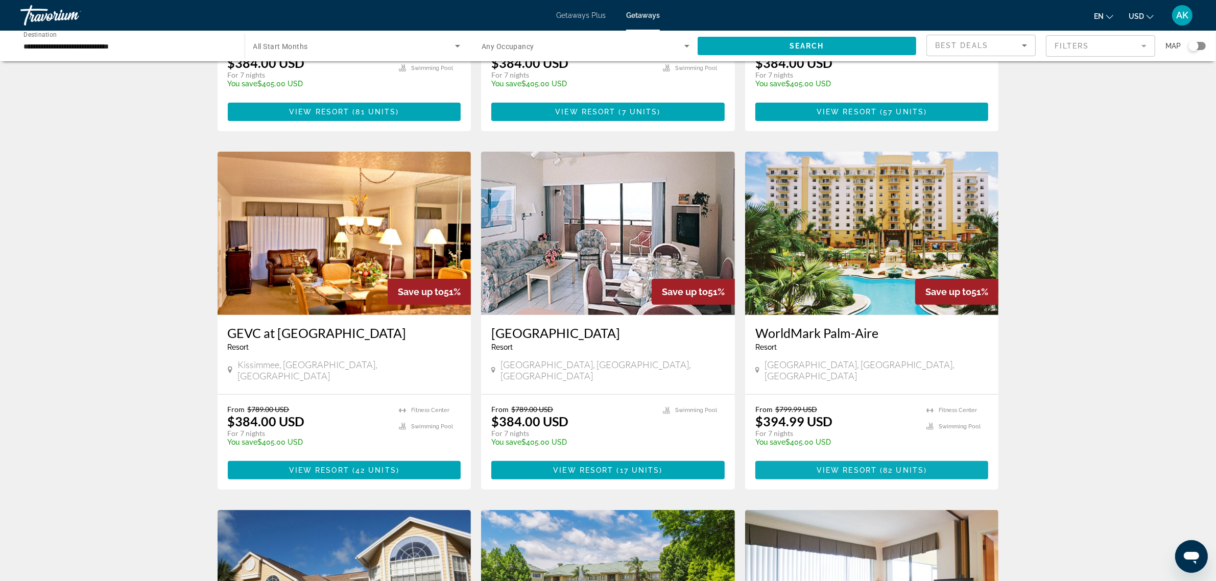
click at [884, 458] on span "Main content" at bounding box center [871, 470] width 233 height 25
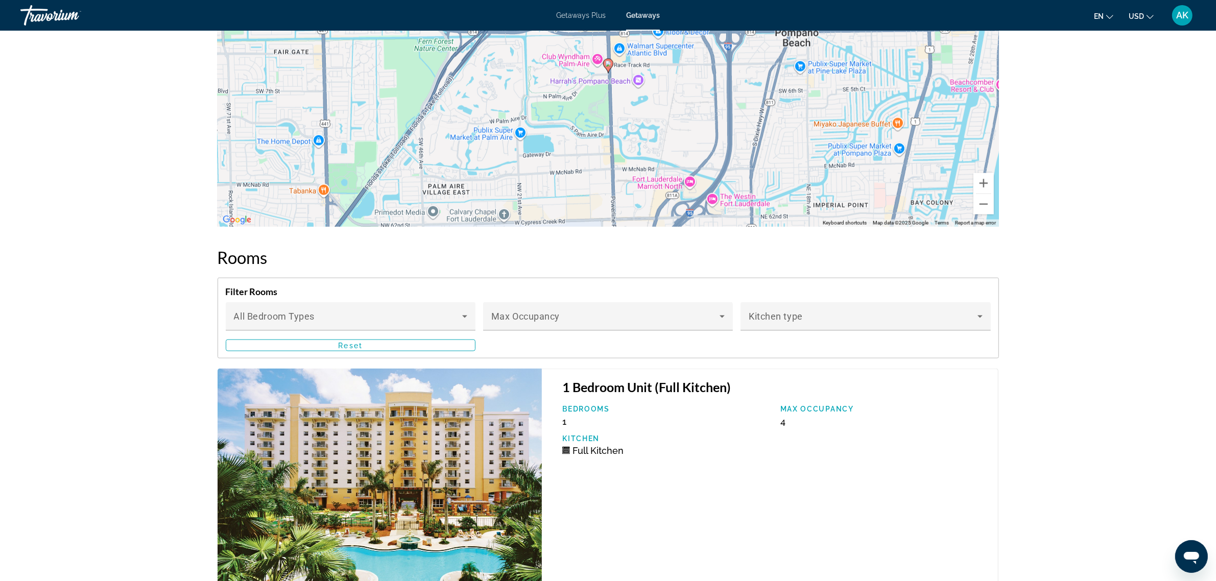
scroll to position [1645, 0]
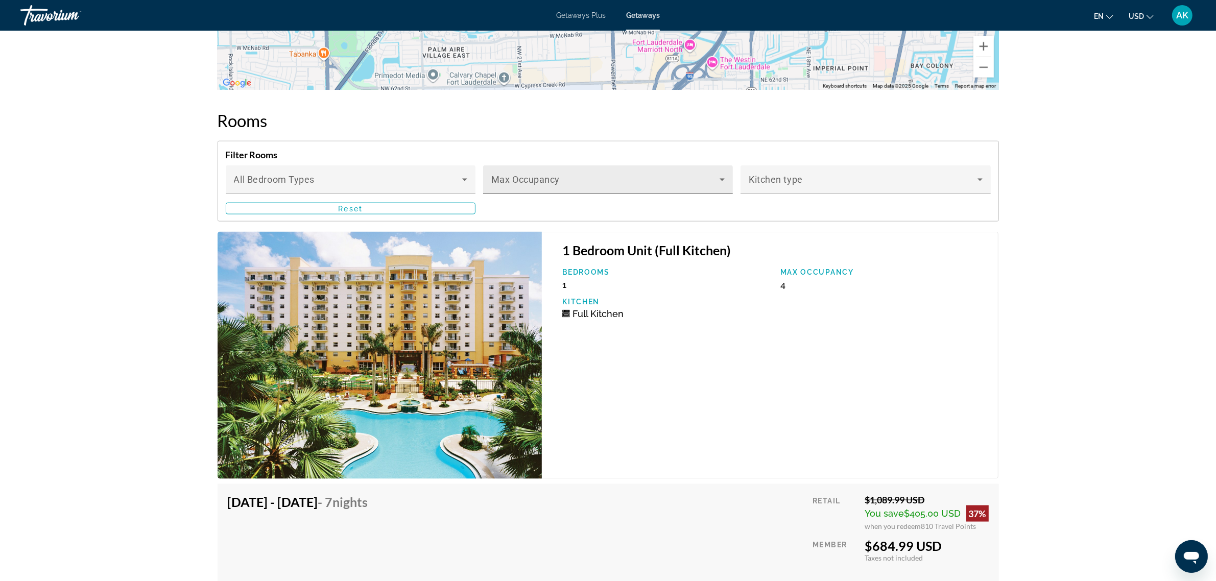
click at [547, 165] on div "Max Occupancy" at bounding box center [607, 179] width 233 height 29
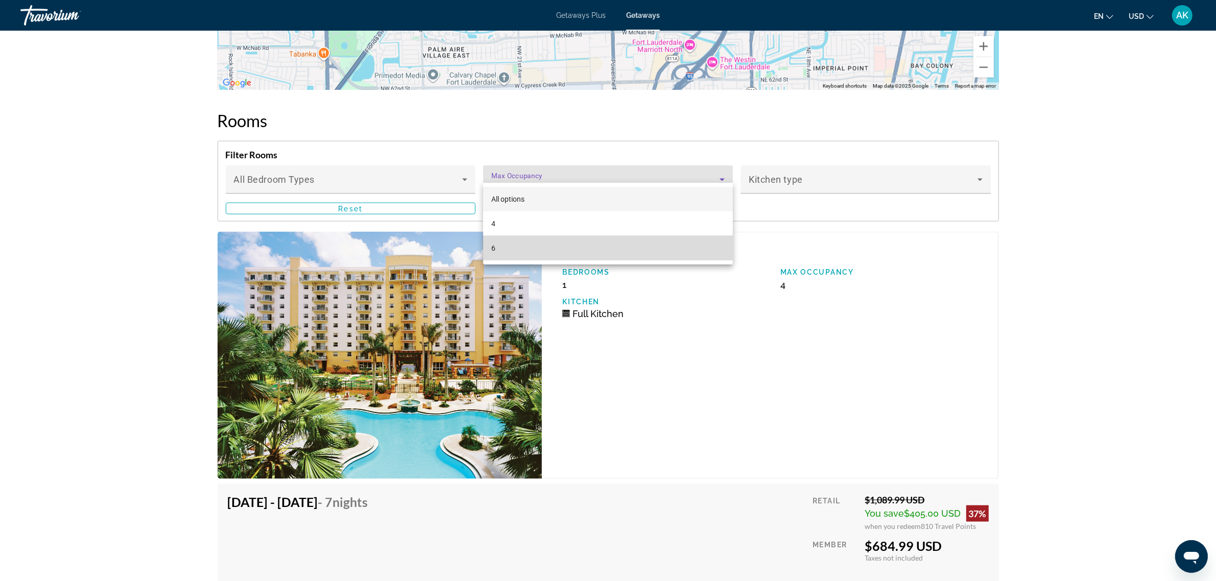
click at [511, 249] on mat-option "6" at bounding box center [608, 248] width 250 height 25
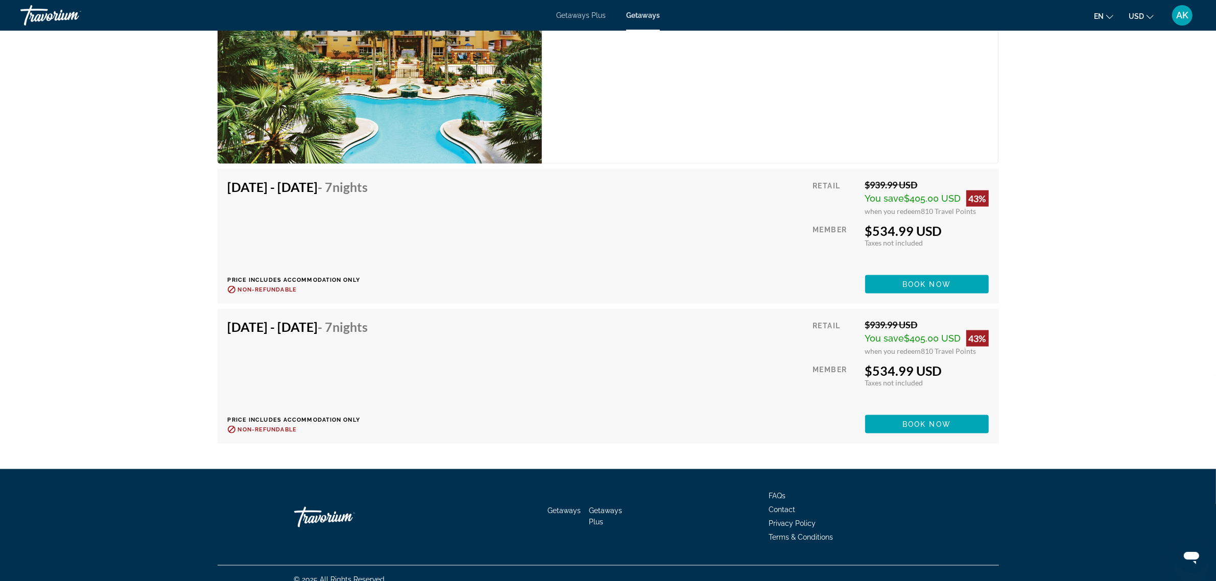
scroll to position [1962, 0]
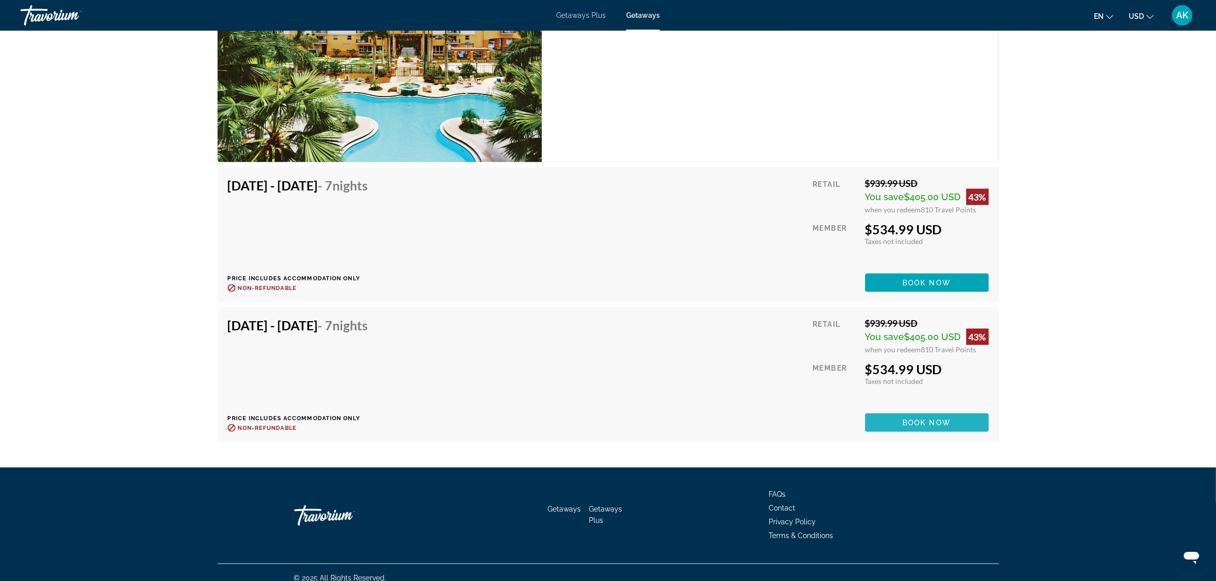
click at [917, 419] on span "Book now" at bounding box center [926, 423] width 49 height 8
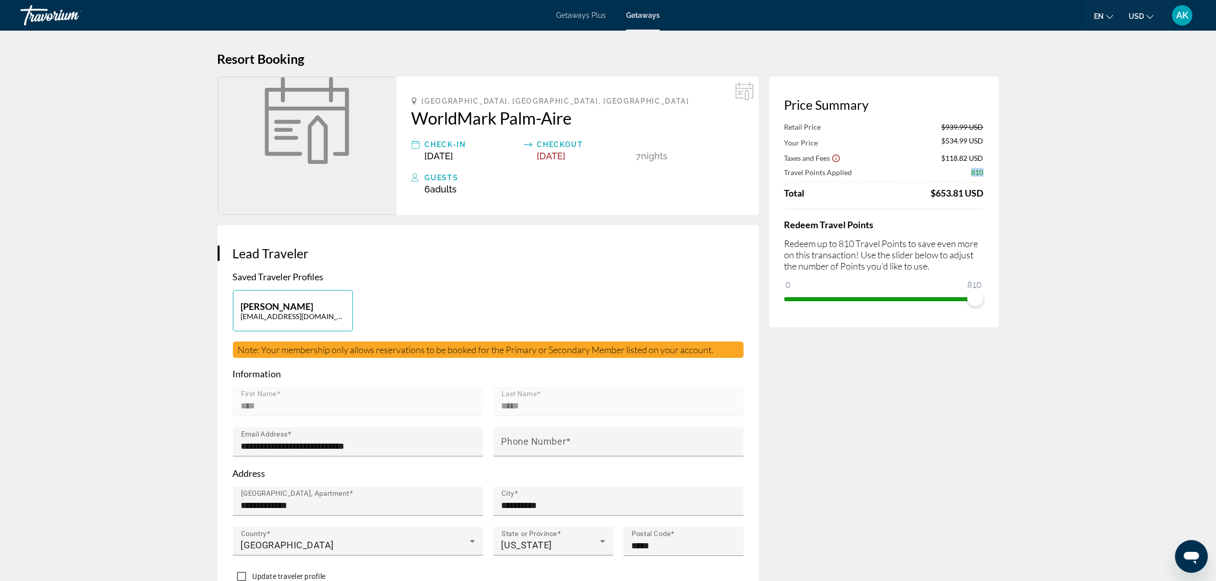
drag, startPoint x: 967, startPoint y: 172, endPoint x: 994, endPoint y: 174, distance: 26.6
click at [994, 174] on div "Price Summary Retail Price $939.99 USD Your Price $534.99 USD Taxes and Fees $1…" at bounding box center [884, 202] width 230 height 251
drag, startPoint x: 978, startPoint y: 299, endPoint x: 788, endPoint y: 315, distance: 191.1
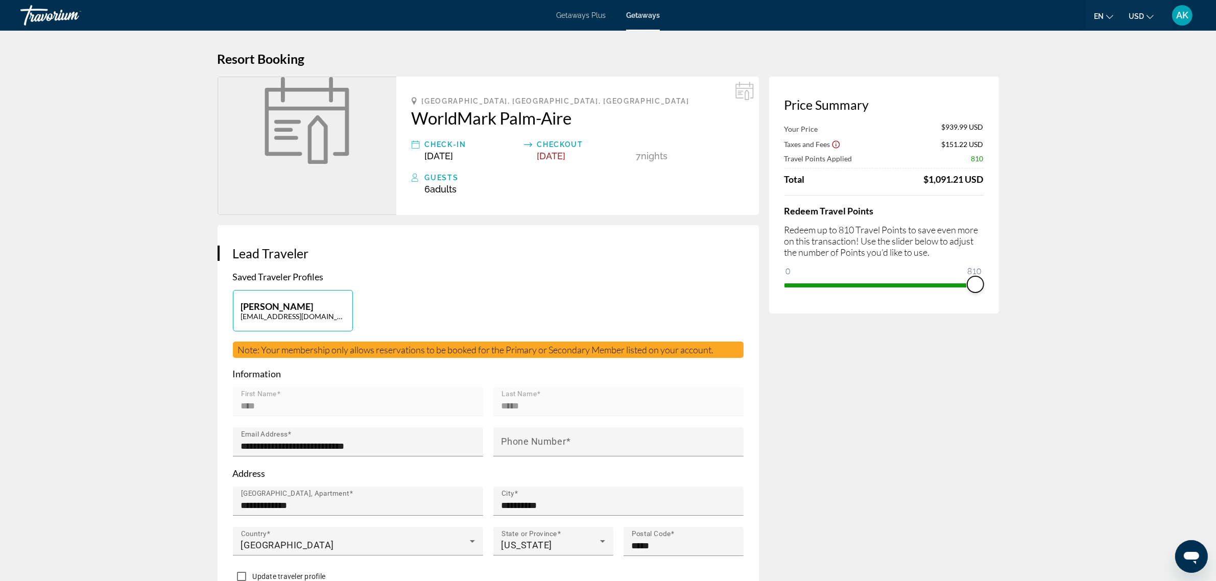
drag, startPoint x: 795, startPoint y: 274, endPoint x: 1025, endPoint y: 276, distance: 229.7
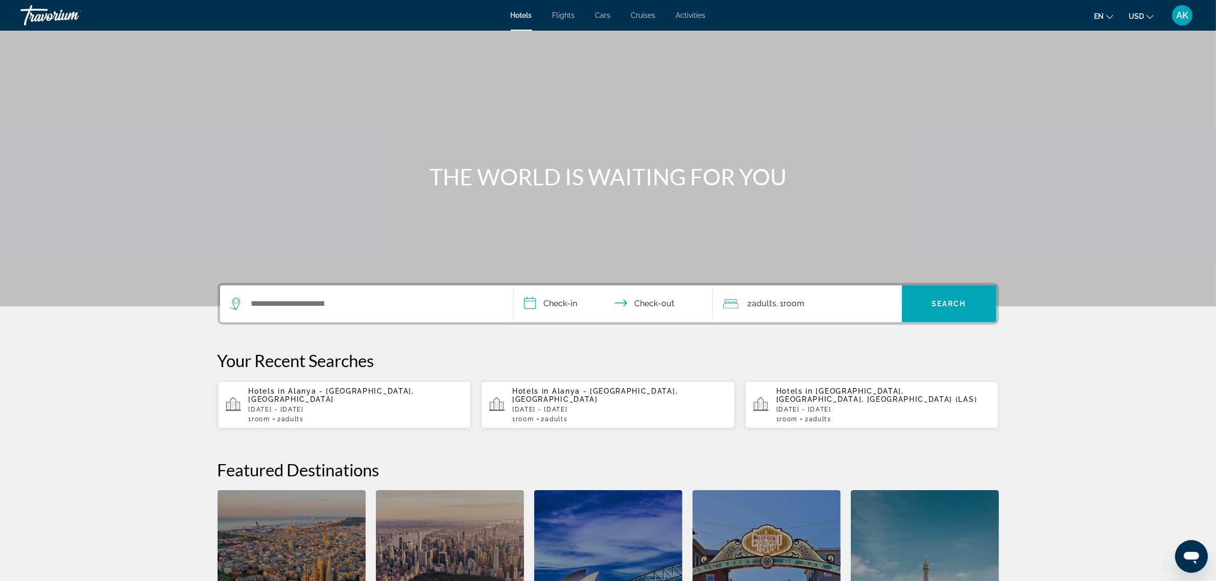
click at [1183, 12] on span "AK" at bounding box center [1182, 15] width 12 height 10
drag, startPoint x: 1167, startPoint y: 64, endPoint x: 1122, endPoint y: 67, distance: 44.5
click at [1122, 67] on div "Anna Kulev 714 Points" at bounding box center [1140, 57] width 104 height 49
click at [1031, 391] on section "**********" at bounding box center [608, 344] width 1216 height 689
